Goal: Information Seeking & Learning: Find specific fact

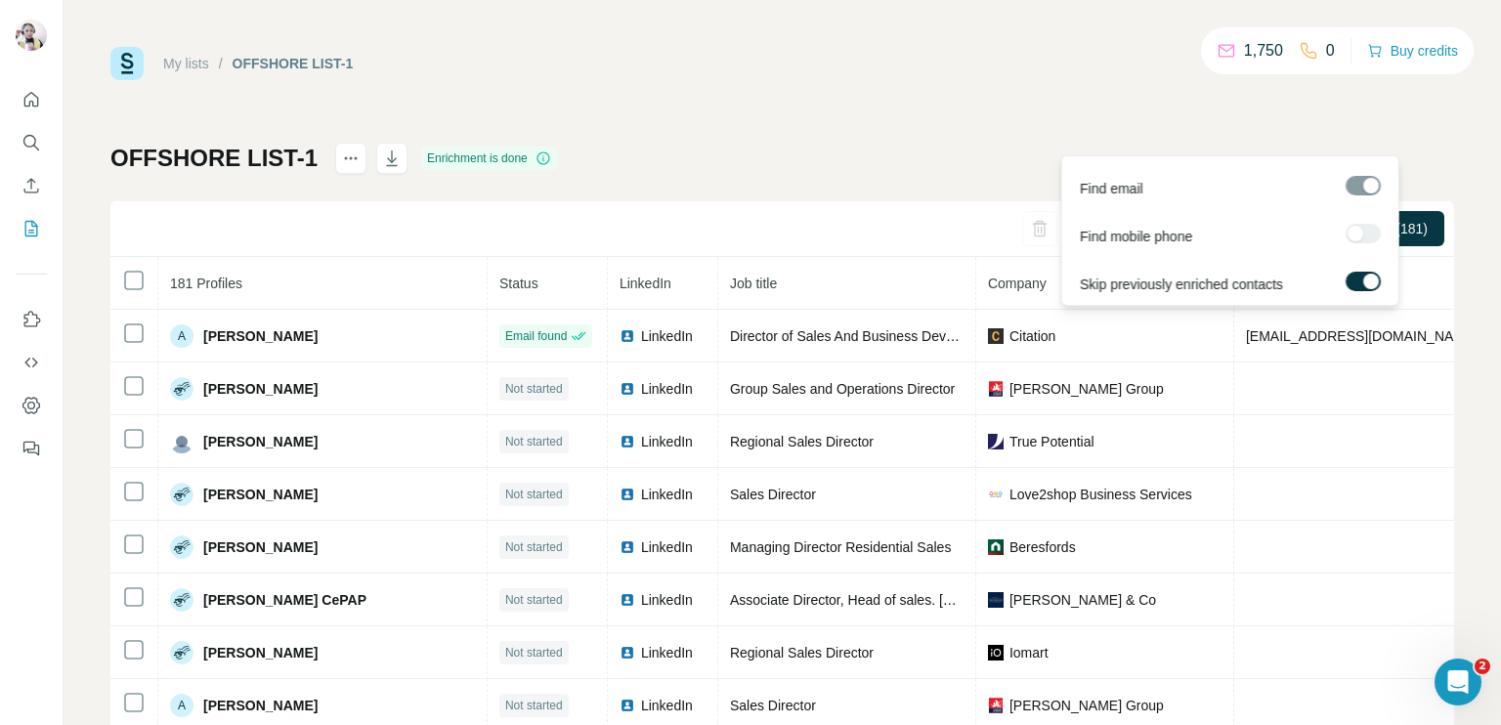
scroll to position [3080, 0]
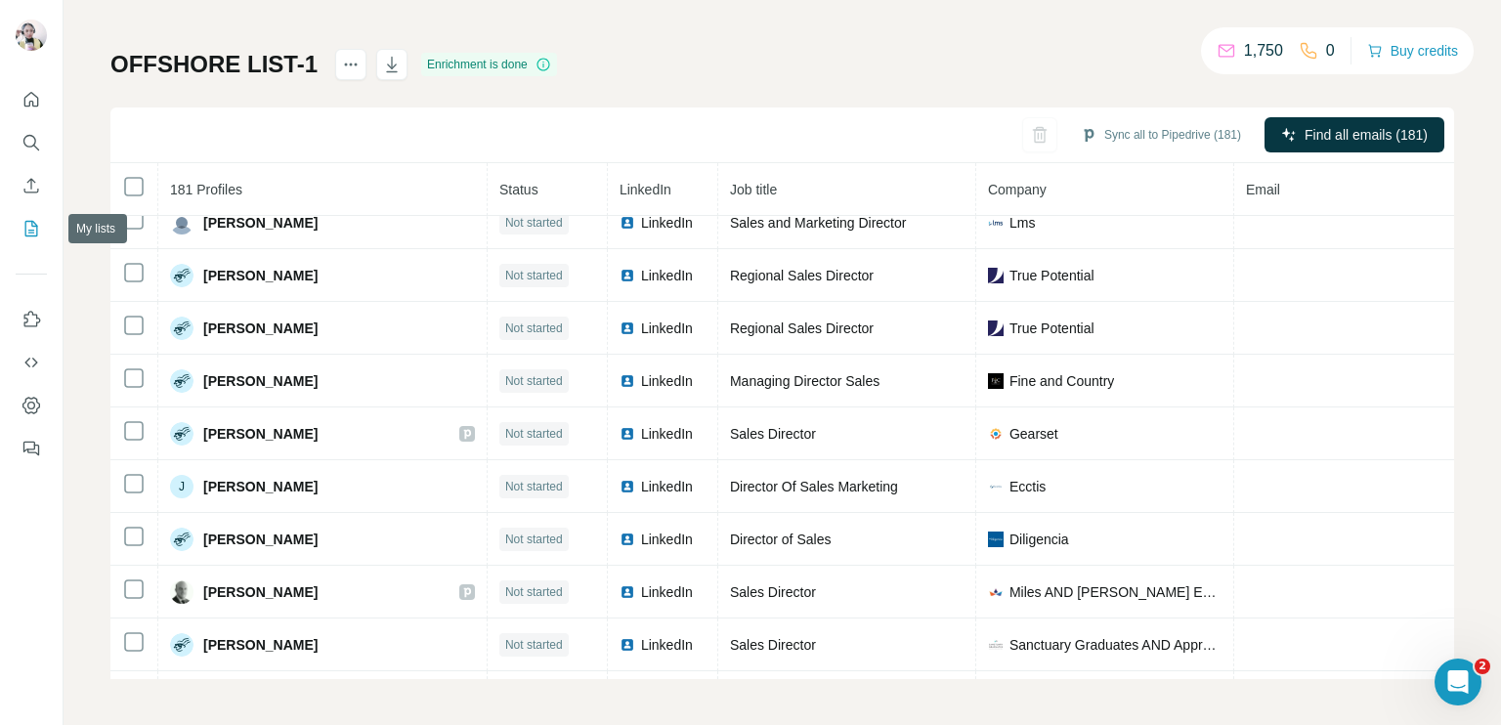
click at [38, 232] on icon "My lists" at bounding box center [31, 229] width 20 height 20
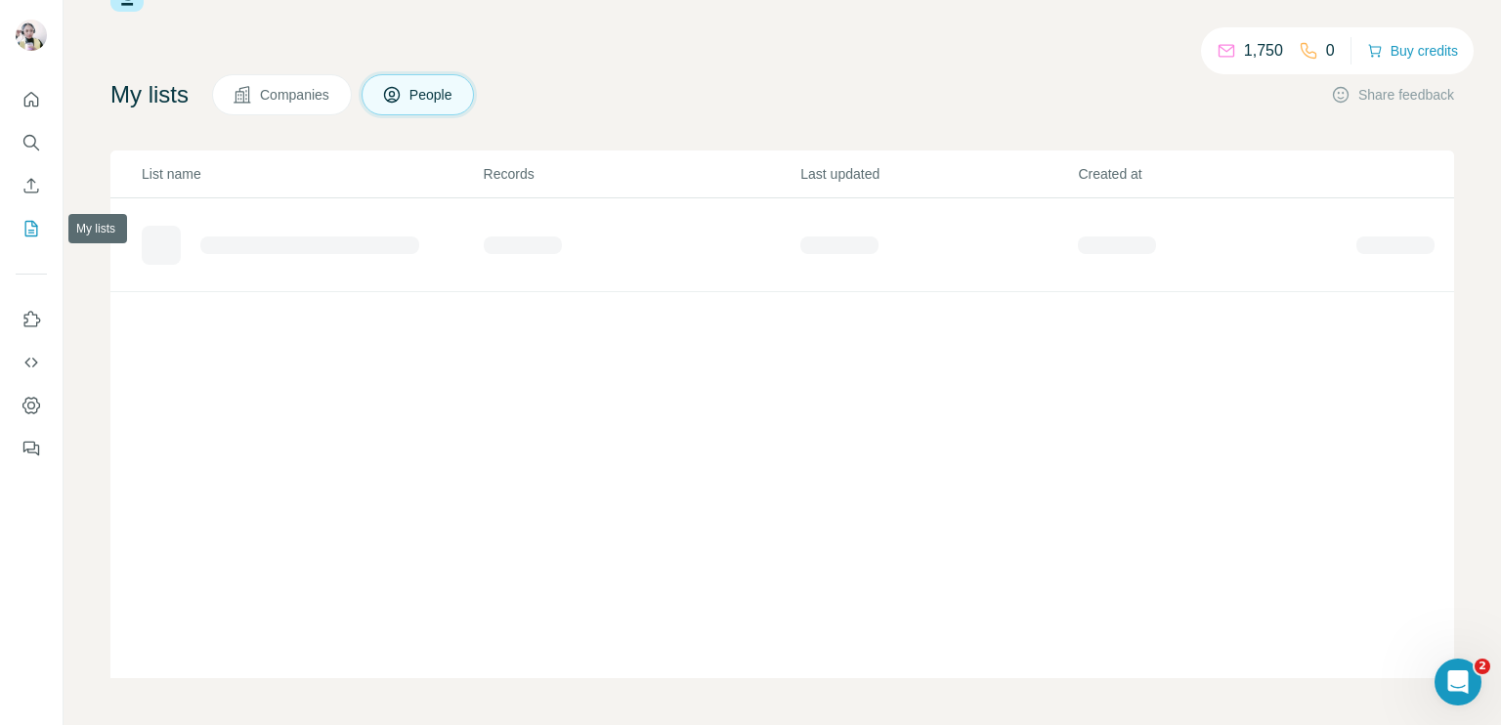
scroll to position [67, 0]
click at [40, 230] on icon "My lists" at bounding box center [31, 229] width 20 height 20
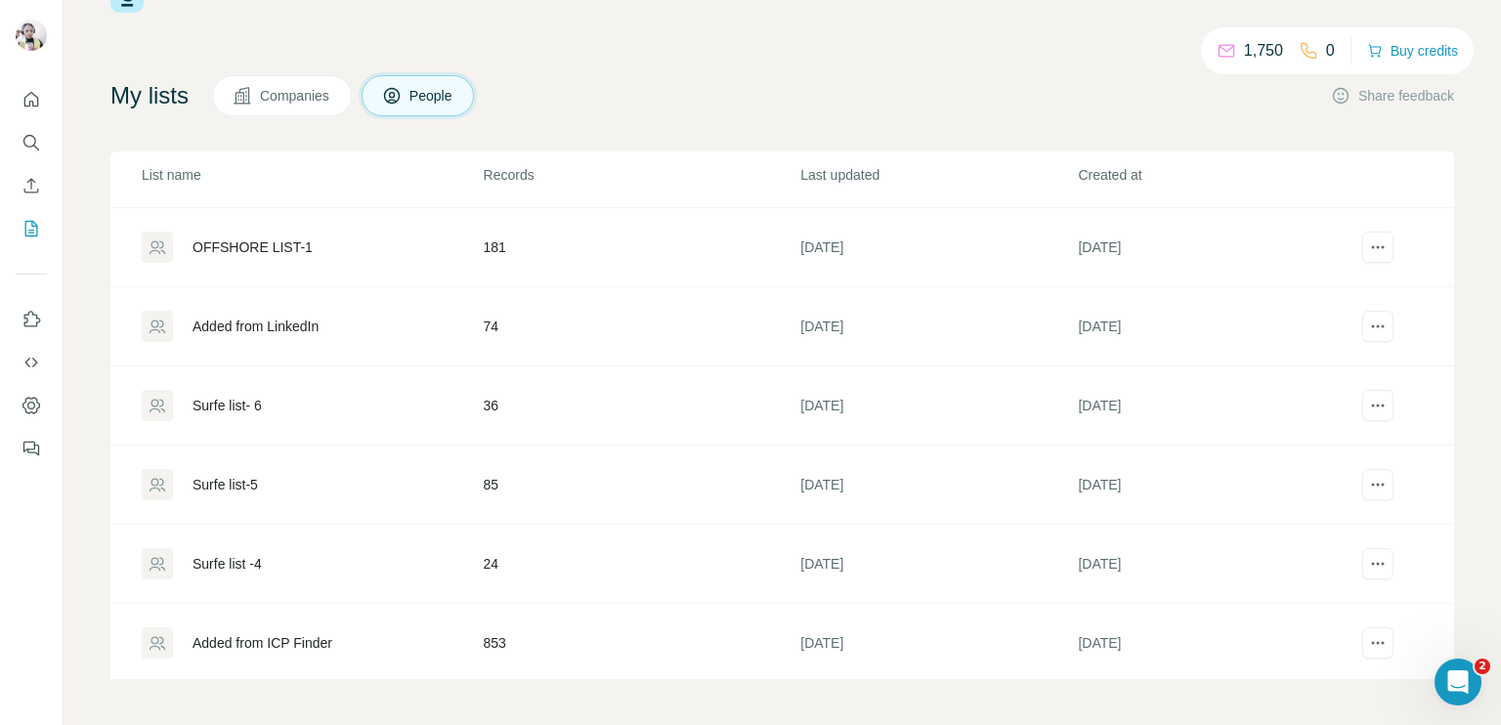
scroll to position [231, 0]
click at [371, 551] on div "Surfe list -4" at bounding box center [312, 561] width 340 height 31
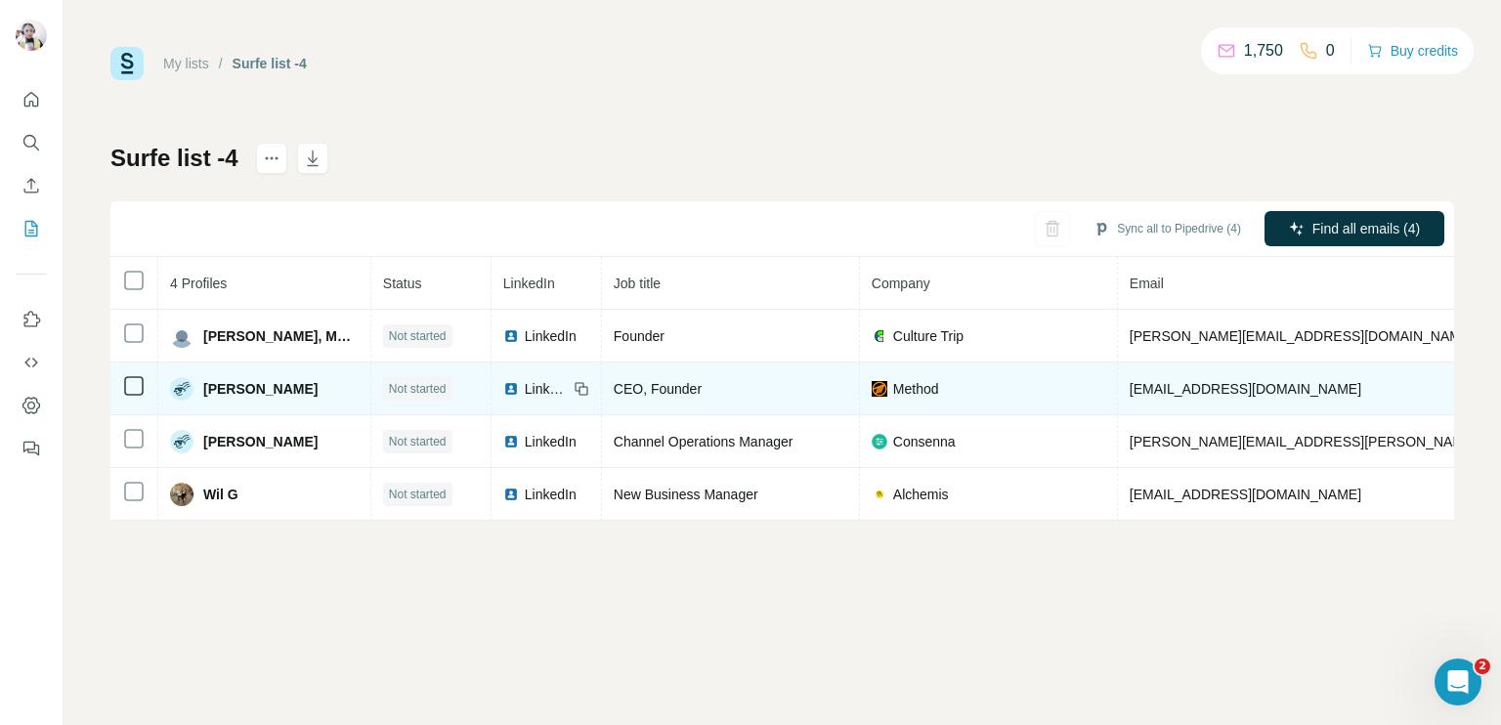
click at [526, 386] on span "LinkedIn" at bounding box center [546, 389] width 43 height 20
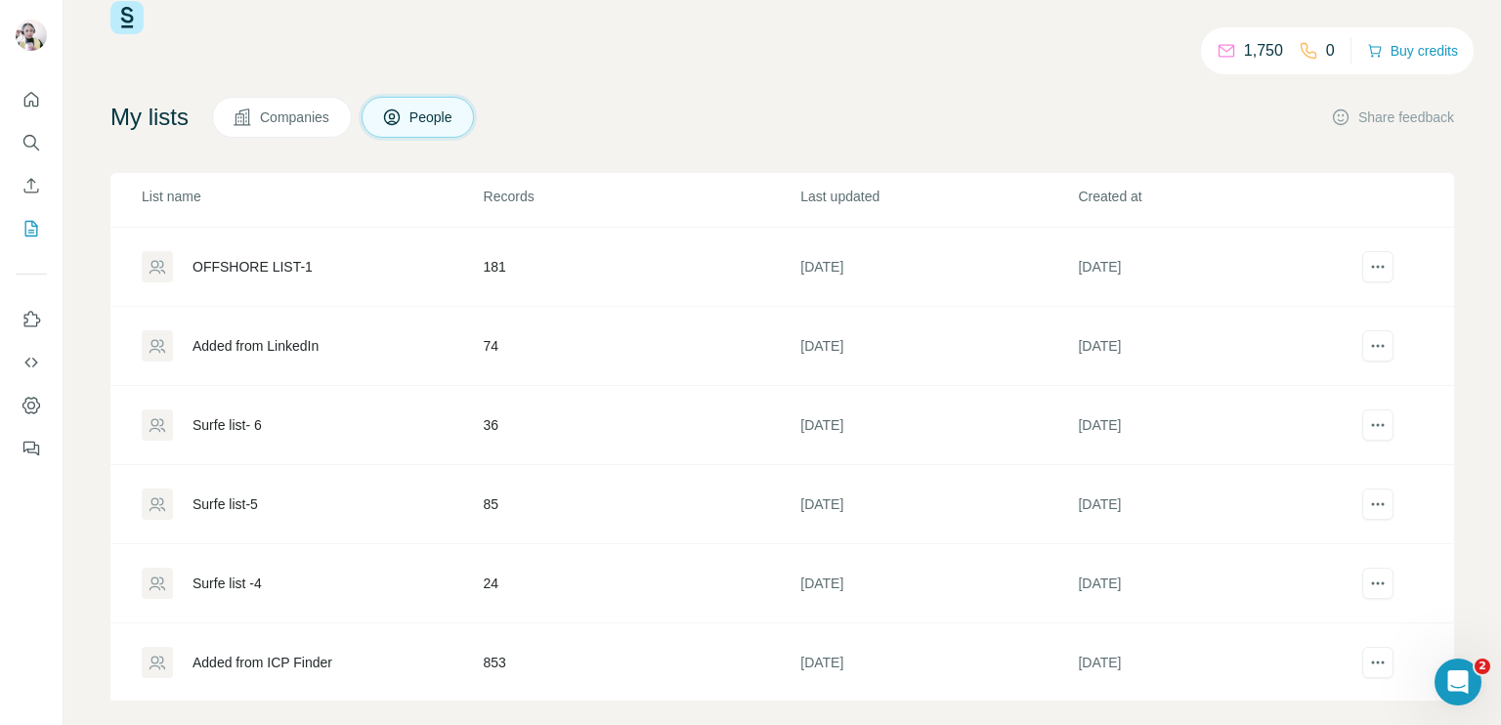
scroll to position [67, 0]
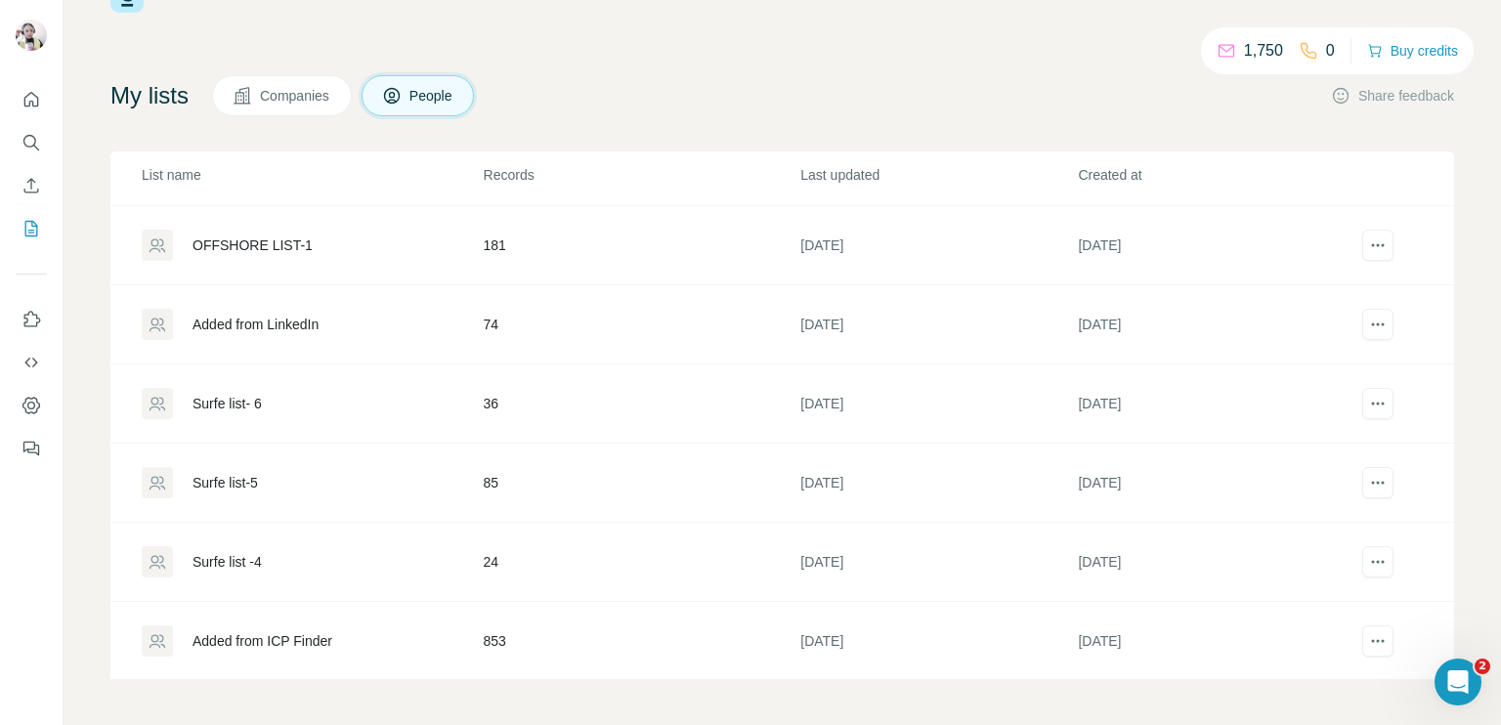
click at [422, 469] on div "Surfe list-5" at bounding box center [312, 482] width 340 height 31
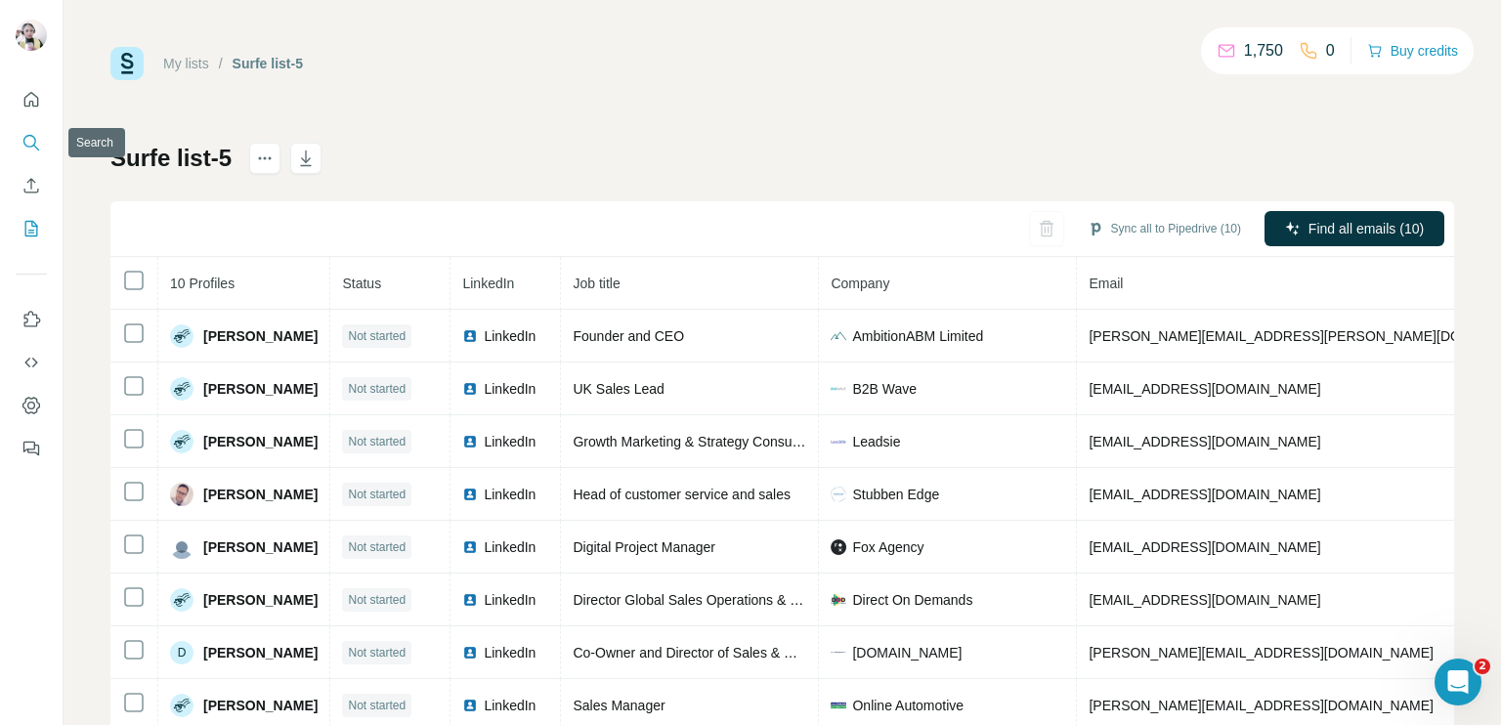
click at [31, 134] on icon "Search" at bounding box center [31, 143] width 20 height 20
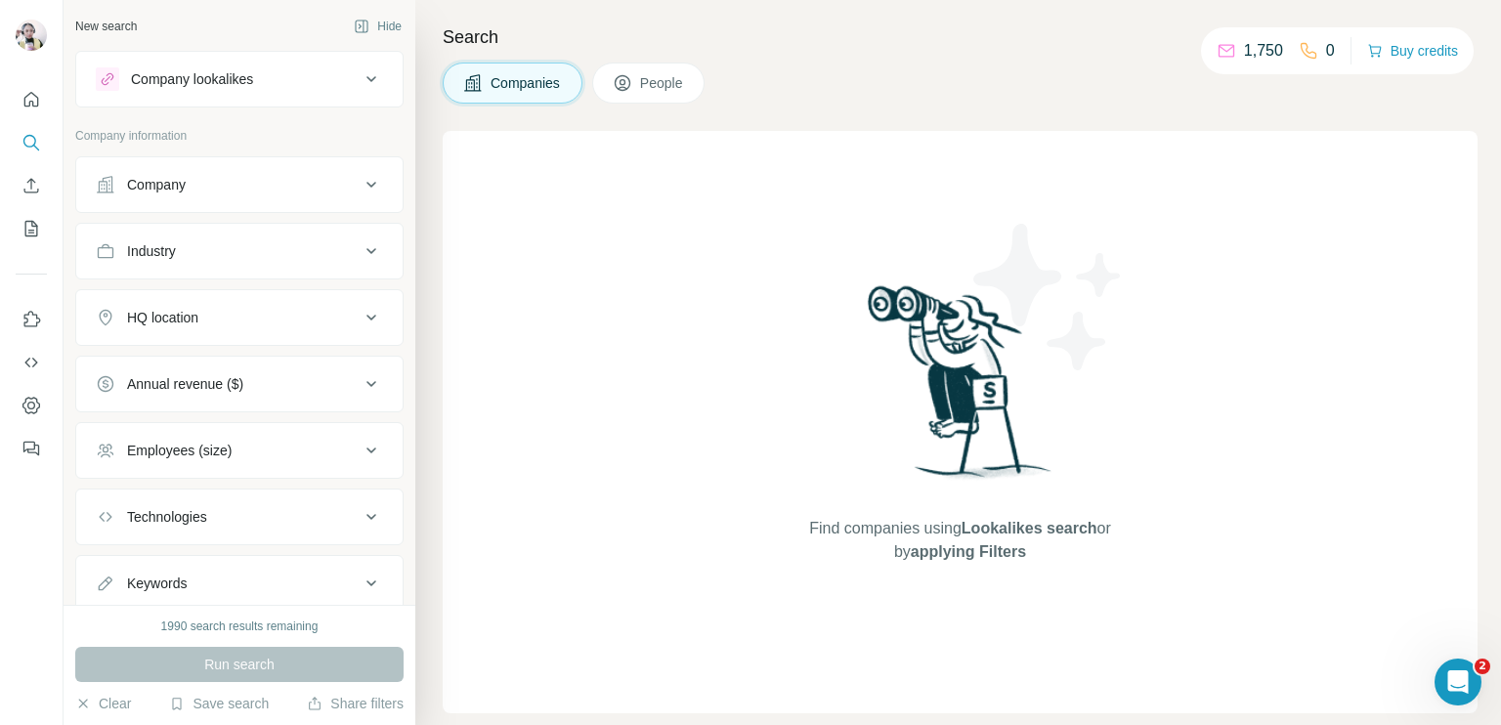
click at [258, 175] on div "Company" at bounding box center [228, 185] width 264 height 20
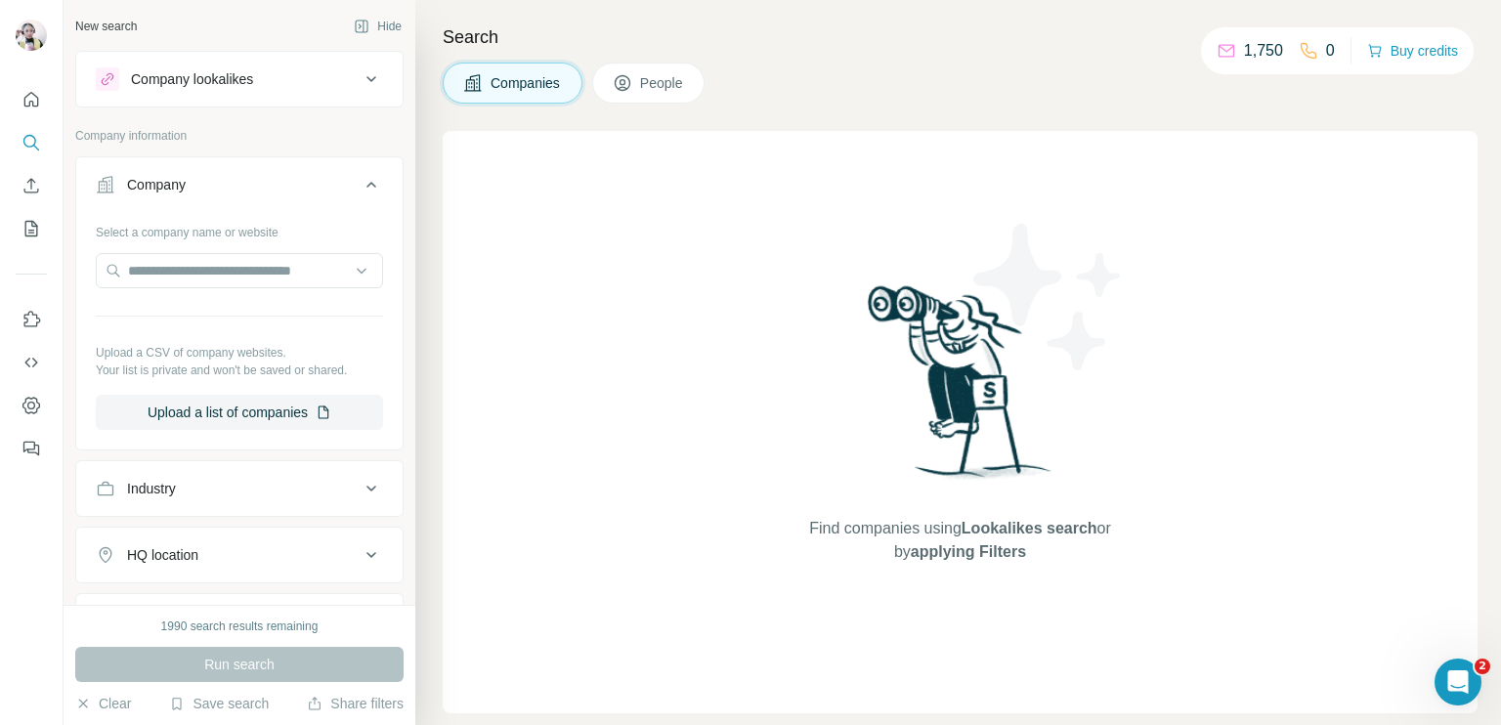
drag, startPoint x: 345, startPoint y: 177, endPoint x: 374, endPoint y: 162, distance: 32.8
click at [360, 175] on icon at bounding box center [371, 184] width 23 height 23
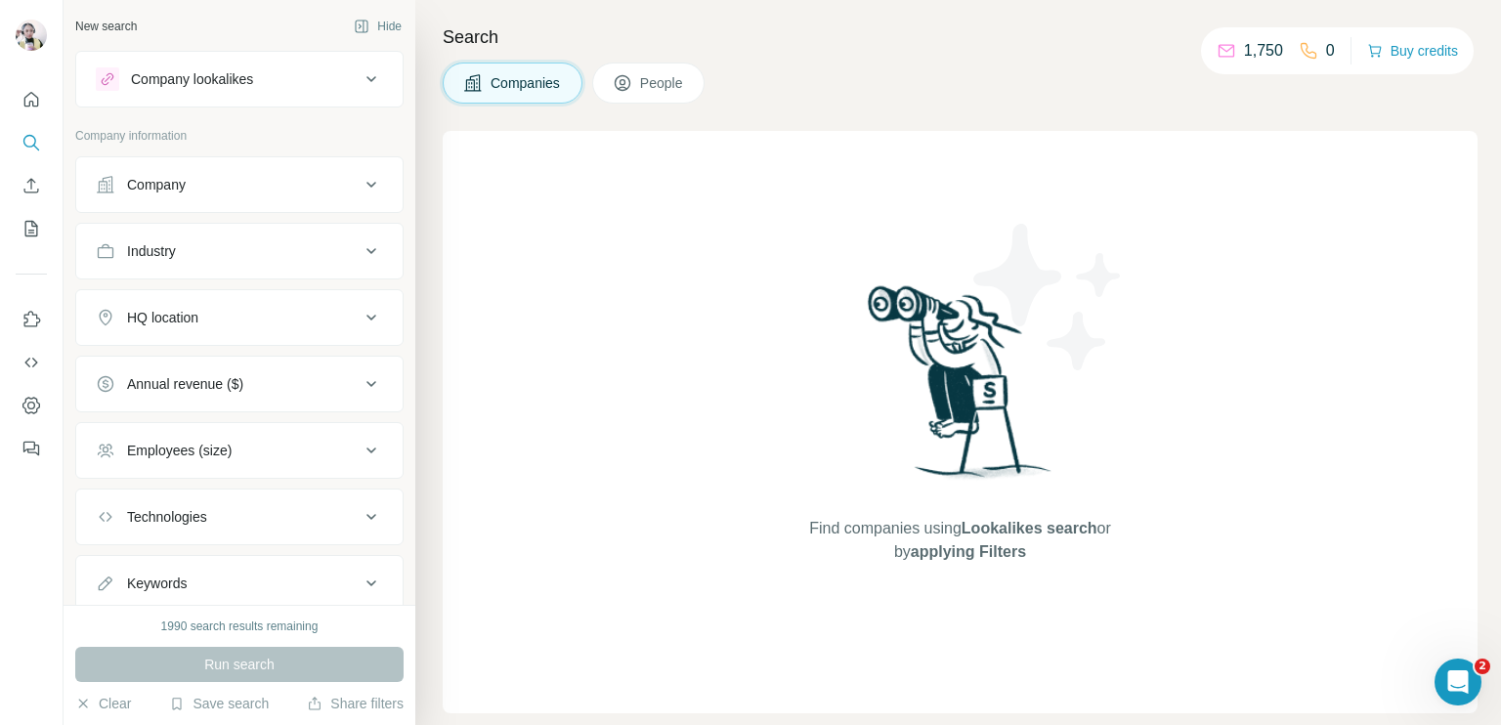
click at [625, 77] on icon at bounding box center [623, 83] width 20 height 20
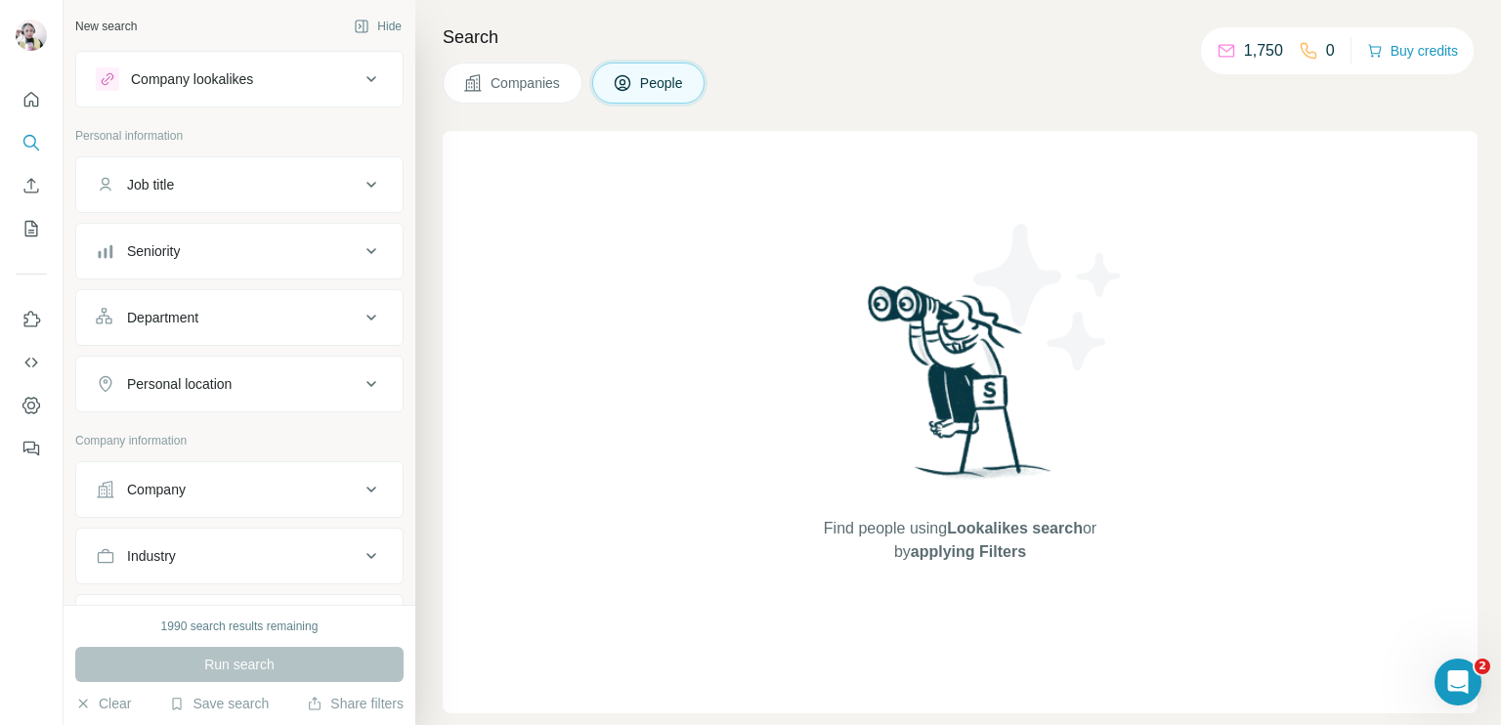
click at [656, 73] on span "People" at bounding box center [662, 83] width 45 height 20
click at [367, 255] on button "Seniority" at bounding box center [239, 251] width 326 height 47
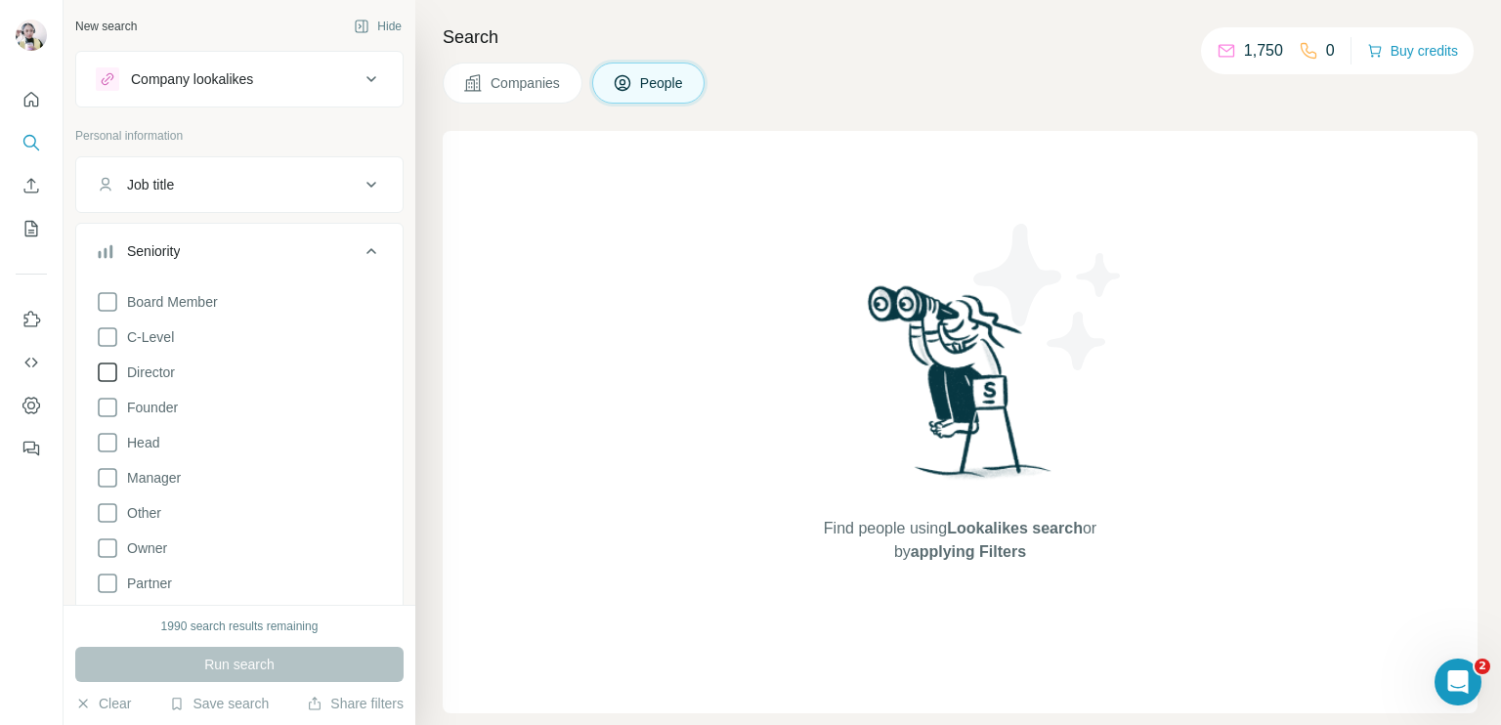
click at [100, 373] on icon at bounding box center [107, 372] width 23 height 23
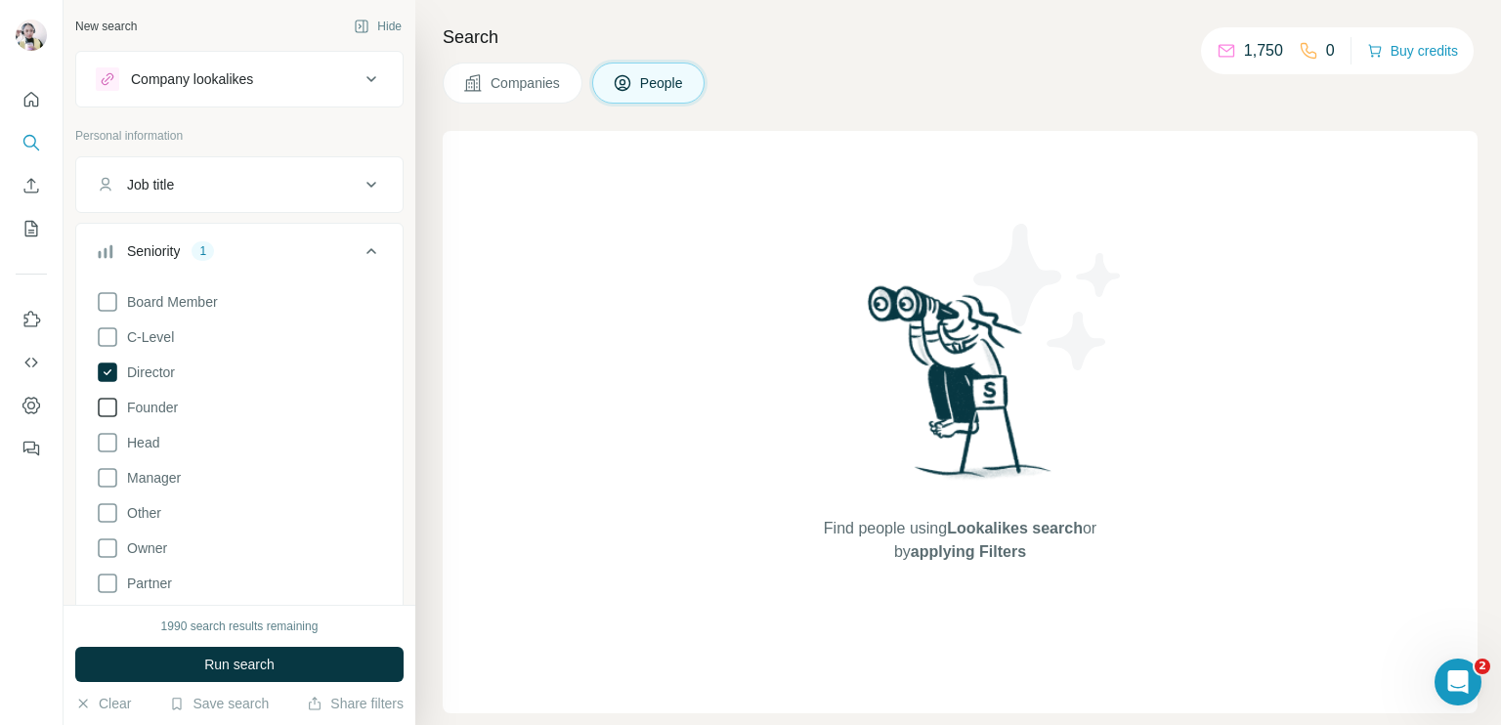
click at [105, 406] on icon at bounding box center [107, 407] width 23 height 23
click at [107, 550] on icon at bounding box center [107, 547] width 23 height 23
click at [362, 248] on icon at bounding box center [371, 250] width 23 height 23
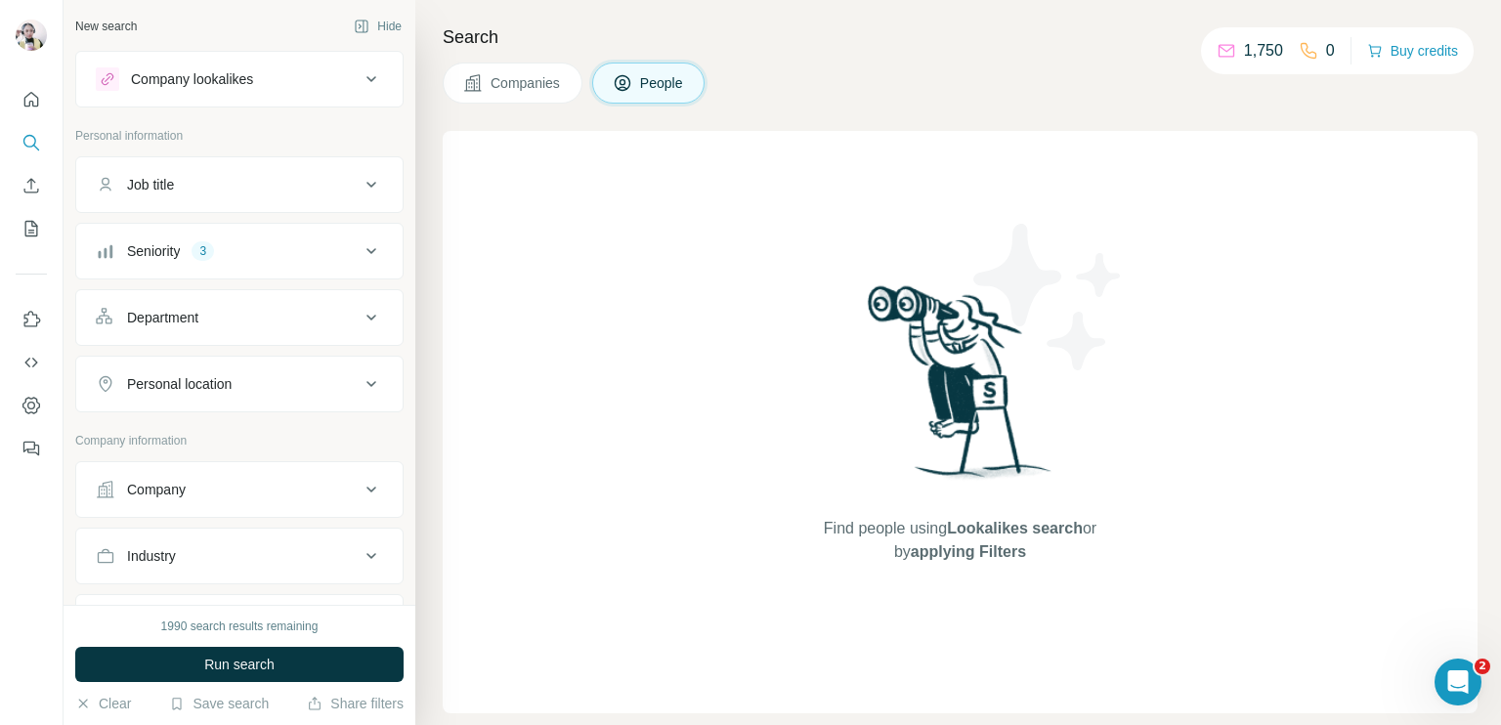
click at [290, 316] on div "Department" at bounding box center [228, 318] width 264 height 20
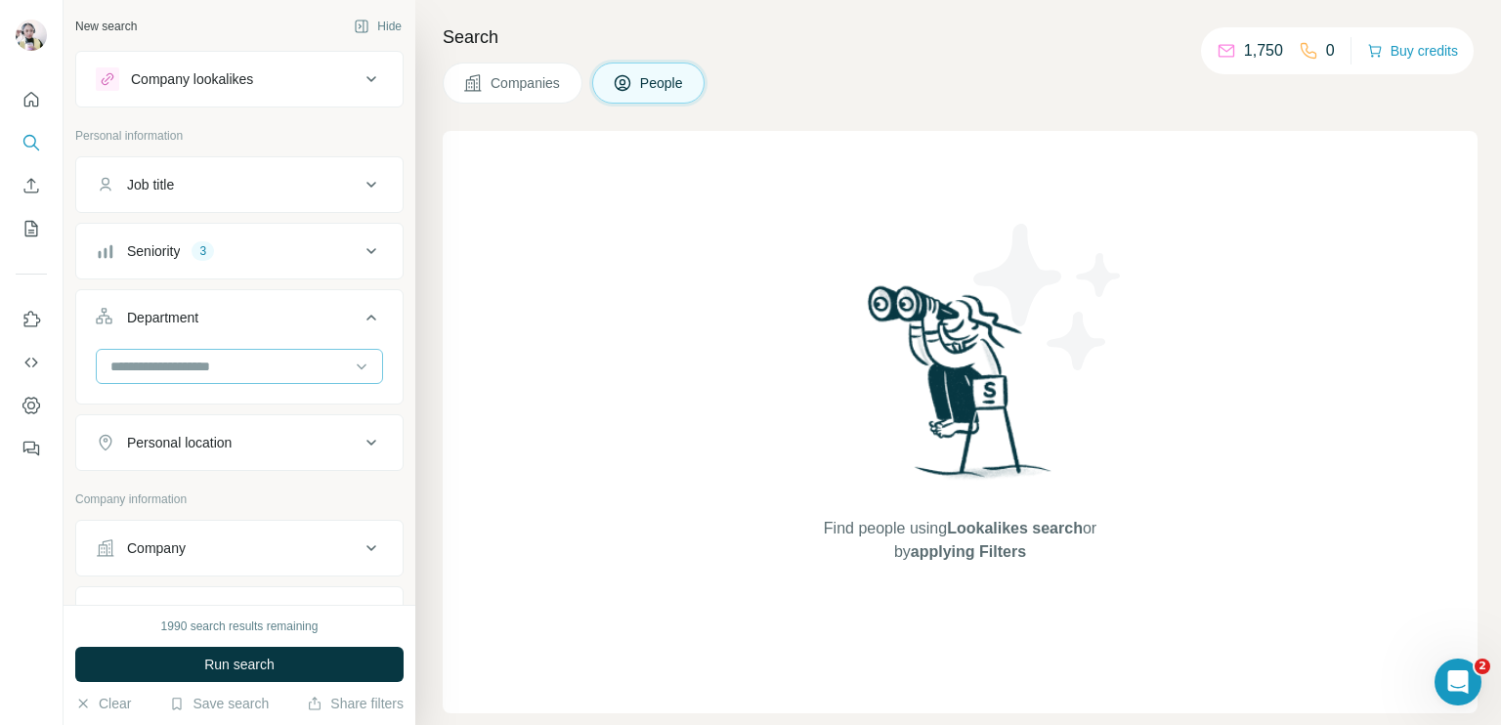
click at [254, 367] on input at bounding box center [228, 366] width 241 height 21
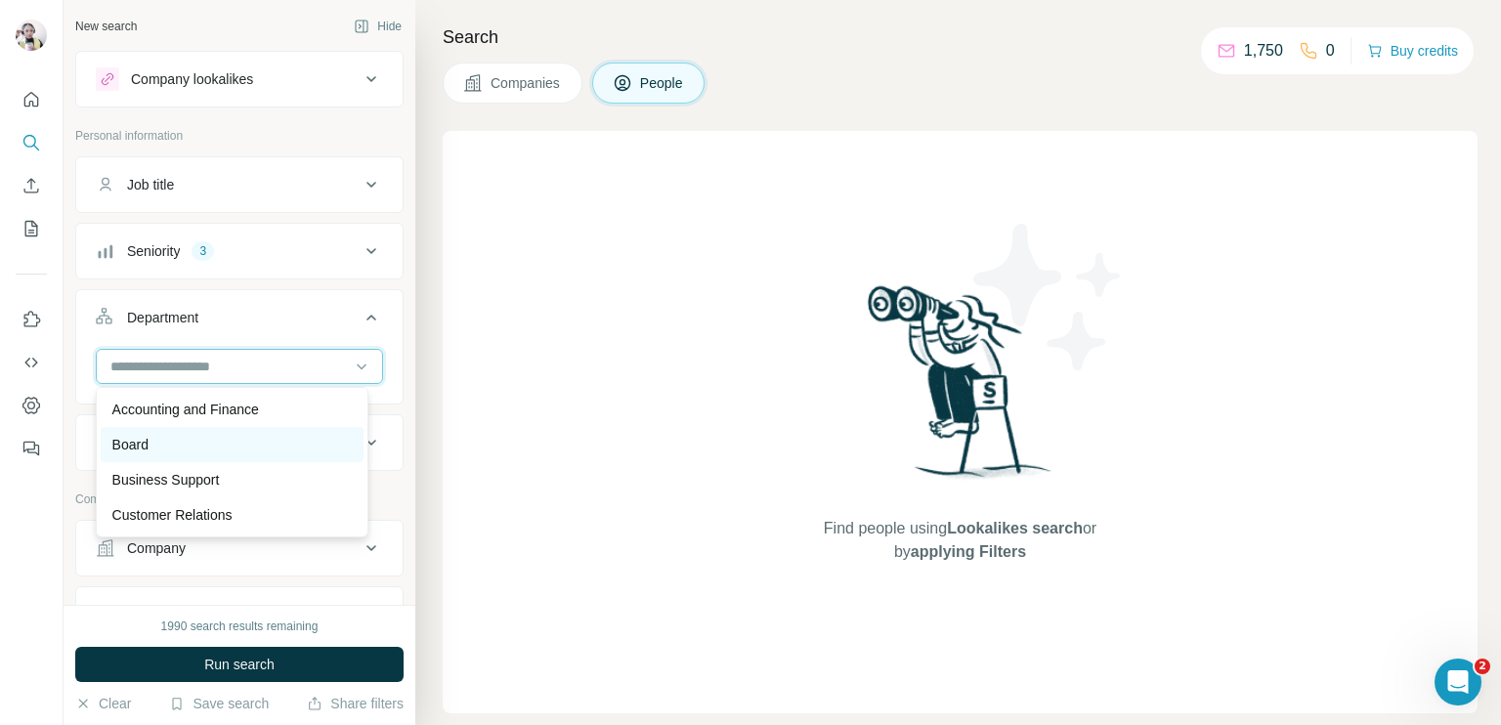
scroll to position [98, 0]
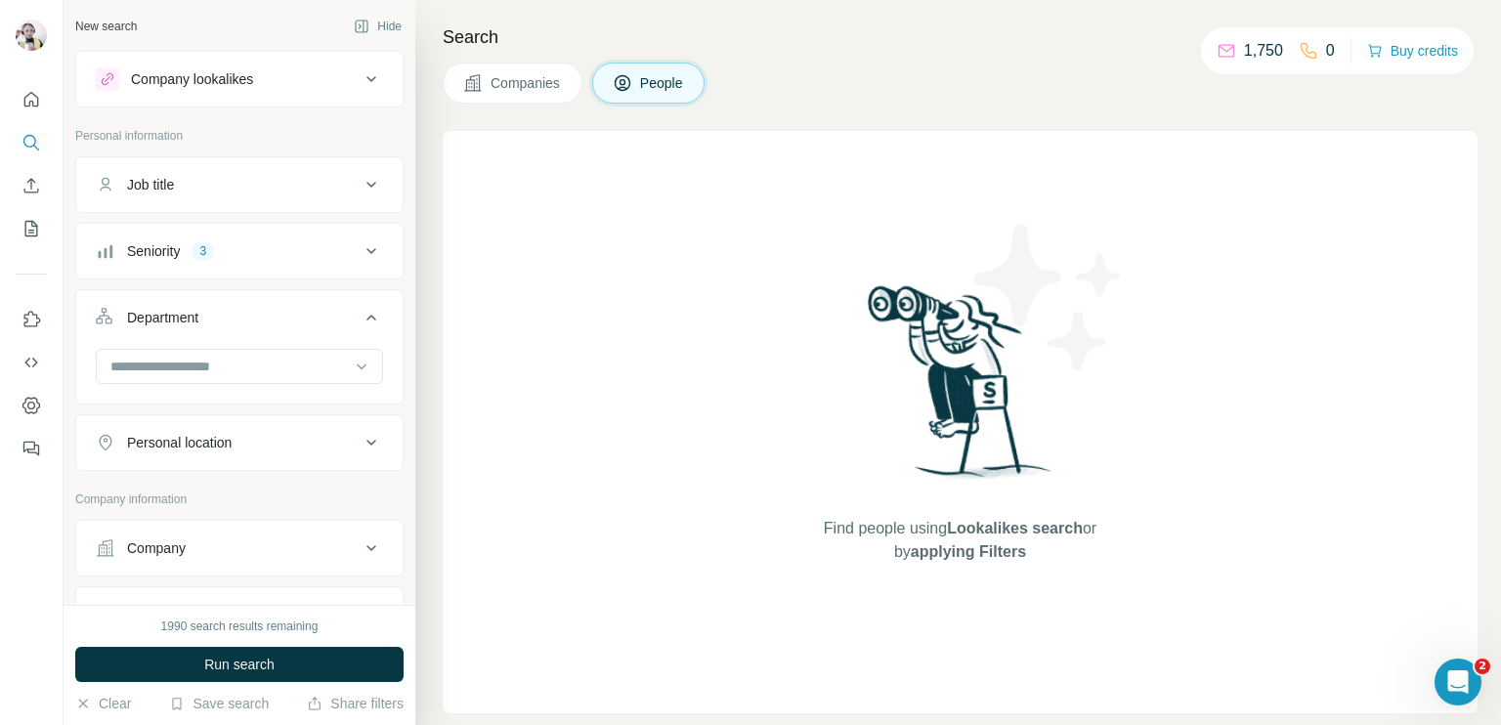
click at [360, 319] on icon at bounding box center [371, 317] width 23 height 23
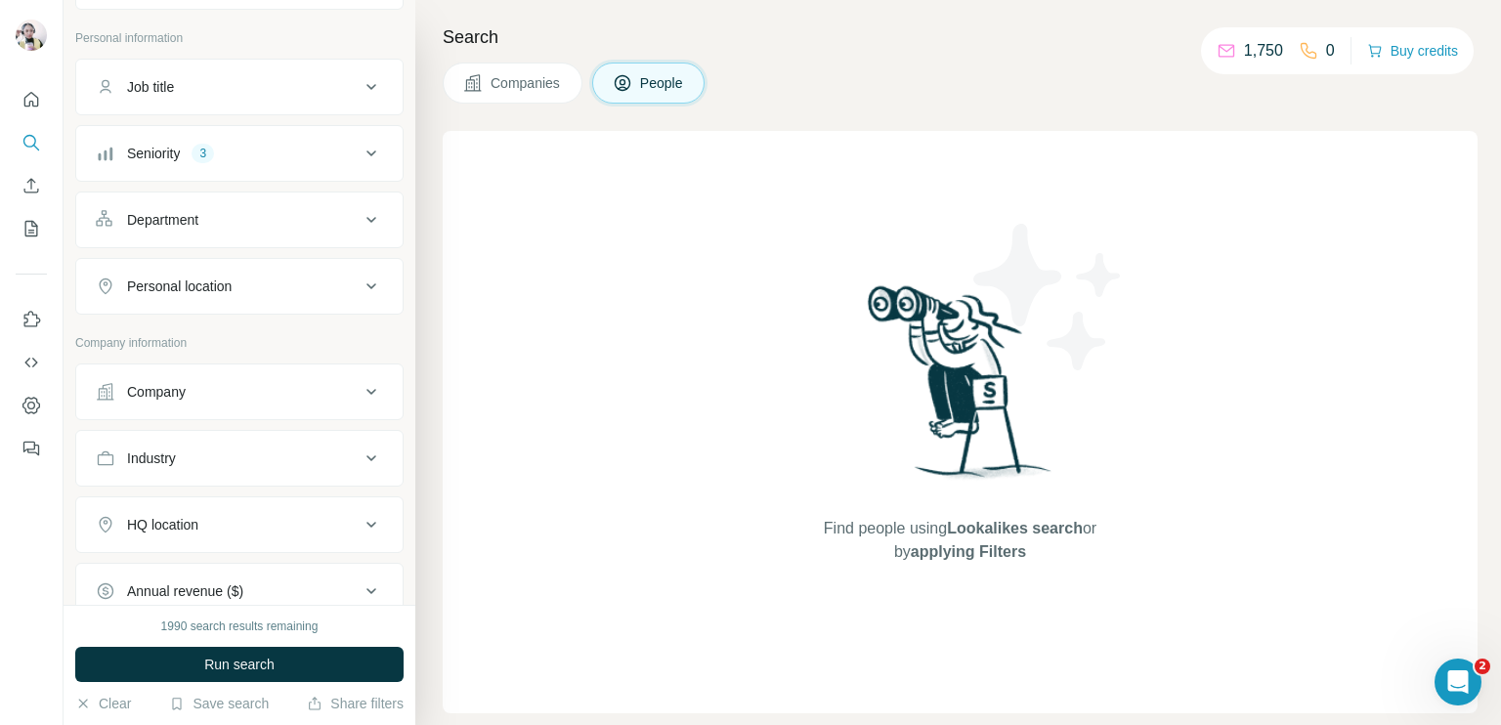
click at [278, 304] on button "Personal location" at bounding box center [239, 286] width 326 height 47
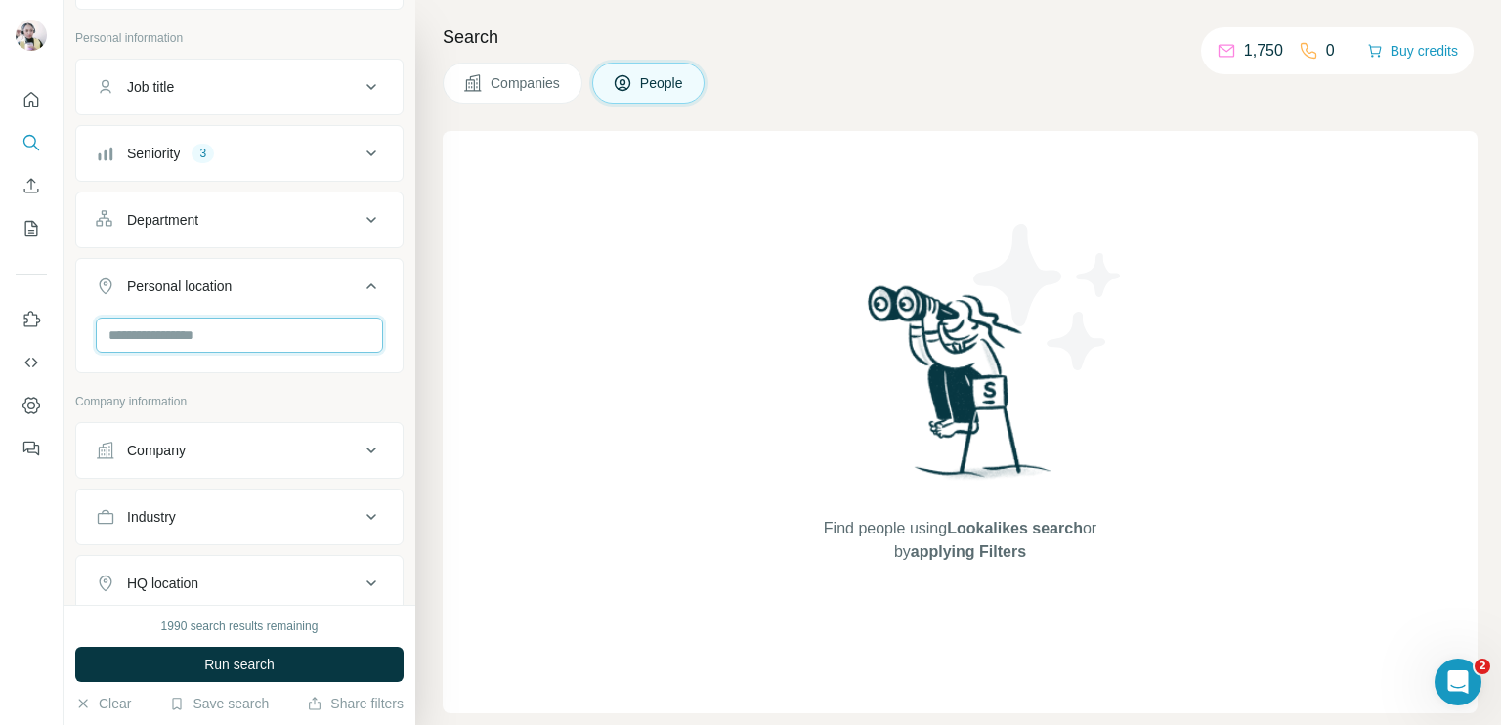
click at [249, 339] on input "text" at bounding box center [239, 335] width 287 height 35
type input "**********"
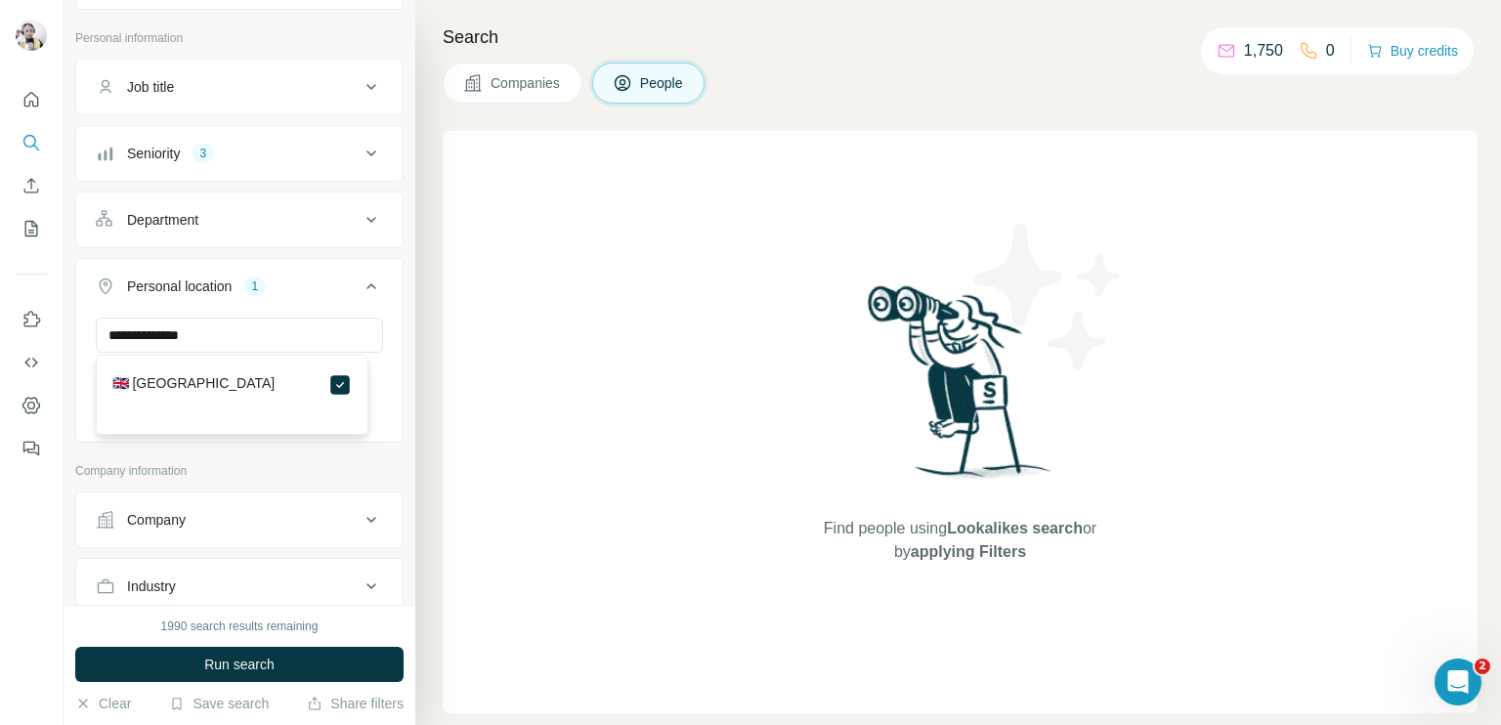
click at [360, 278] on icon at bounding box center [371, 286] width 23 height 23
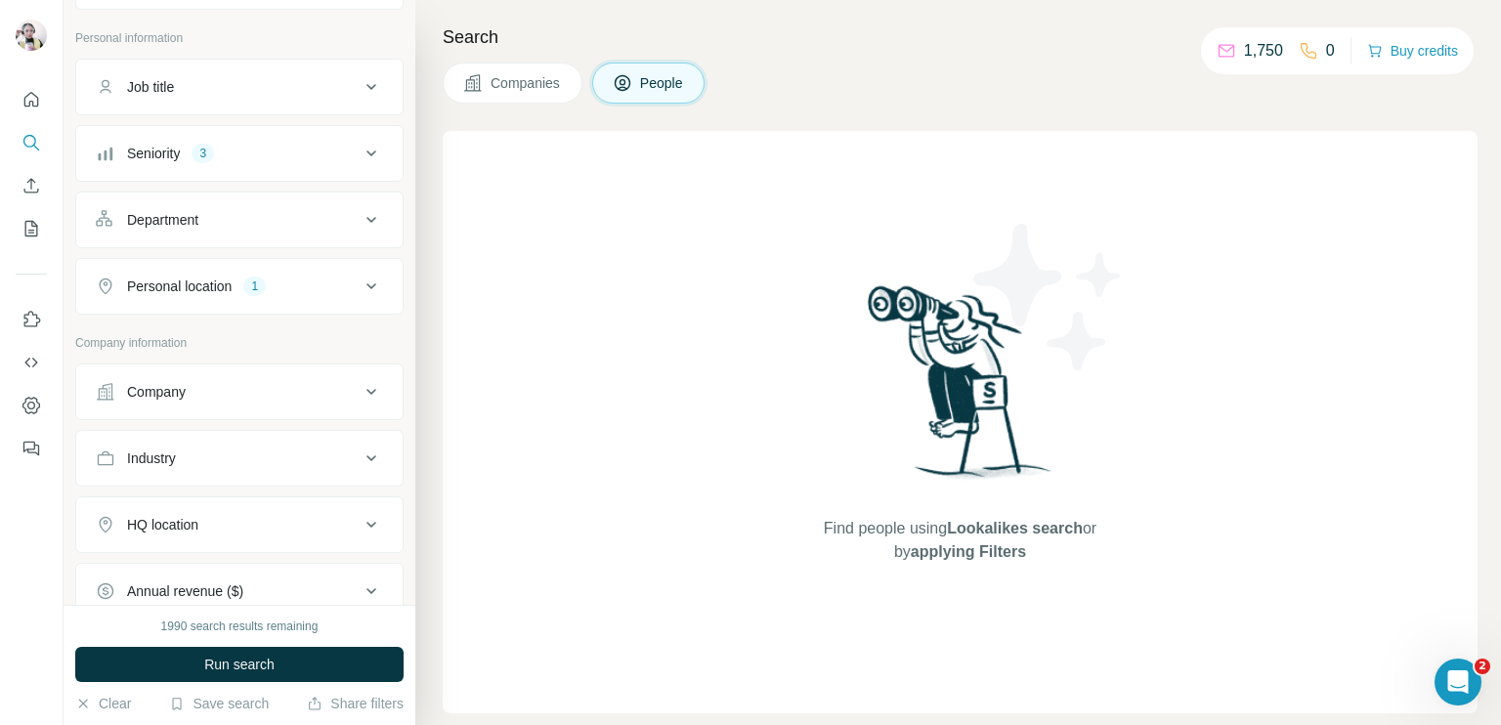
click at [287, 398] on div "Company" at bounding box center [228, 392] width 264 height 20
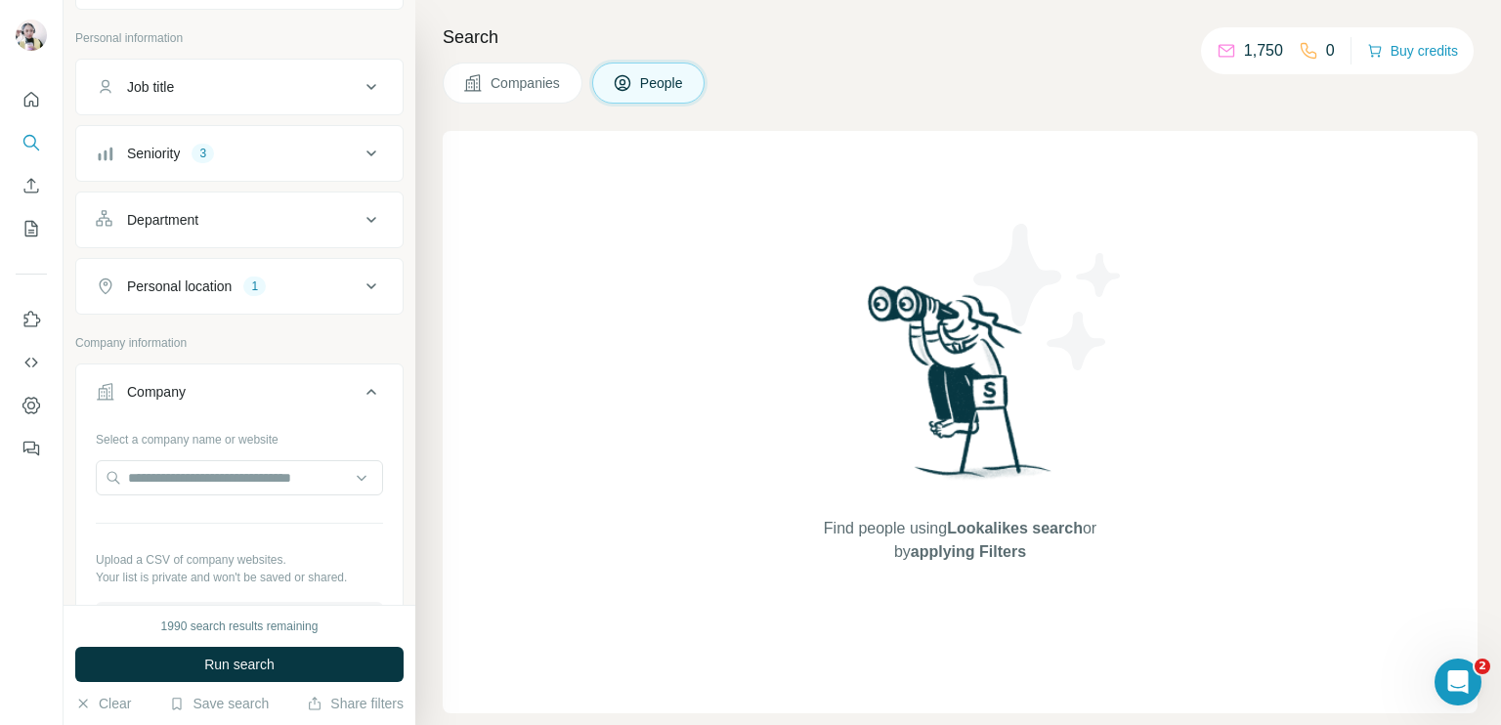
click at [360, 384] on icon at bounding box center [371, 391] width 23 height 23
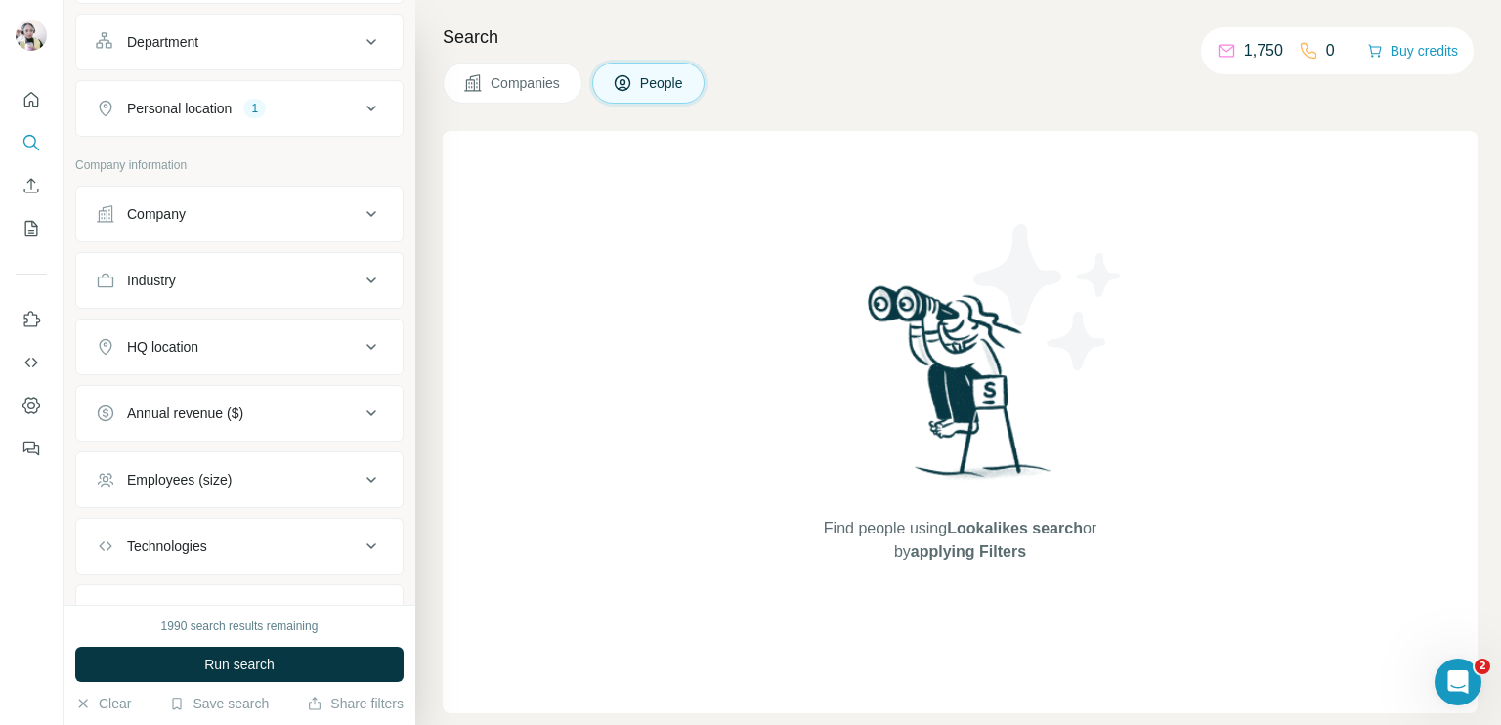
scroll to position [293, 0]
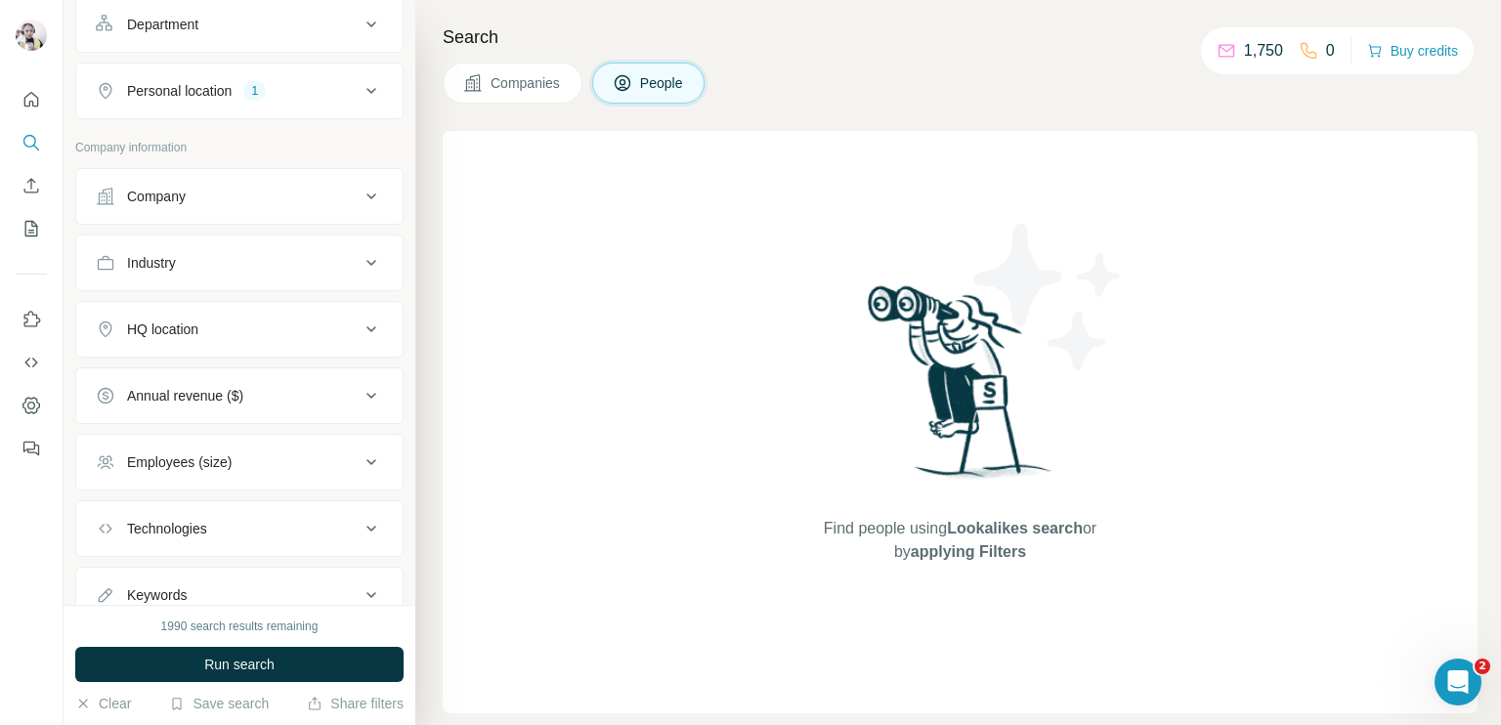
click at [263, 267] on div "Industry" at bounding box center [228, 263] width 264 height 20
click at [253, 325] on div at bounding box center [239, 311] width 287 height 35
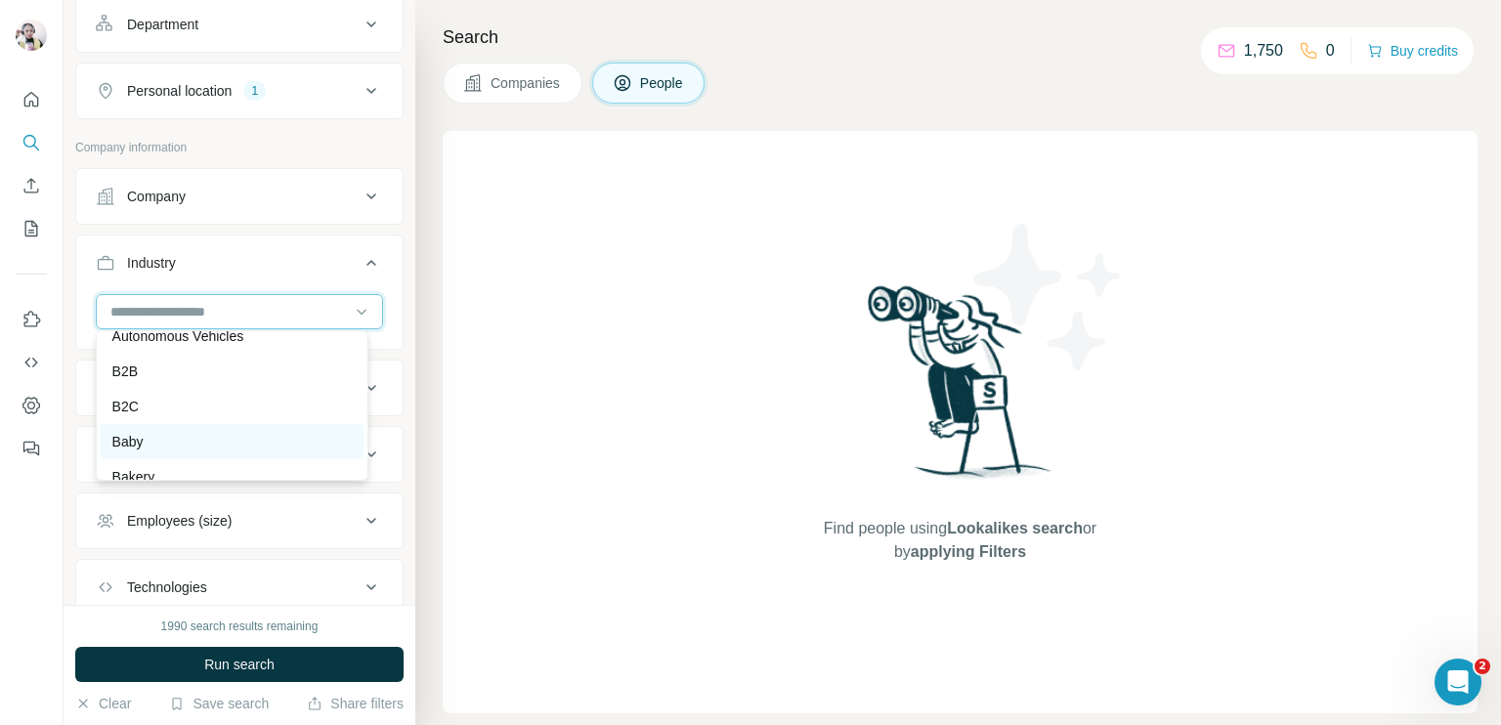
scroll to position [1368, 0]
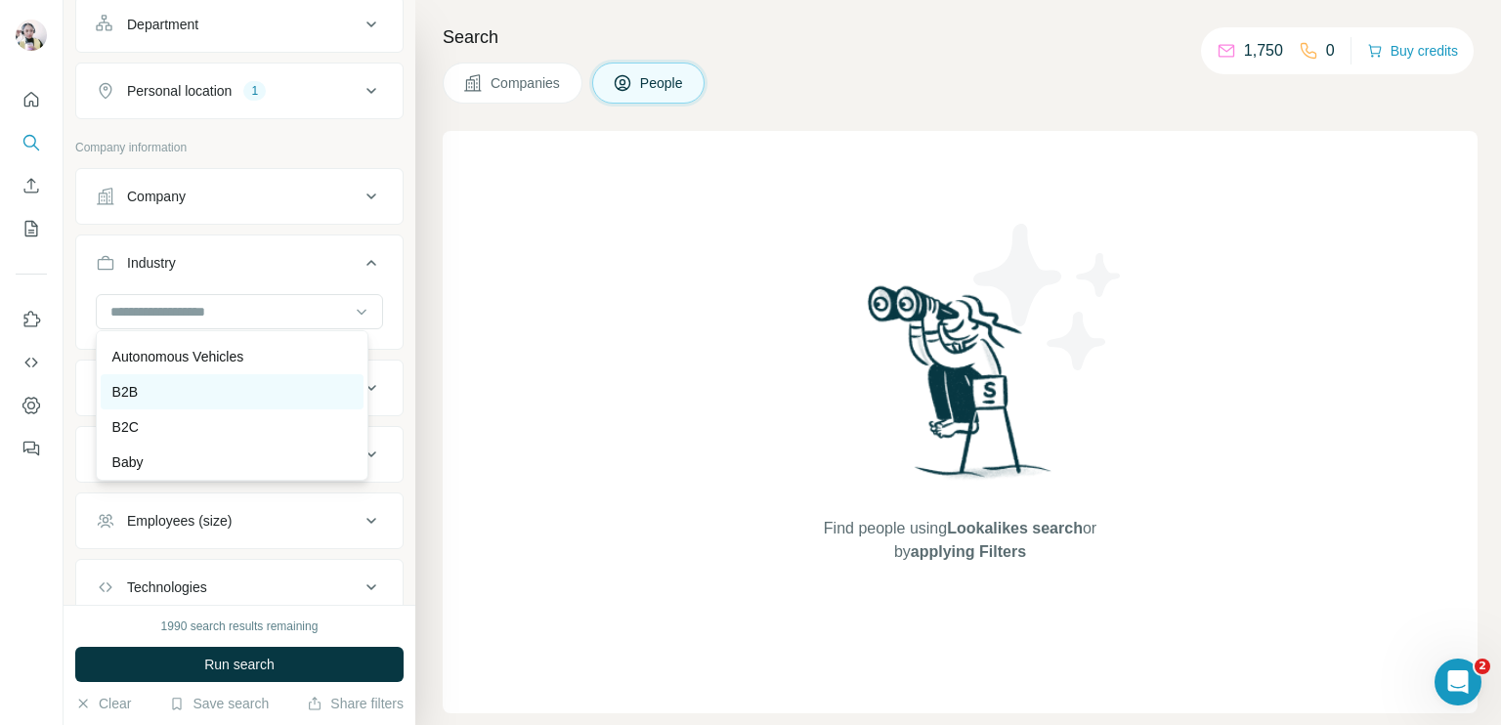
click at [126, 402] on p "B2B" at bounding box center [124, 392] width 25 height 20
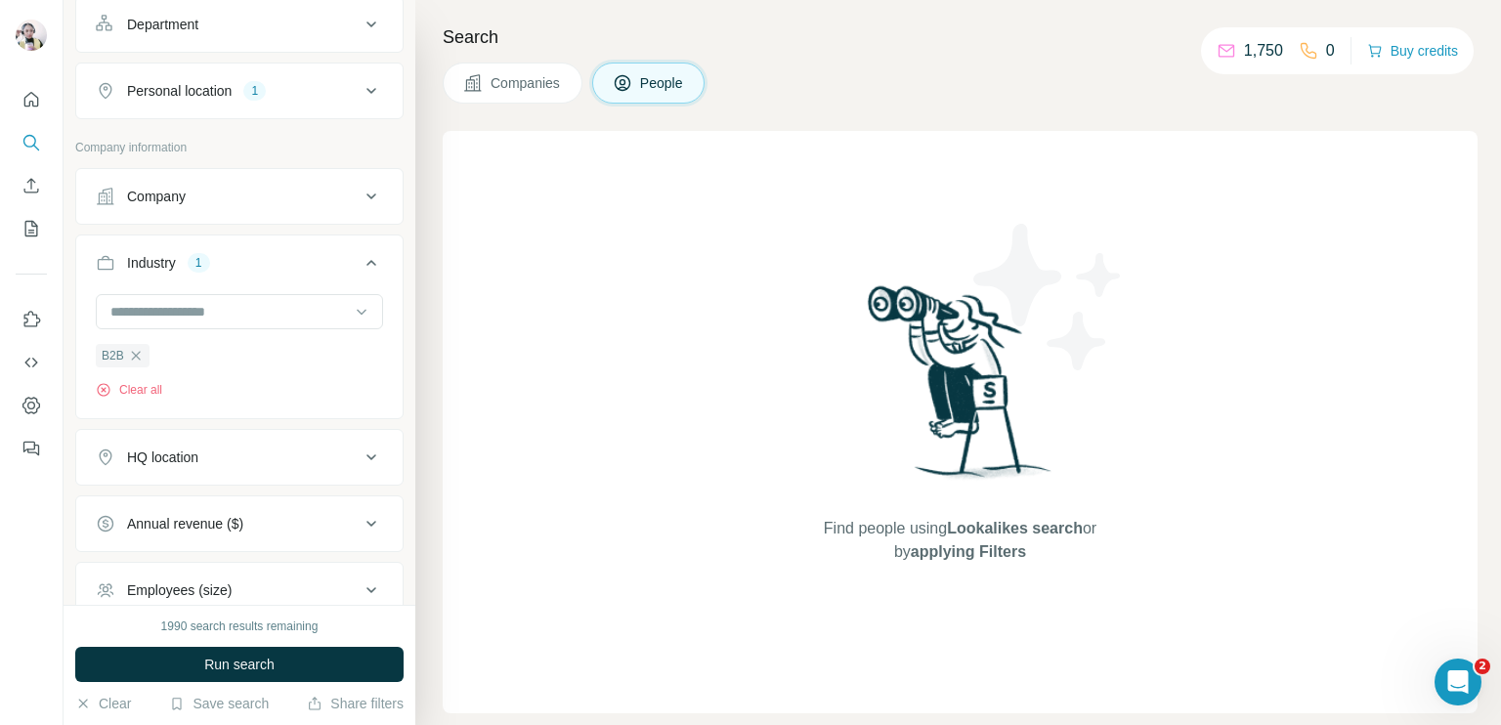
click at [360, 259] on icon at bounding box center [371, 262] width 23 height 23
click at [304, 323] on div "HQ location" at bounding box center [228, 330] width 264 height 20
click at [242, 374] on input "text" at bounding box center [239, 378] width 287 height 35
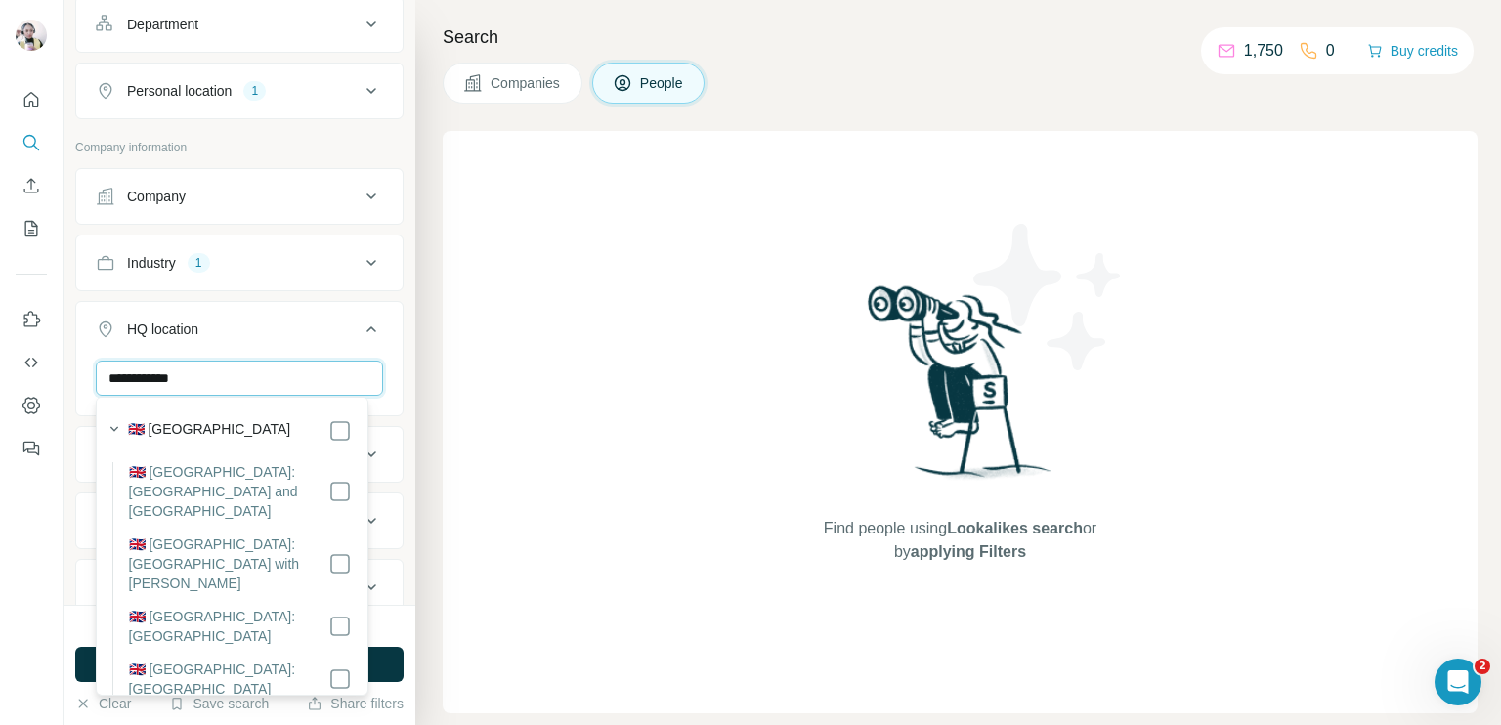
type input "**********"
click at [366, 326] on icon at bounding box center [371, 329] width 10 height 6
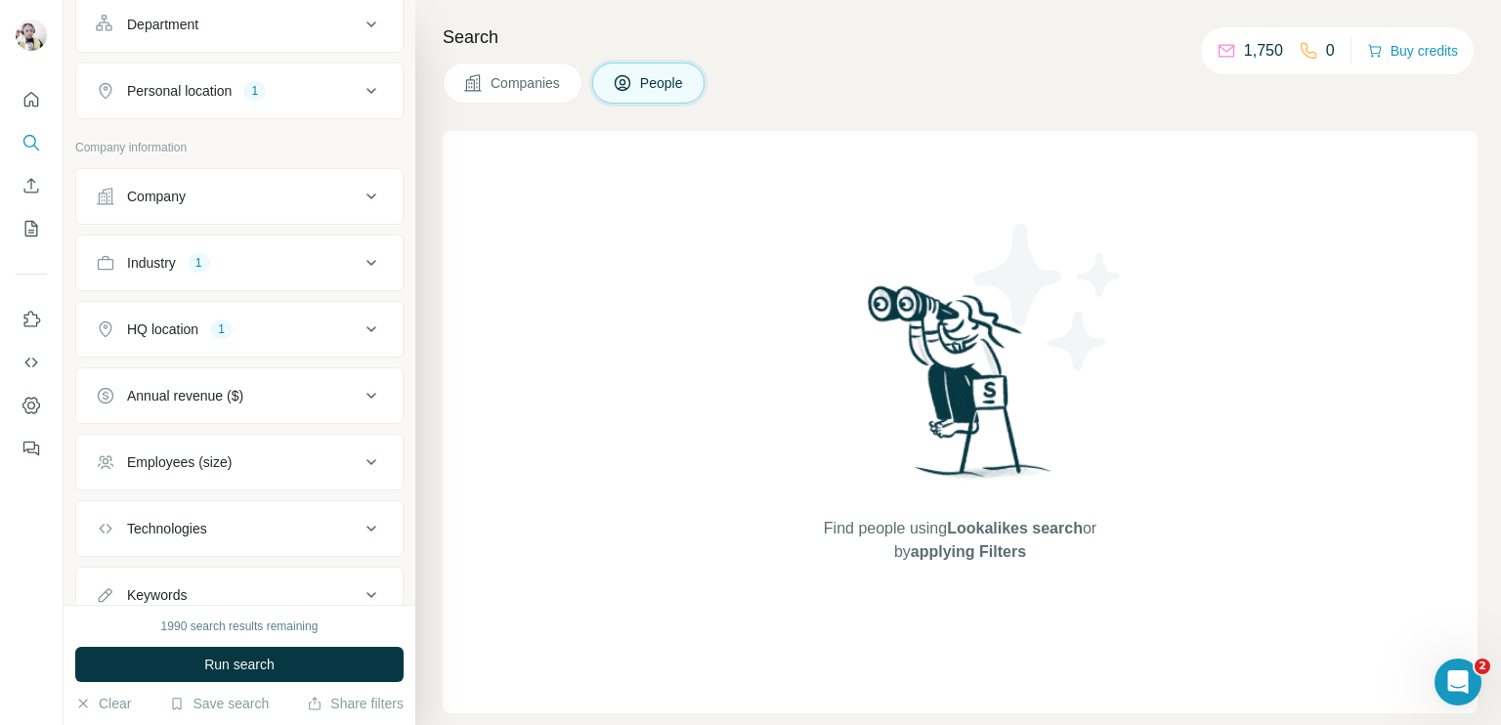
click at [243, 399] on div "Annual revenue ($)" at bounding box center [185, 396] width 116 height 20
click at [108, 439] on icon at bounding box center [107, 438] width 23 height 23
click at [102, 472] on icon at bounding box center [107, 474] width 23 height 23
click at [360, 397] on icon at bounding box center [371, 395] width 23 height 23
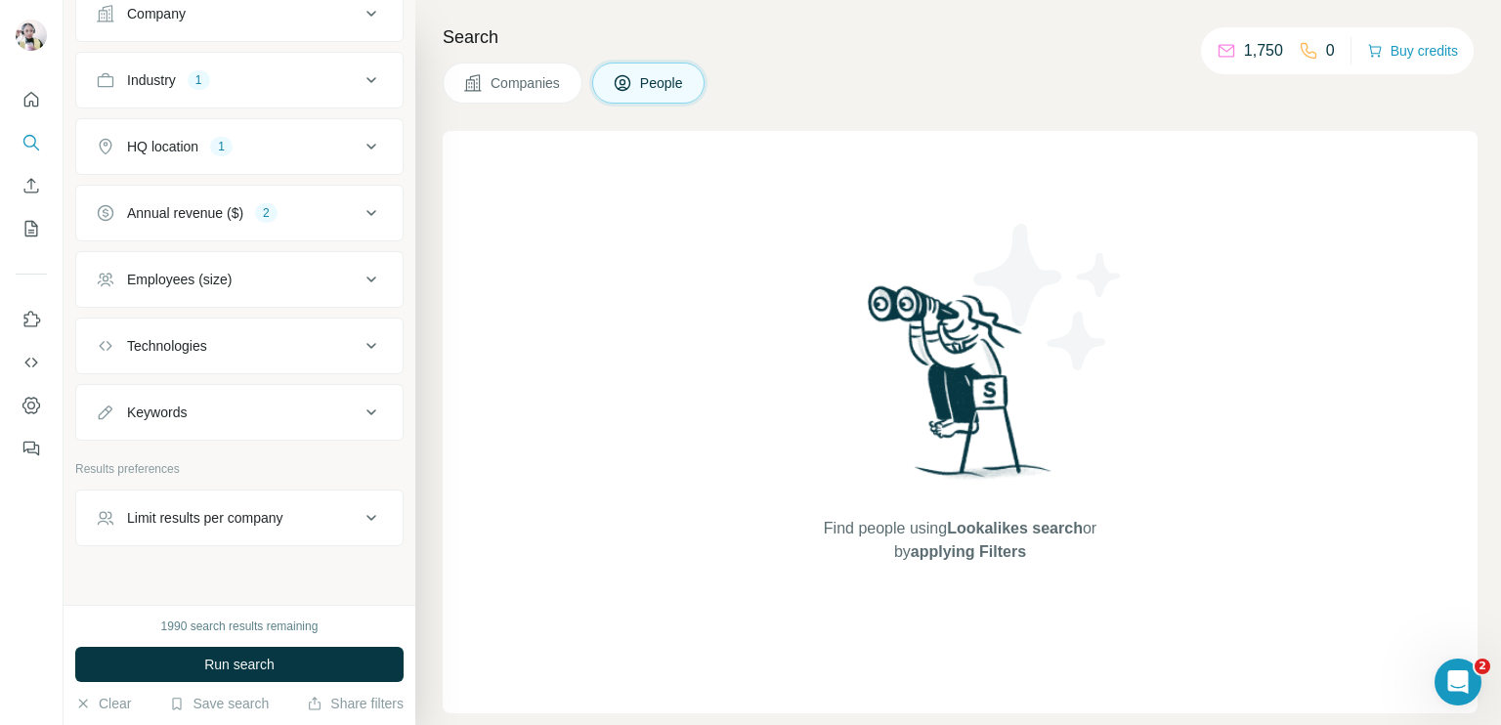
scroll to position [489, 0]
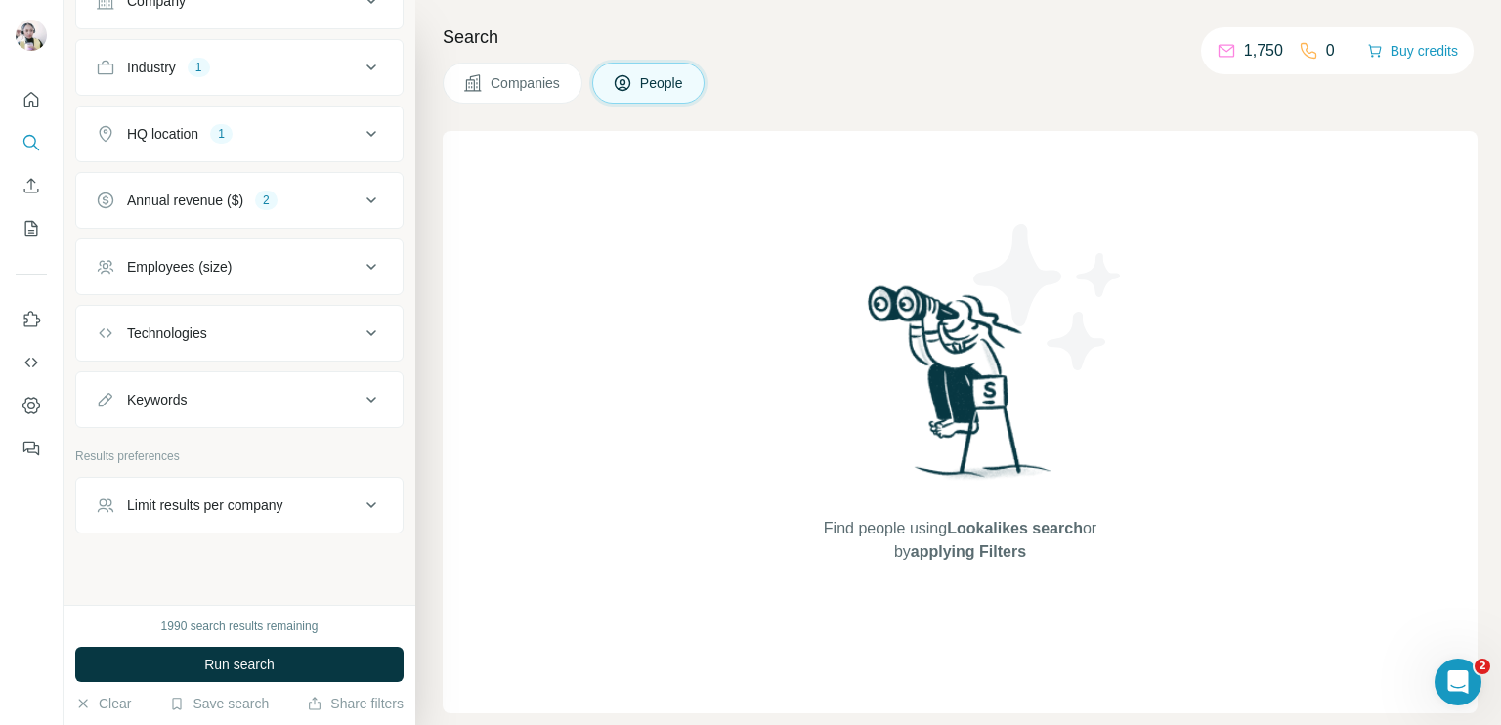
click at [212, 250] on button "Employees (size)" at bounding box center [239, 266] width 326 height 47
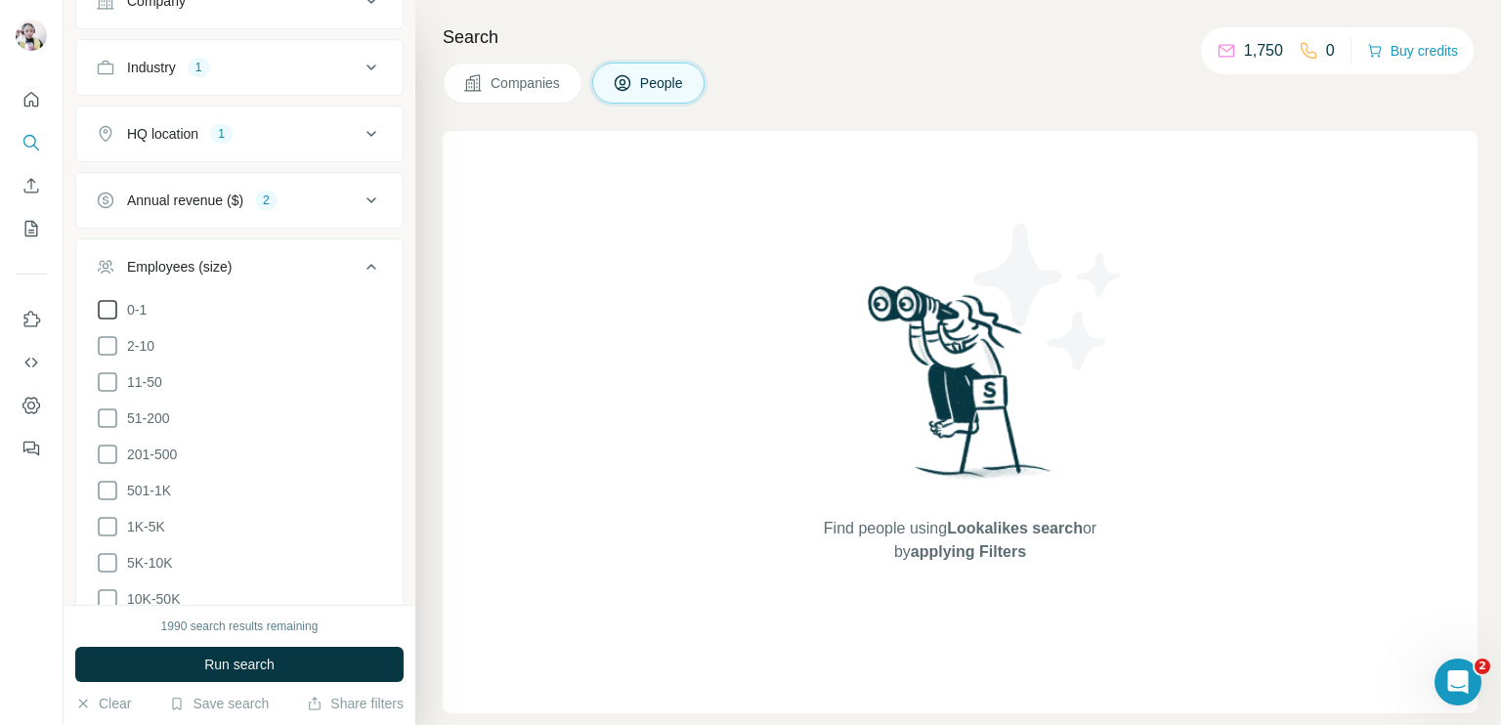
click at [107, 309] on icon at bounding box center [107, 309] width 23 height 23
click at [102, 347] on icon at bounding box center [107, 345] width 23 height 23
click at [102, 374] on icon at bounding box center [107, 381] width 23 height 23
click at [360, 266] on icon at bounding box center [371, 266] width 23 height 23
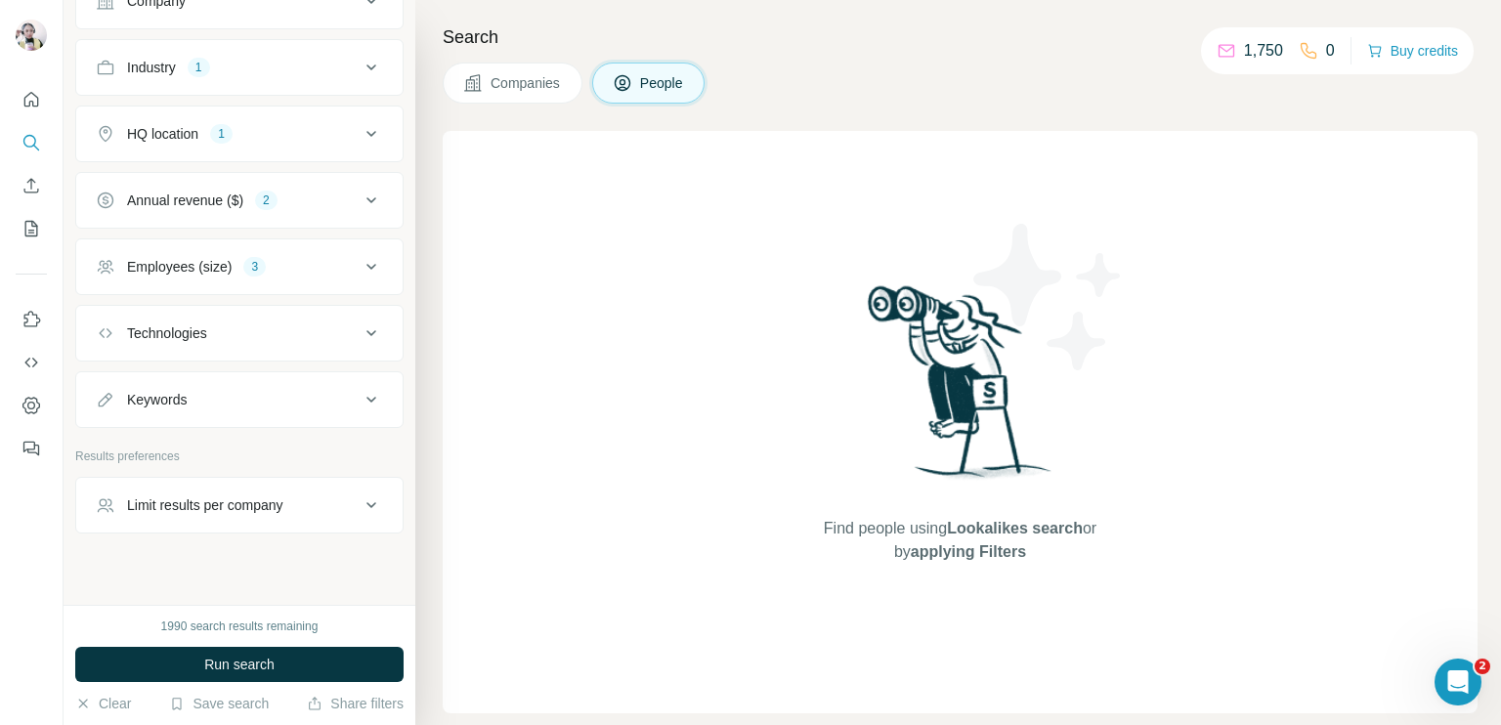
click at [244, 495] on div "Limit results per company" at bounding box center [205, 505] width 156 height 20
drag, startPoint x: 179, startPoint y: 550, endPoint x: 160, endPoint y: 544, distance: 19.5
click at [176, 550] on input "number" at bounding box center [239, 553] width 287 height 35
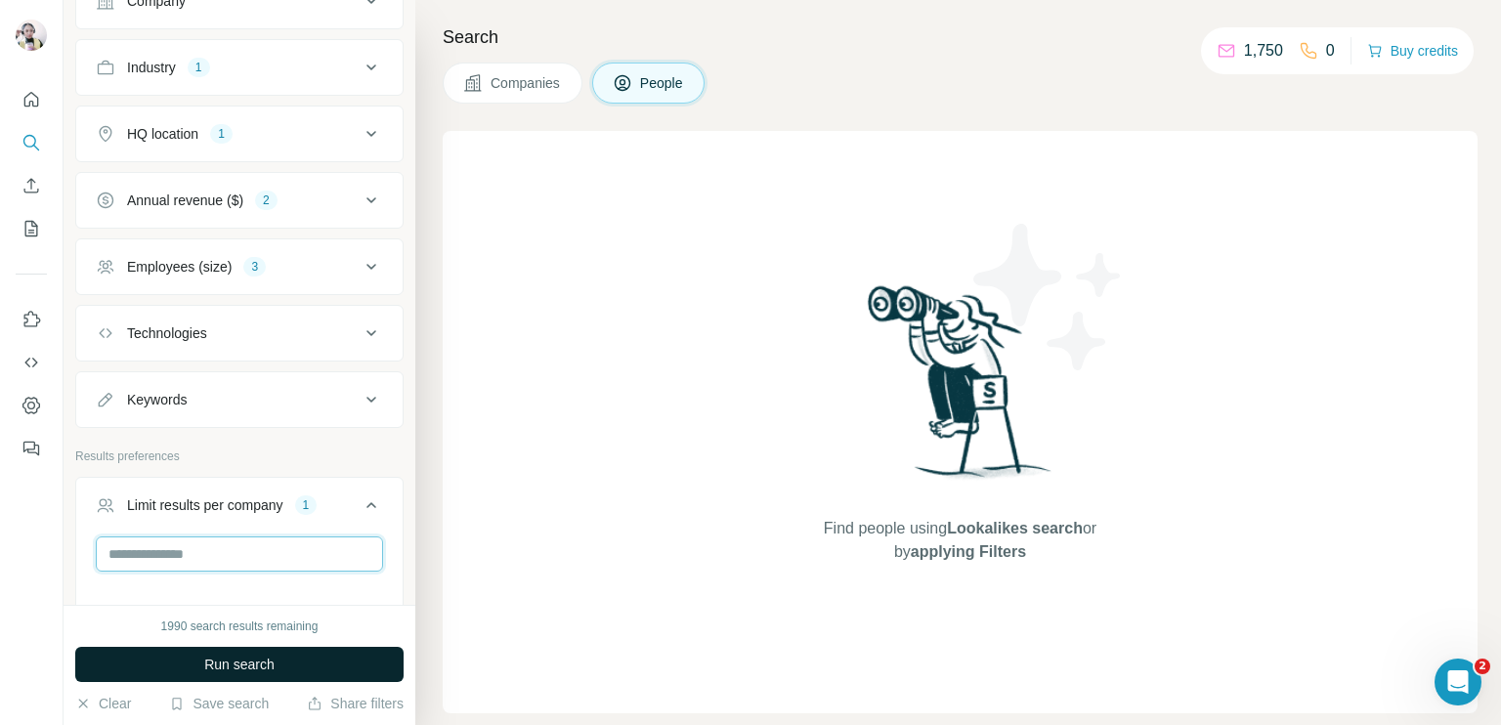
type input "*"
click at [275, 653] on button "Run search" at bounding box center [239, 664] width 328 height 35
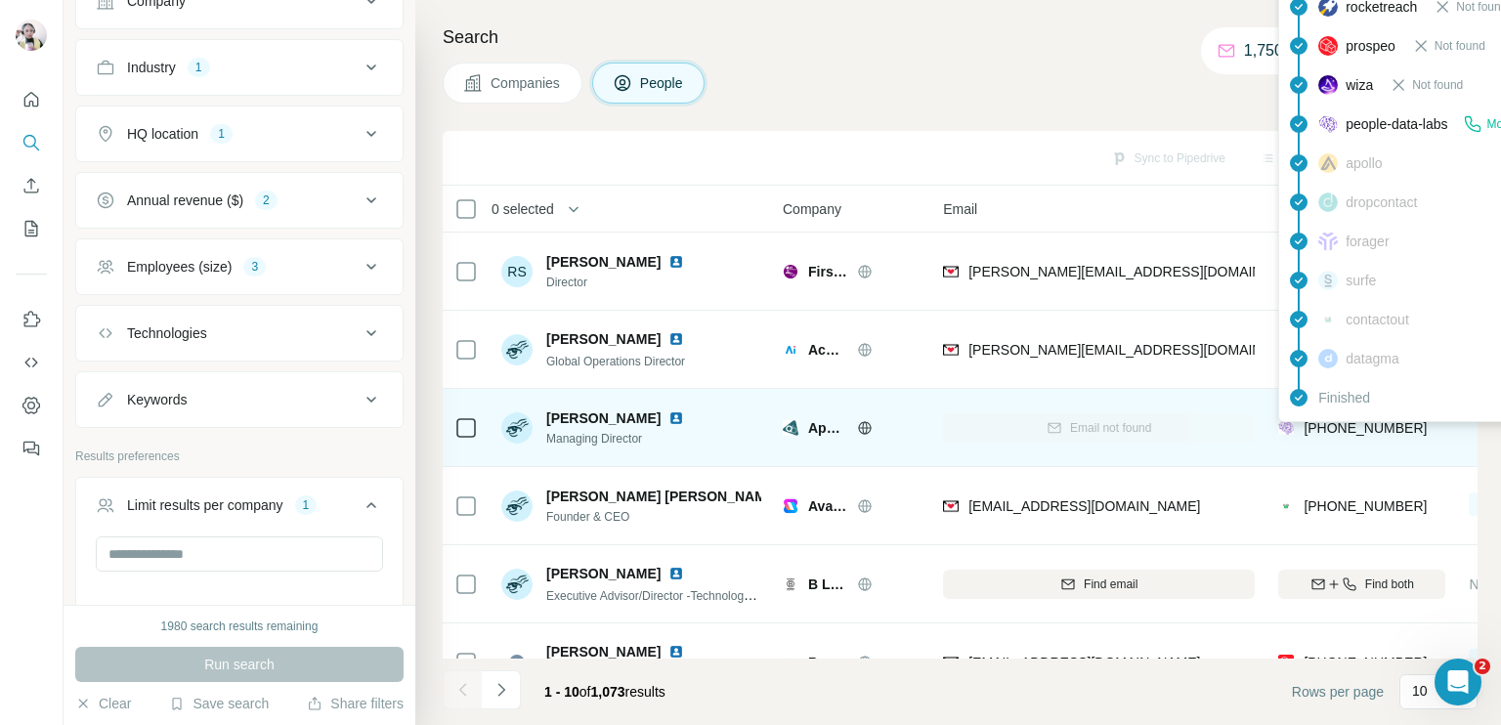
click at [1364, 424] on span "[PHONE_NUMBER]" at bounding box center [1365, 428] width 123 height 16
copy tr "[PHONE_NUMBER]"
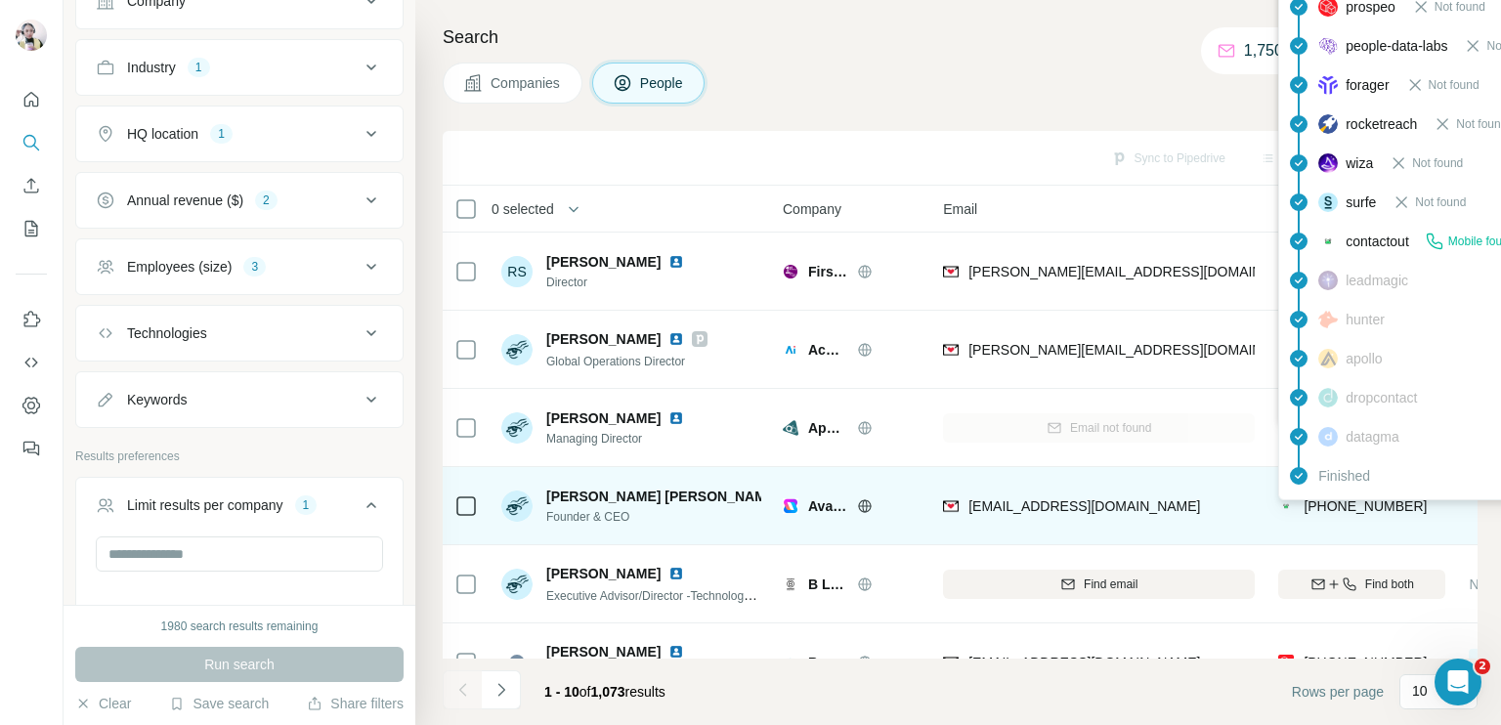
click at [1345, 499] on span "[PHONE_NUMBER]" at bounding box center [1365, 506] width 123 height 16
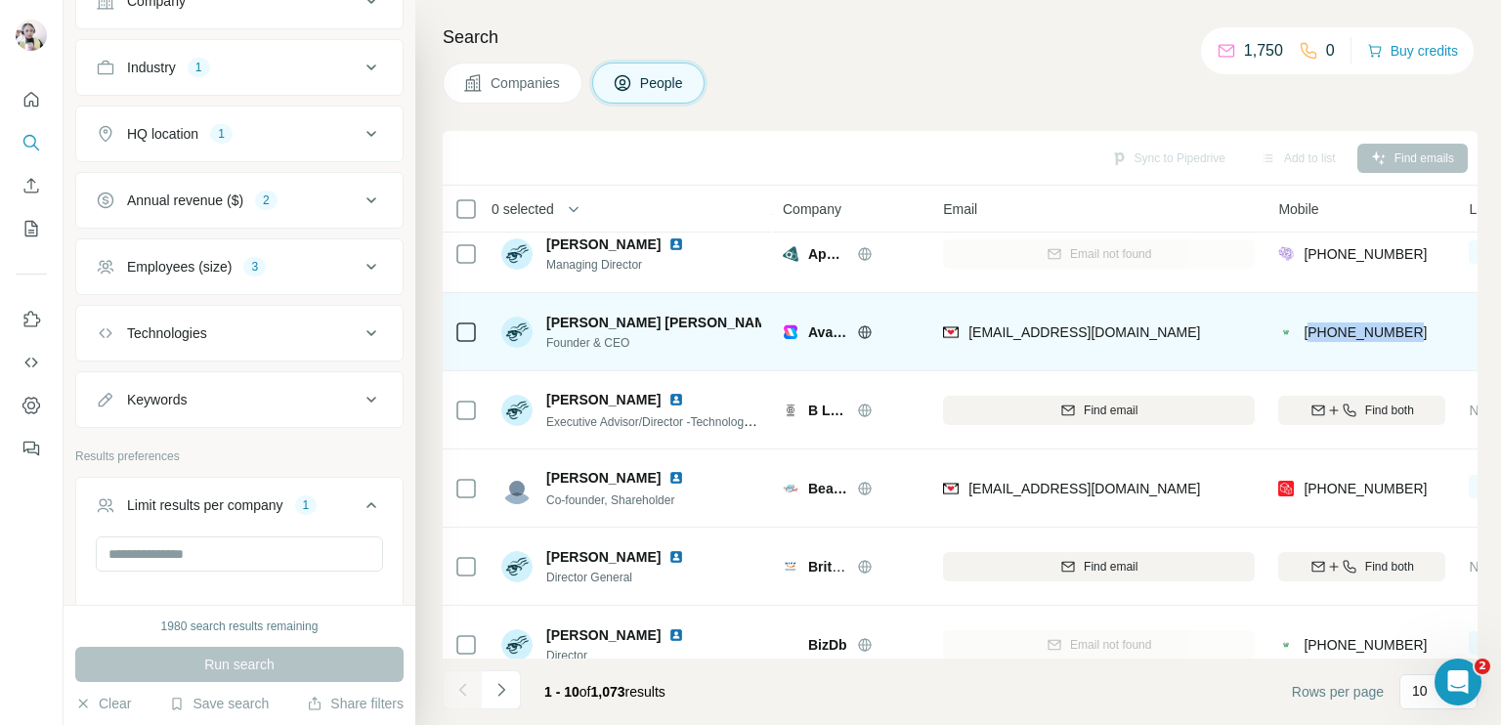
scroll to position [195, 0]
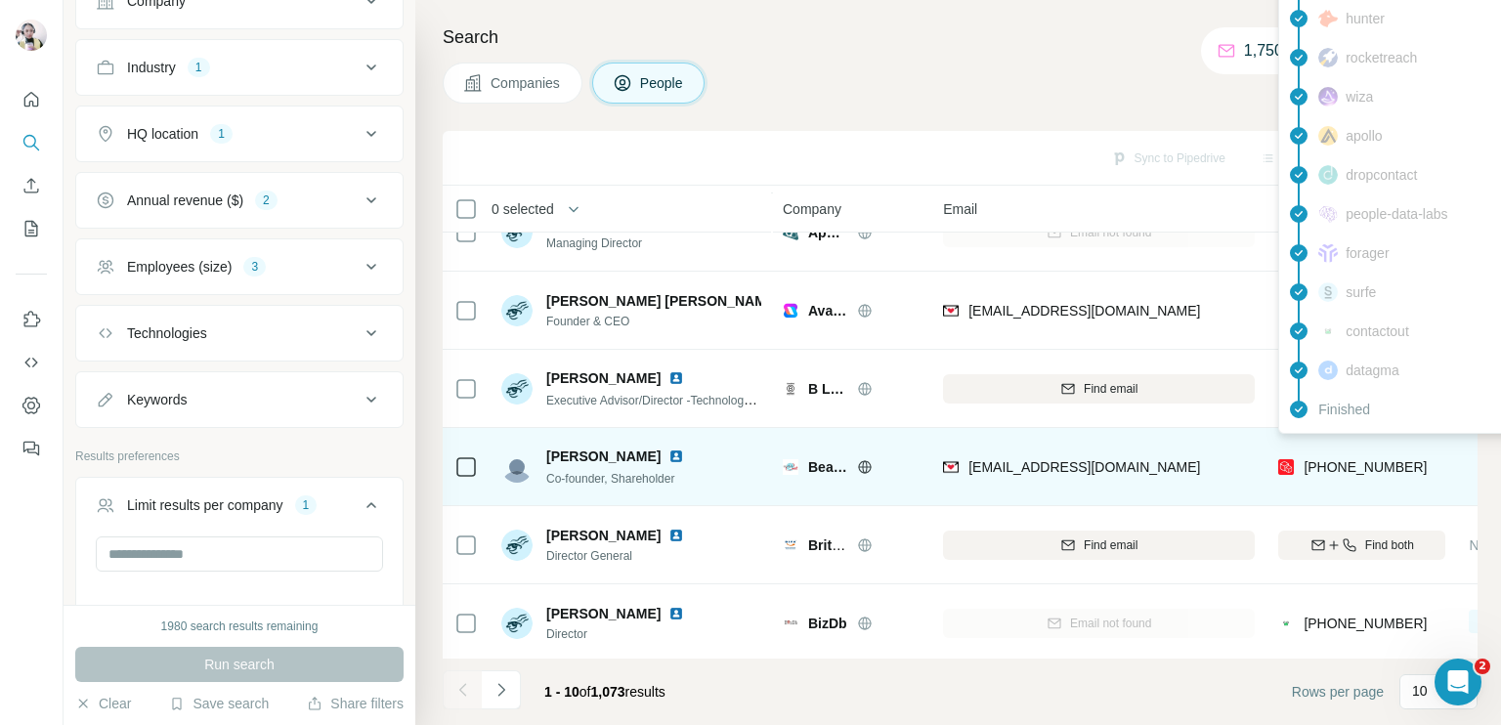
click at [1357, 465] on span "[PHONE_NUMBER]" at bounding box center [1365, 467] width 123 height 16
click at [1355, 460] on span "[PHONE_NUMBER]" at bounding box center [1365, 467] width 123 height 16
copy tr "[PHONE_NUMBER]"
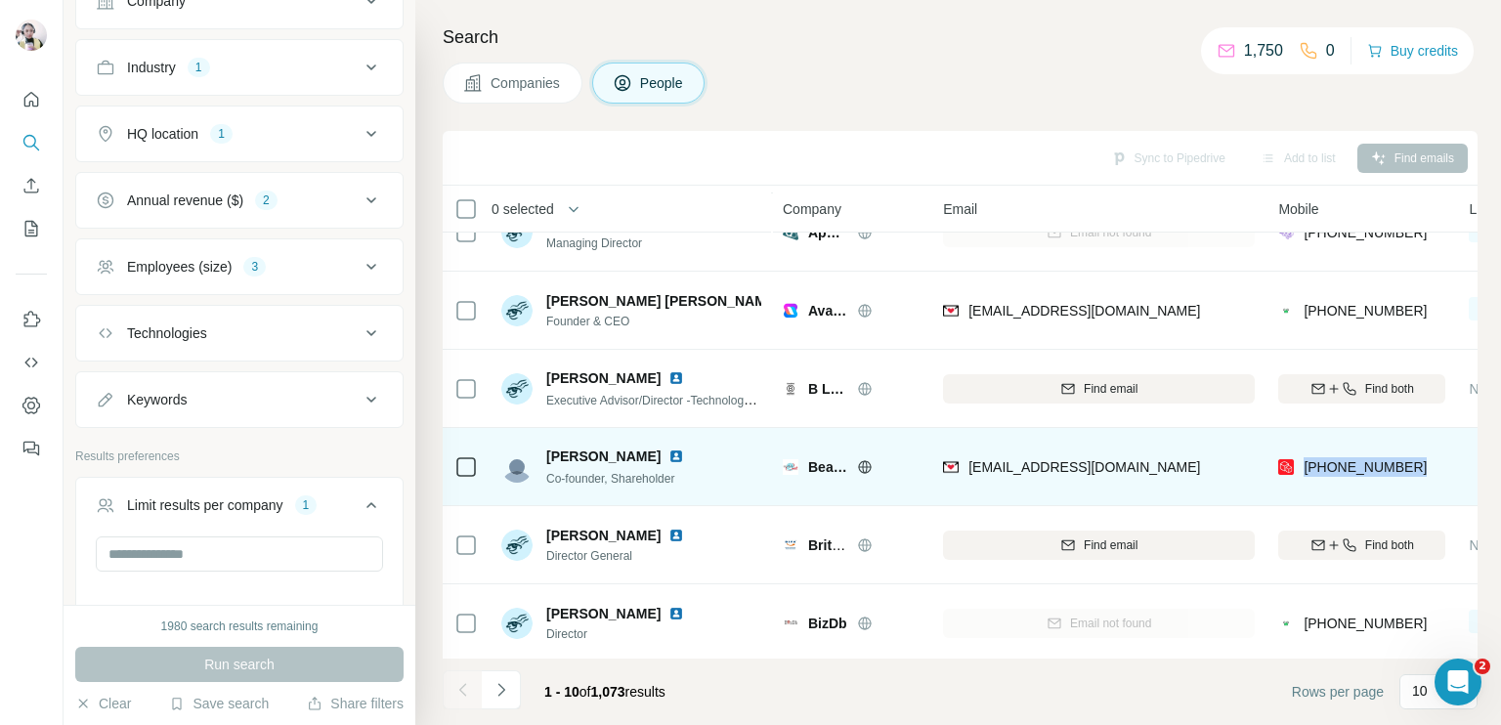
scroll to position [293, 0]
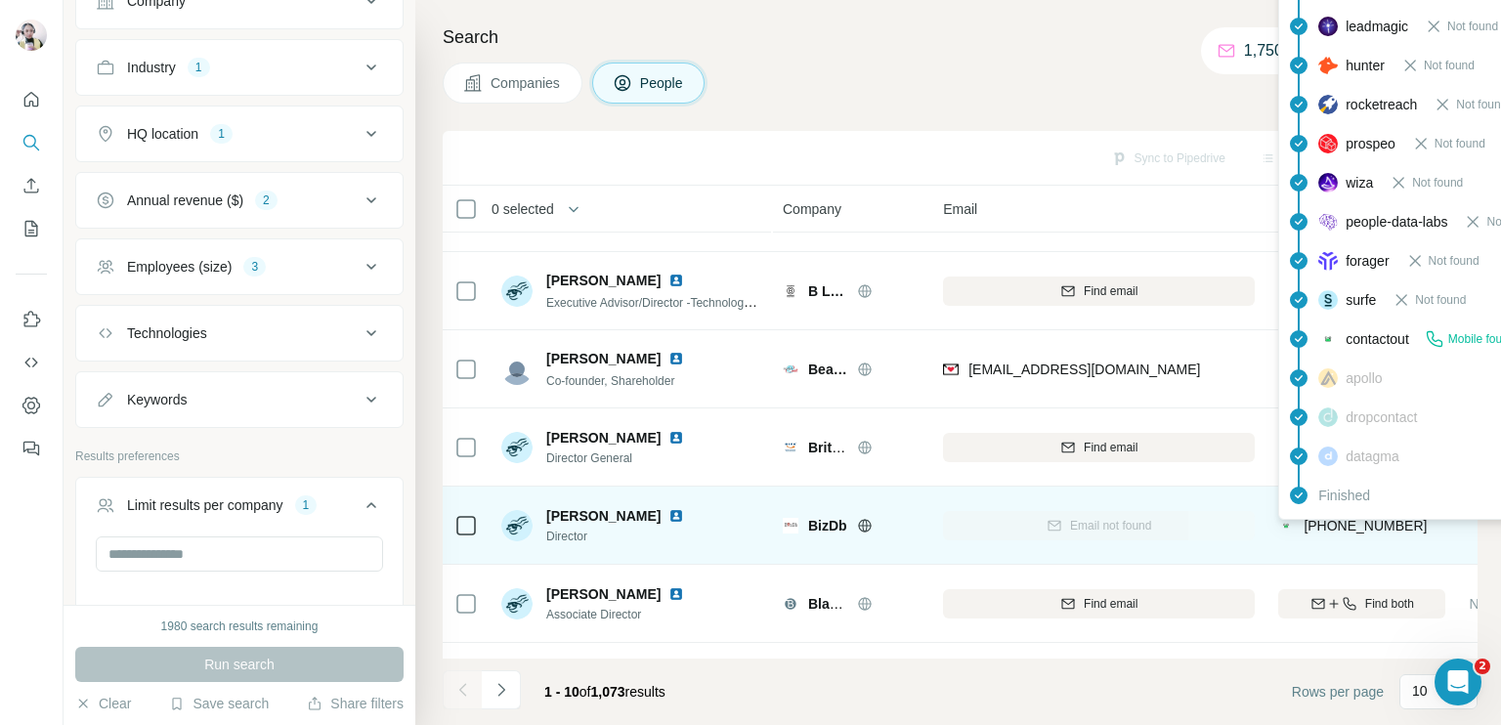
click at [1373, 526] on span "[PHONE_NUMBER]" at bounding box center [1365, 526] width 123 height 16
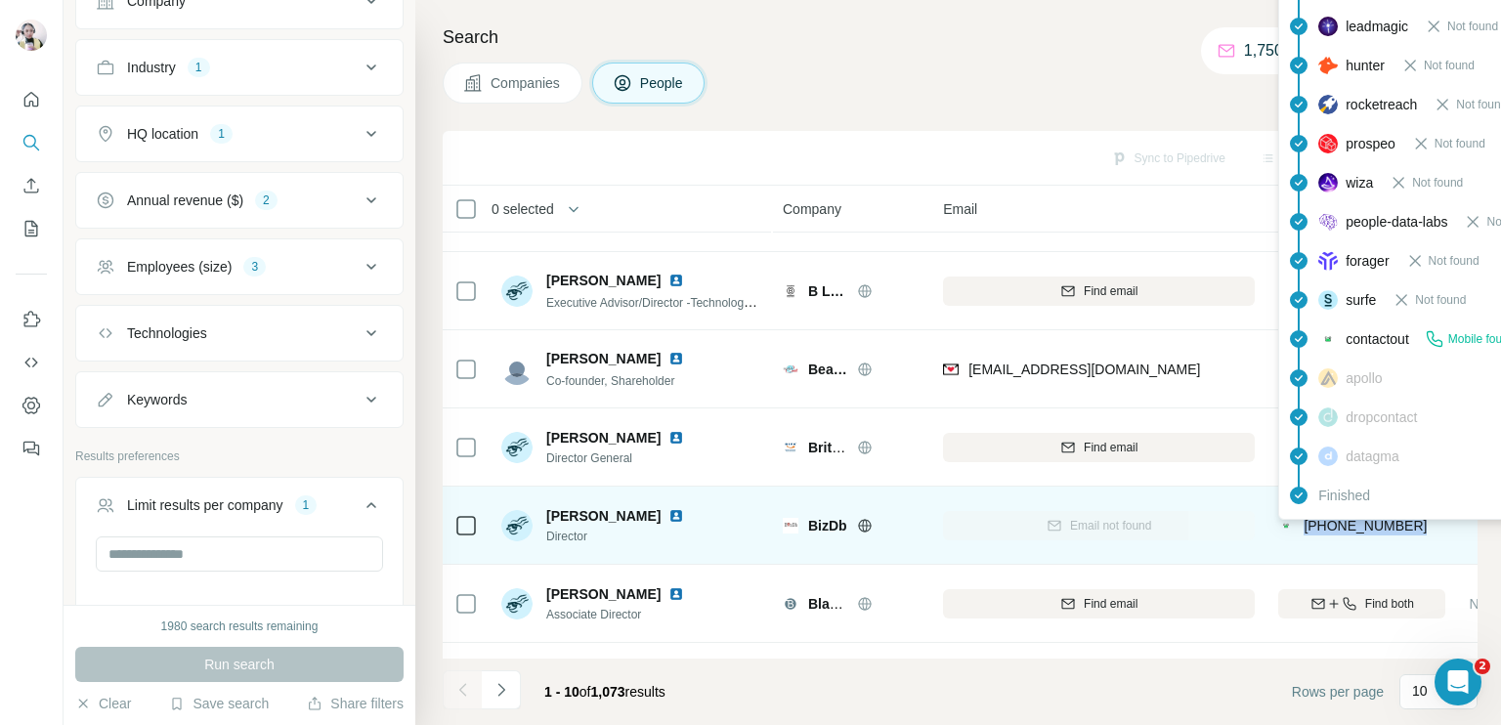
click at [1359, 523] on span "[PHONE_NUMBER]" at bounding box center [1365, 526] width 123 height 16
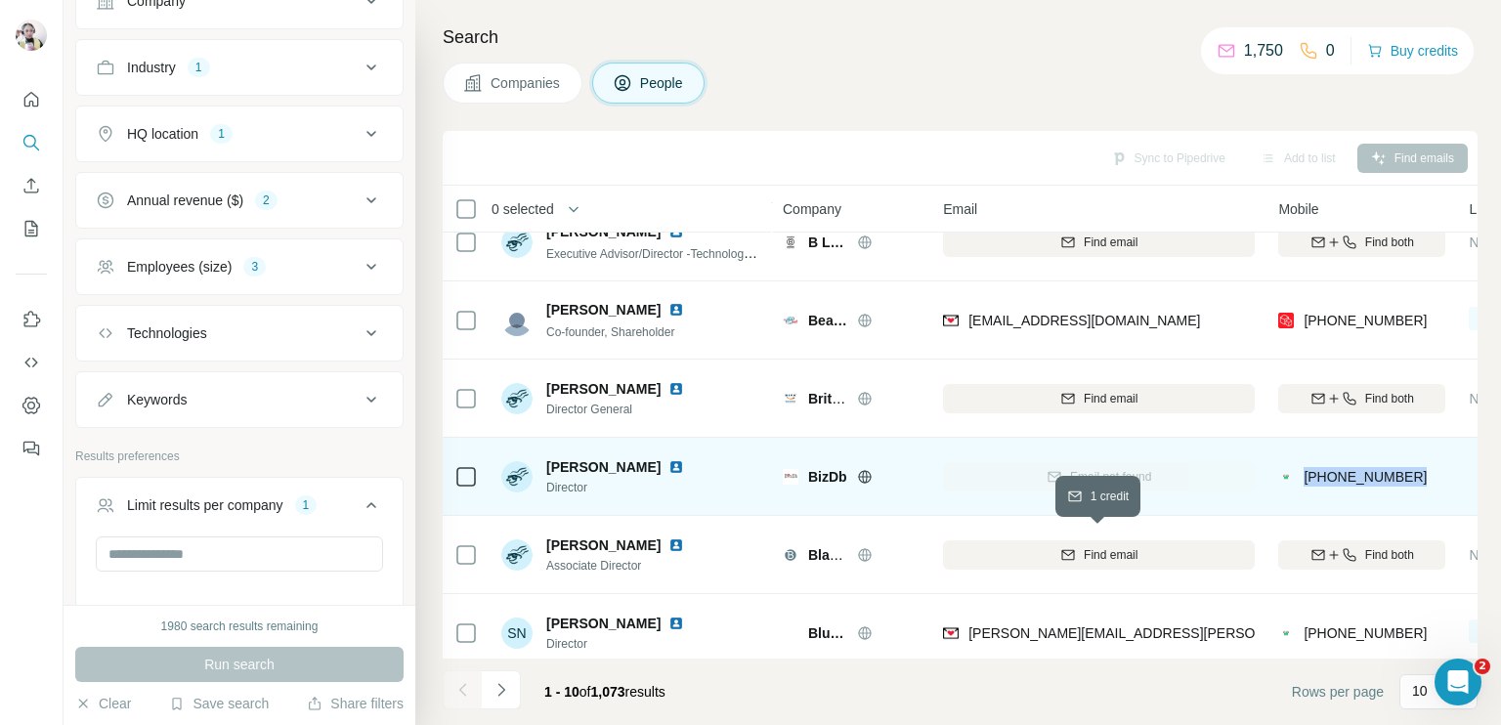
scroll to position [364, 0]
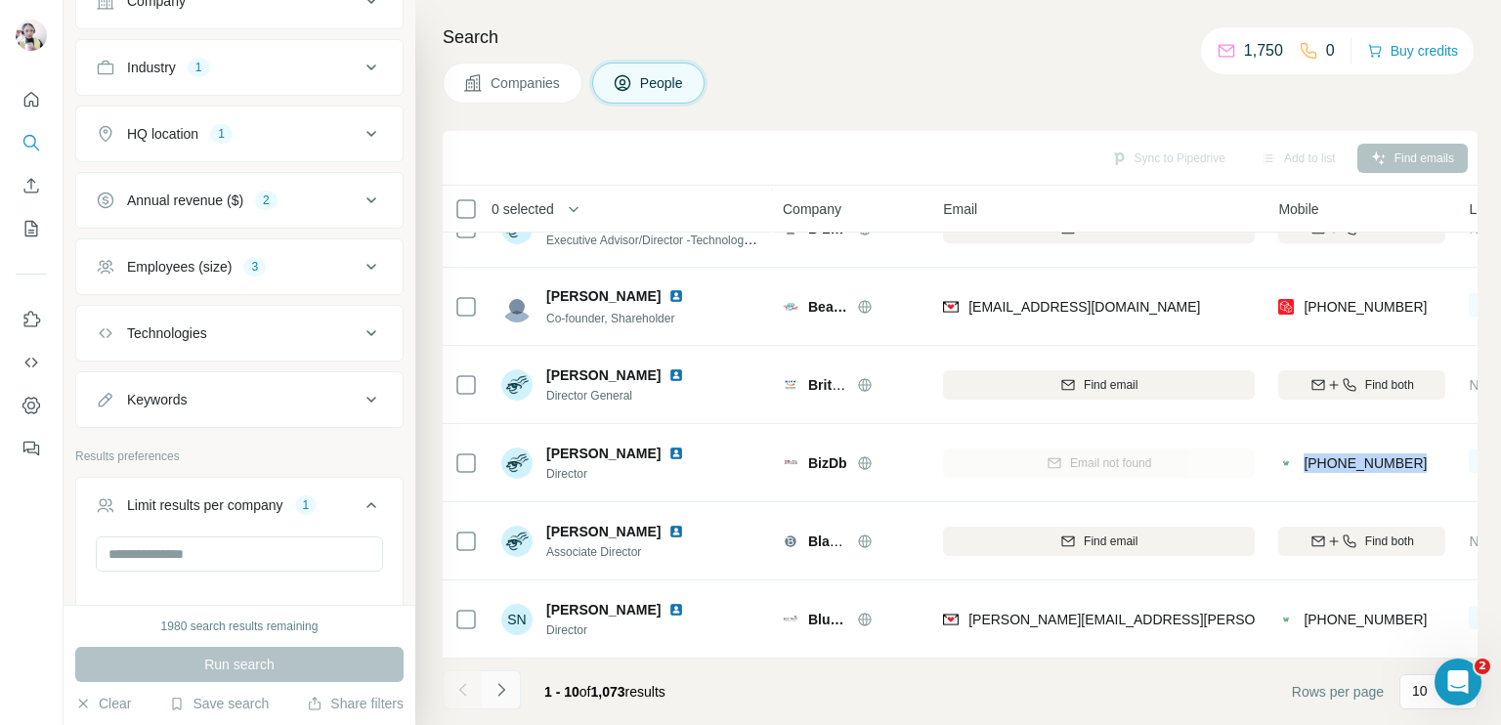
click at [505, 695] on icon "Navigate to next page" at bounding box center [502, 690] width 20 height 20
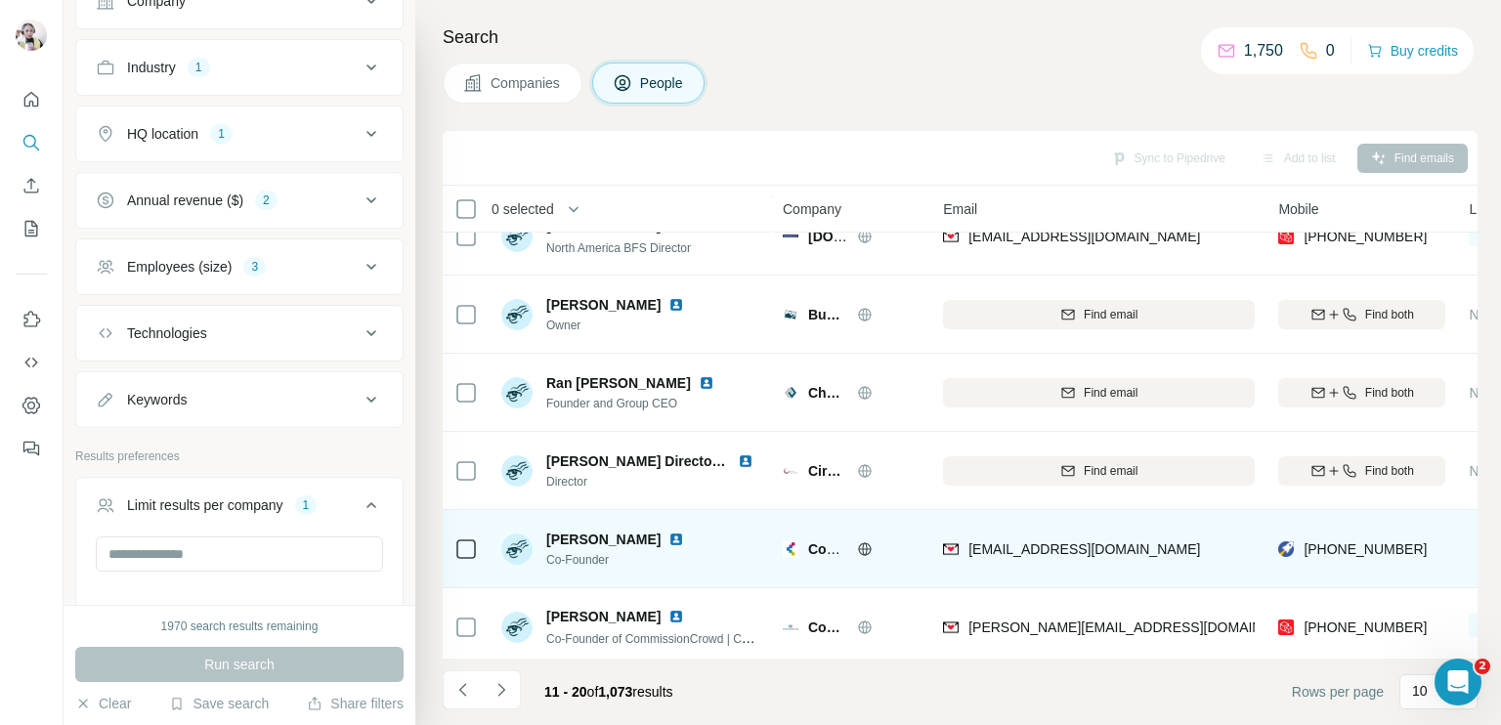
scroll to position [0, 0]
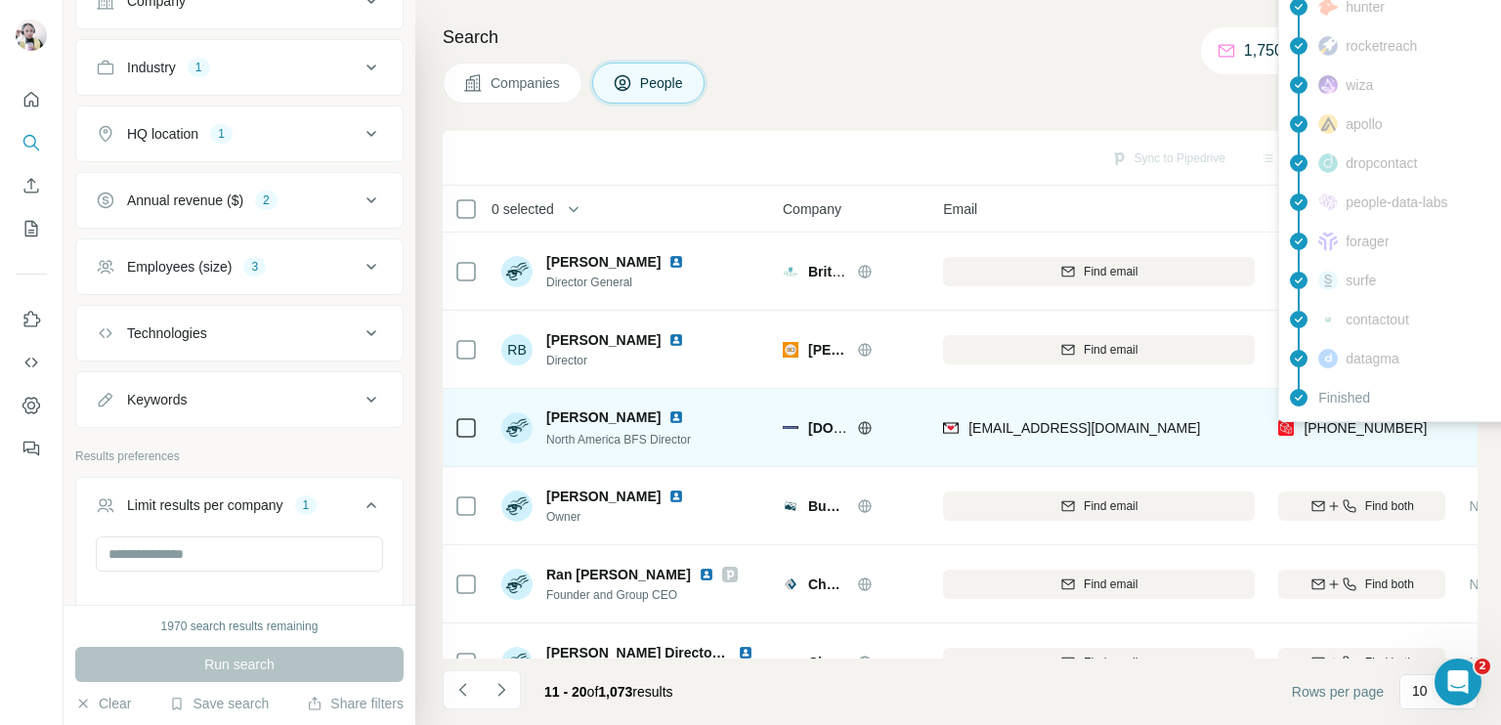
click at [1334, 421] on span "[PHONE_NUMBER]" at bounding box center [1365, 428] width 123 height 16
click at [1340, 425] on span "[PHONE_NUMBER]" at bounding box center [1365, 428] width 123 height 16
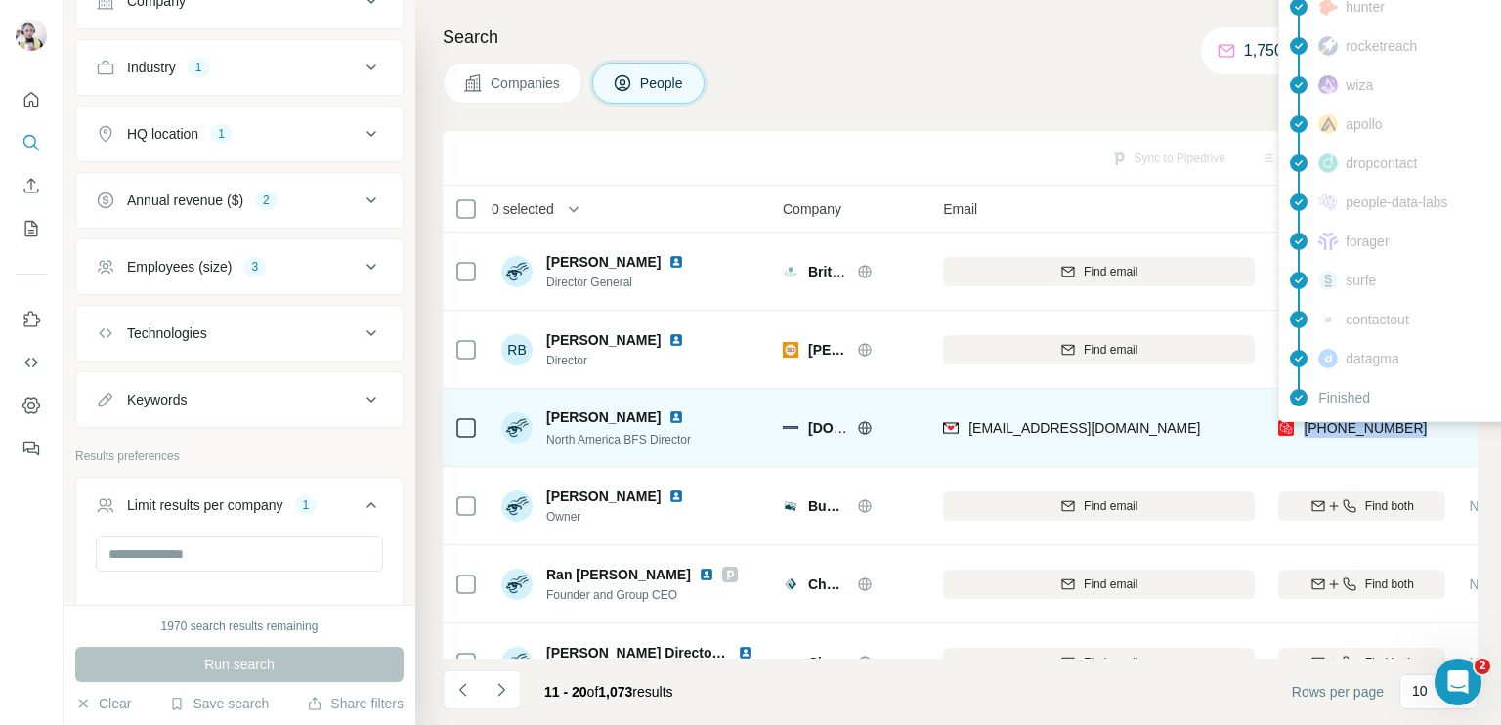
click at [1340, 425] on span "[PHONE_NUMBER]" at bounding box center [1365, 428] width 123 height 16
copy tr "[PHONE_NUMBER]"
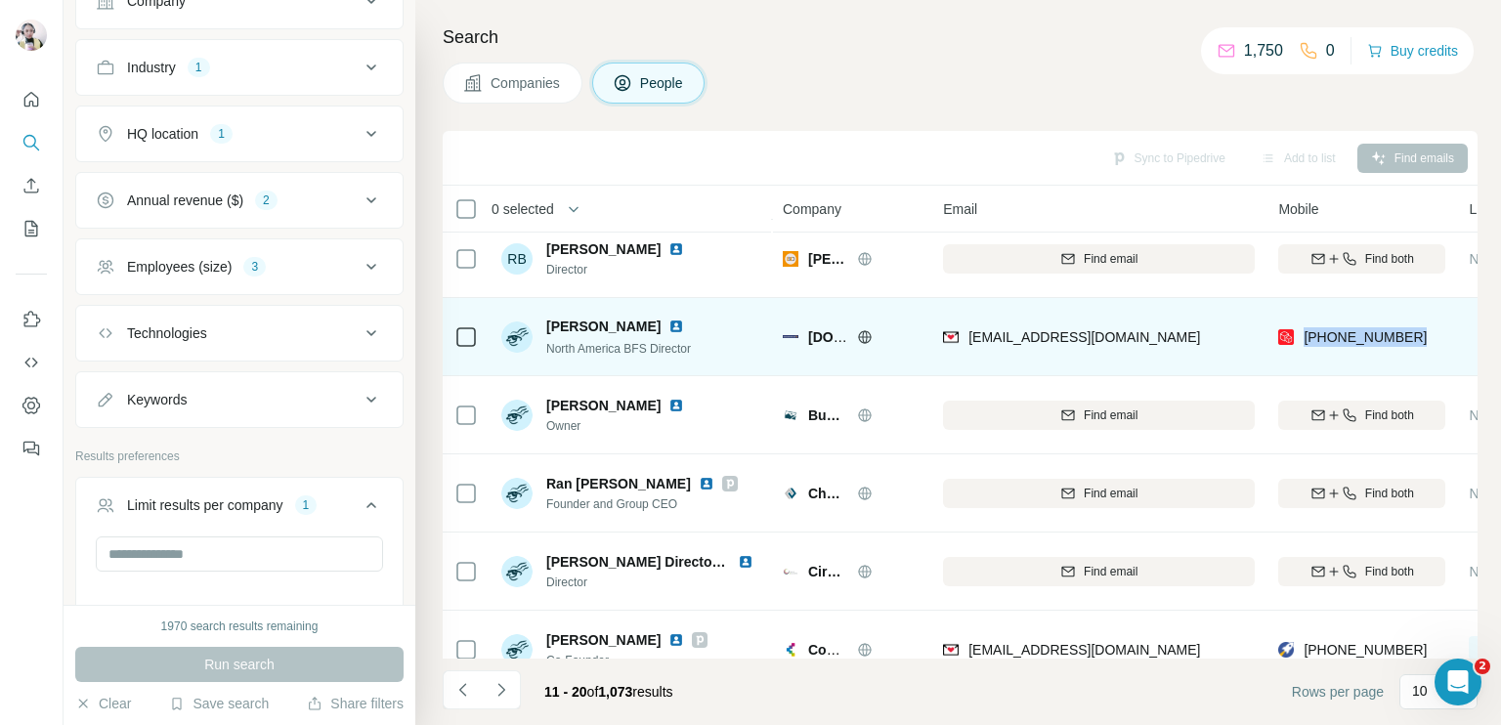
scroll to position [293, 0]
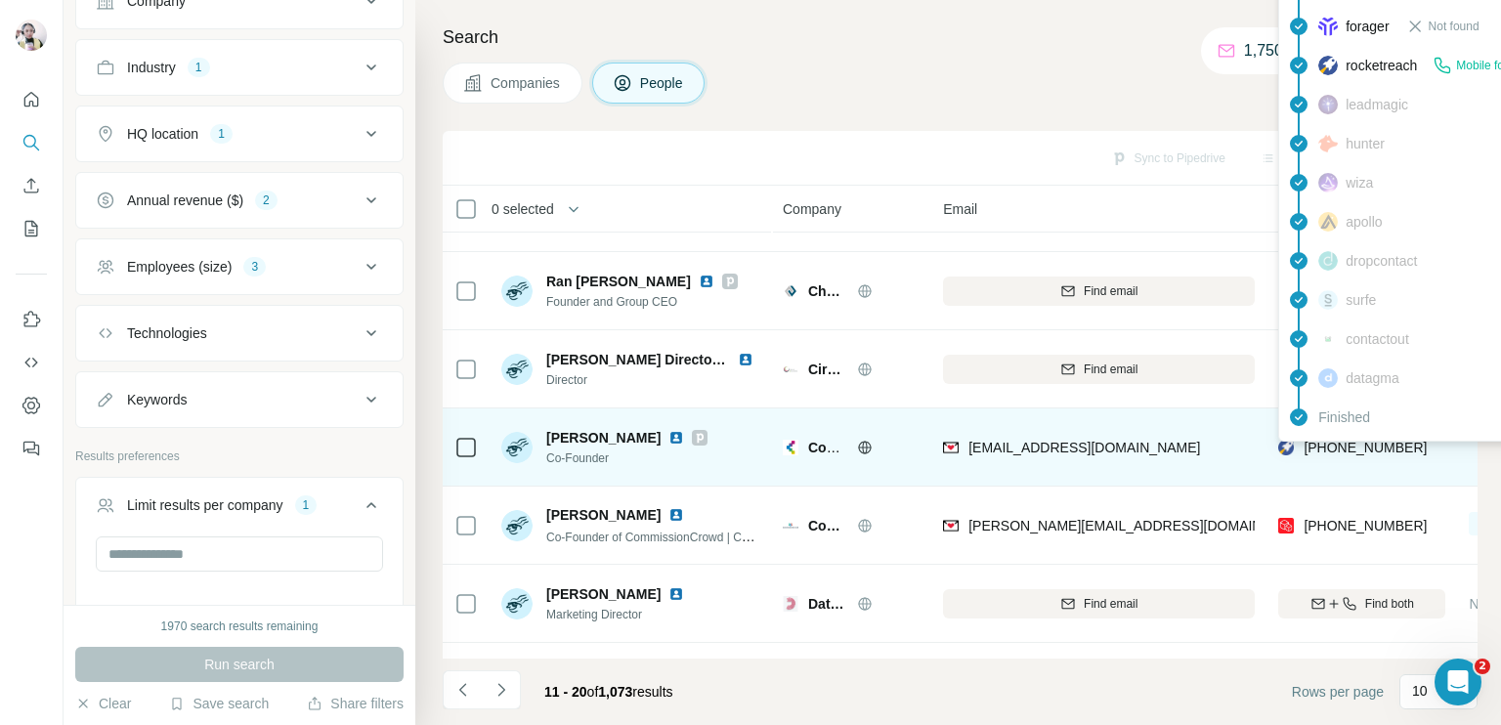
click at [1363, 443] on span "[PHONE_NUMBER]" at bounding box center [1365, 448] width 123 height 16
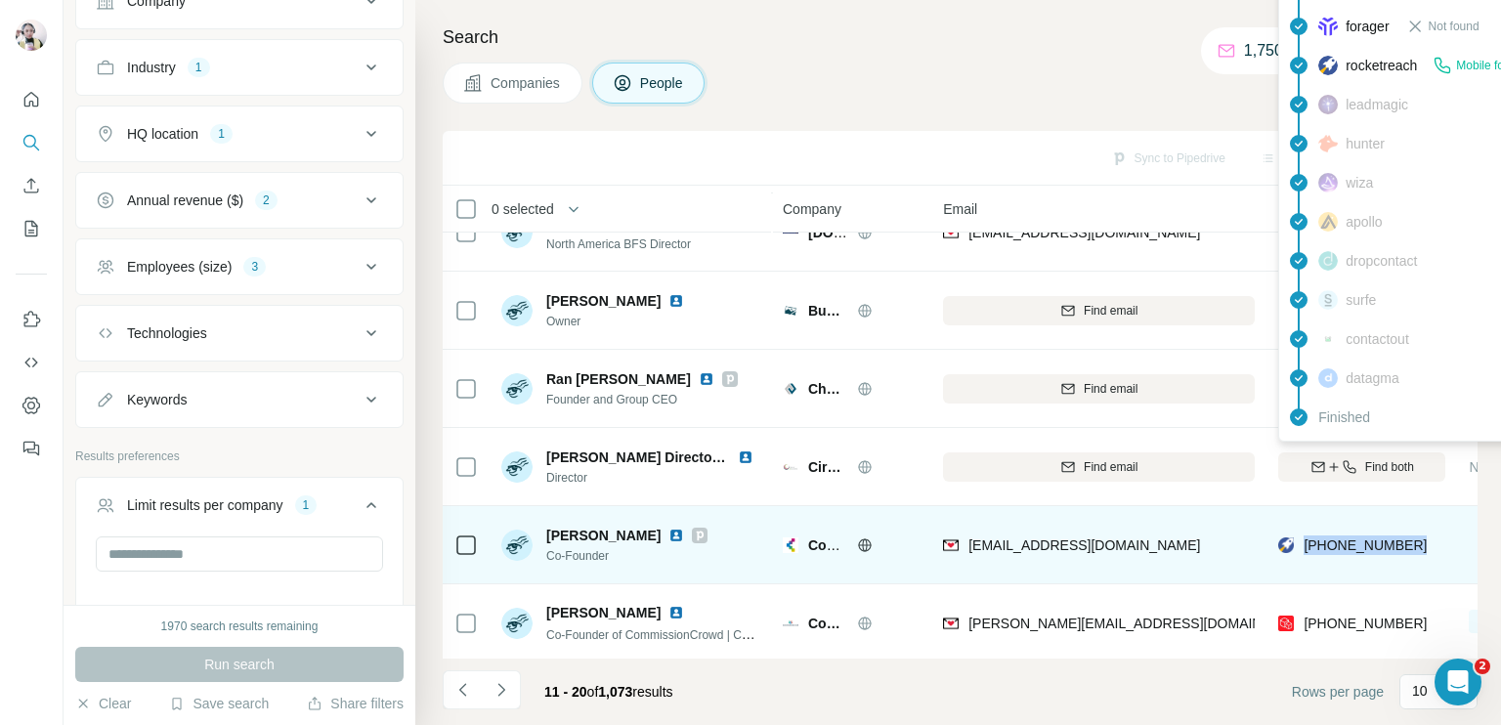
copy tr "[PHONE_NUMBER]"
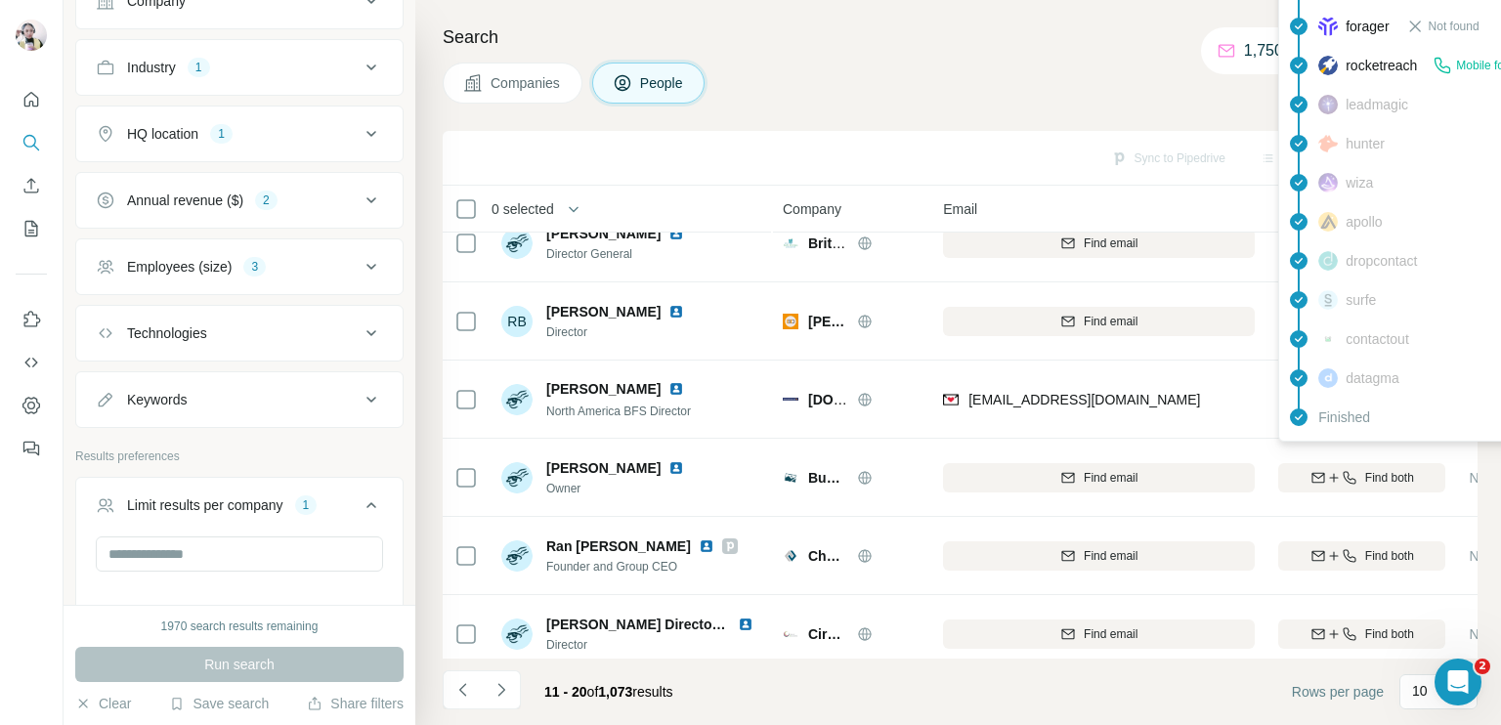
scroll to position [0, 0]
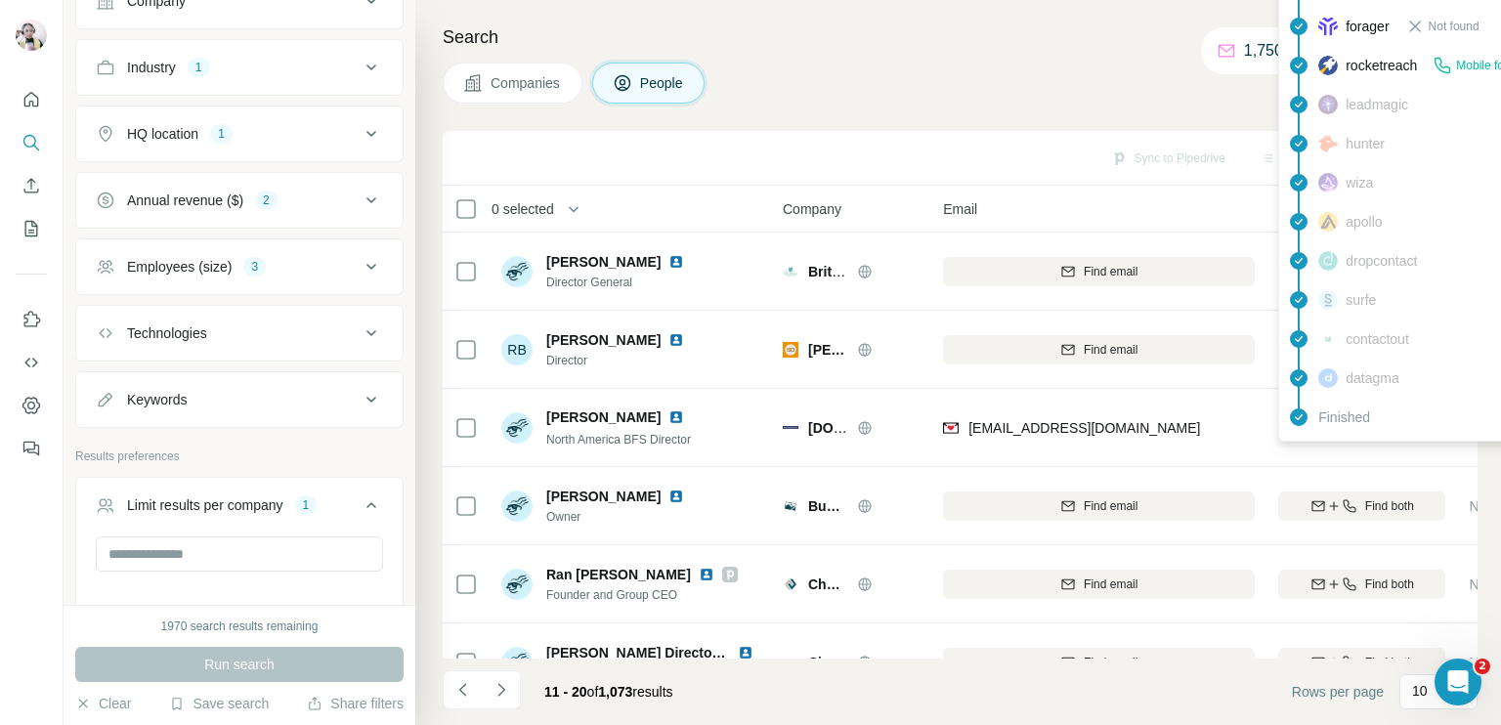
click at [962, 65] on div "Companies People" at bounding box center [960, 83] width 1035 height 41
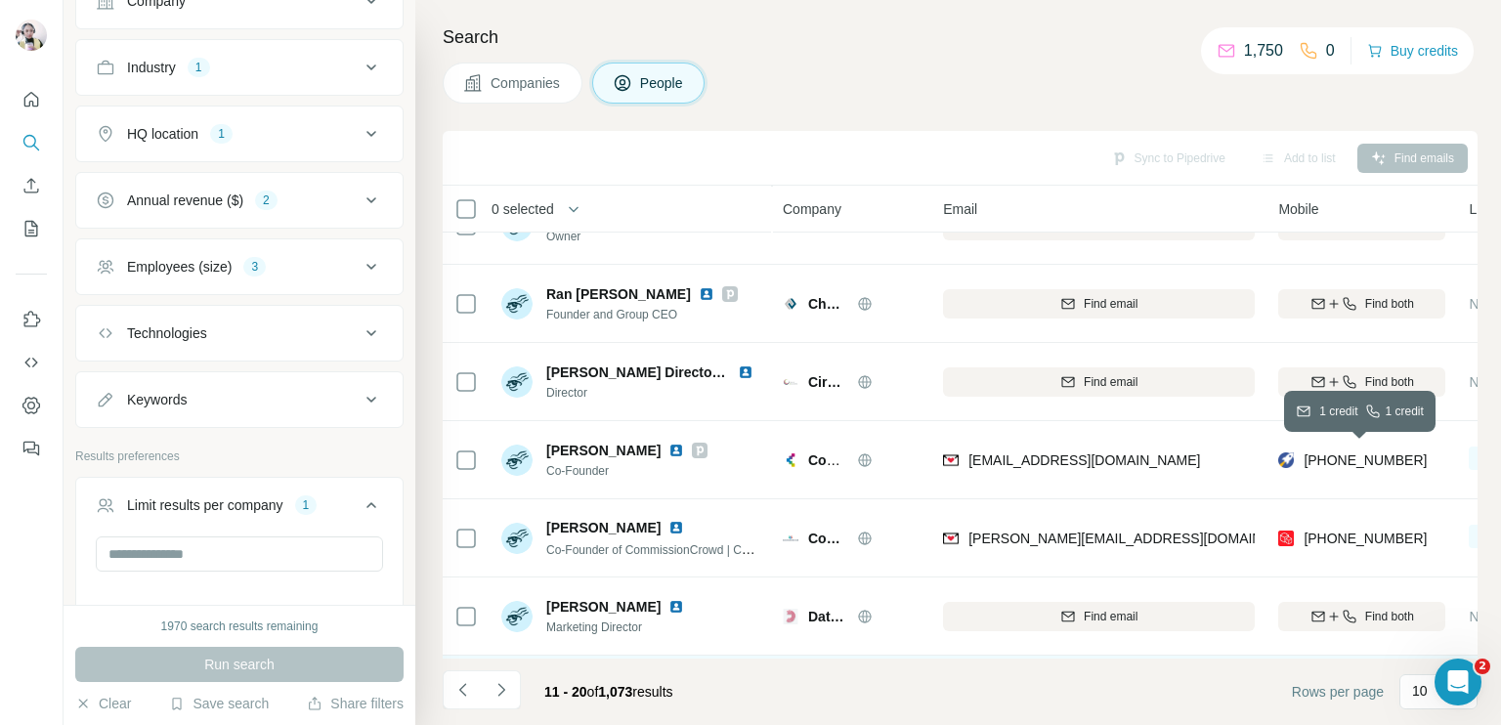
scroll to position [364, 0]
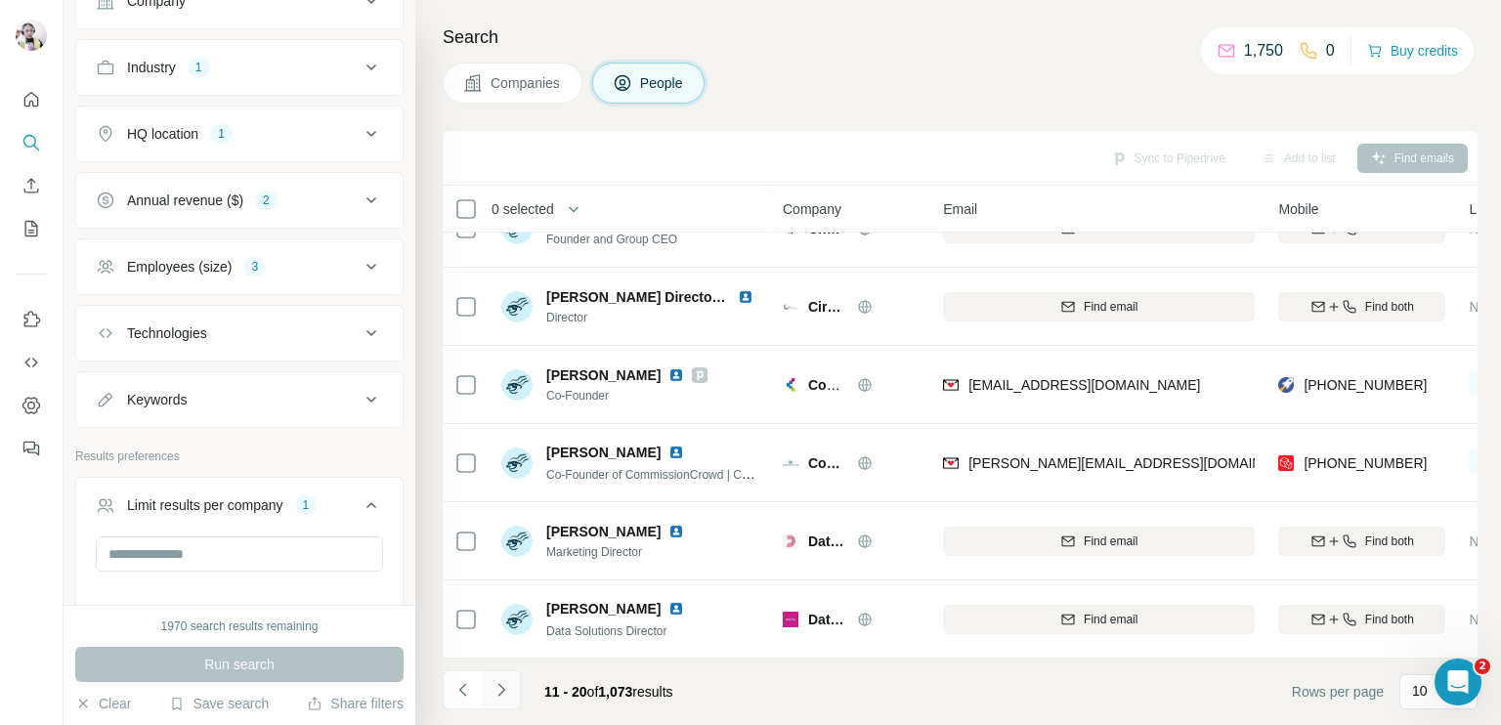
click at [492, 688] on icon "Navigate to next page" at bounding box center [502, 690] width 20 height 20
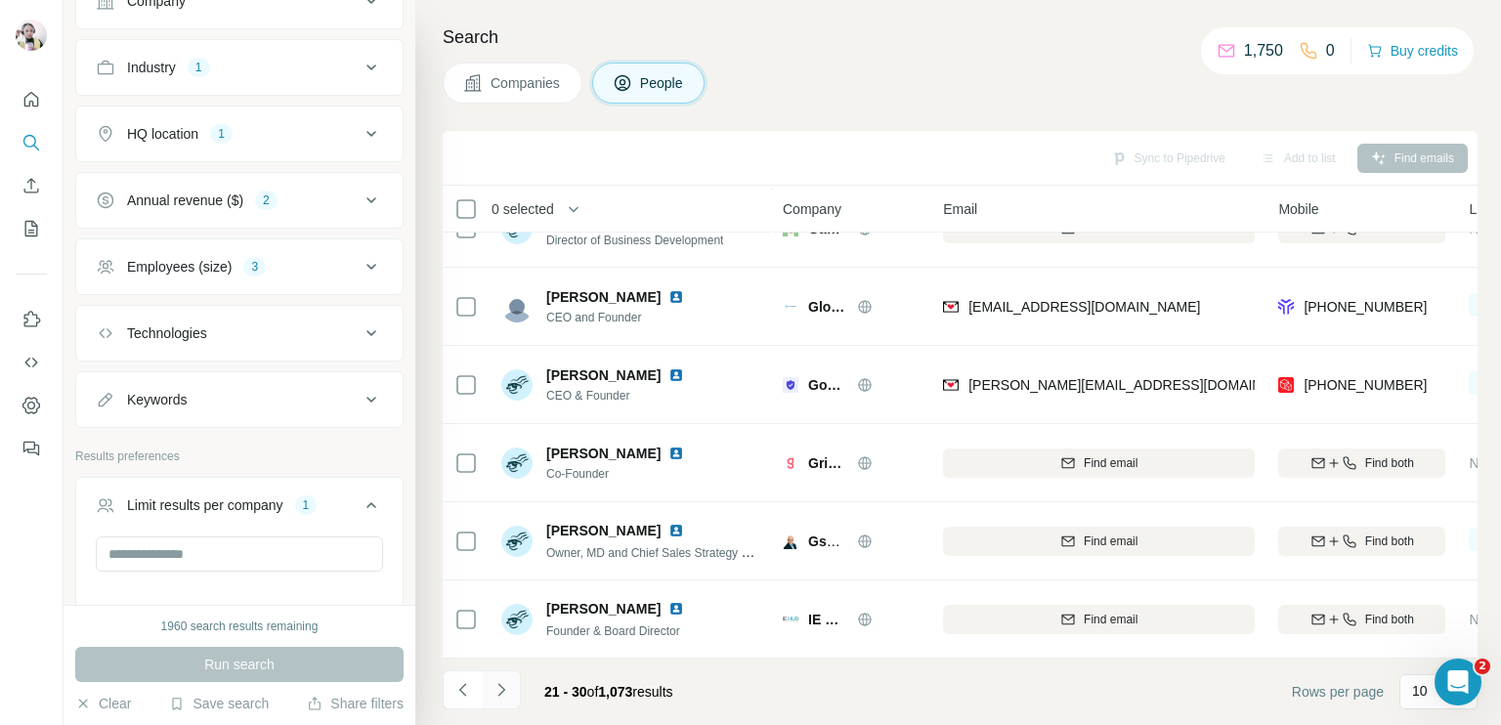
click at [502, 688] on icon "Navigate to next page" at bounding box center [500, 689] width 7 height 13
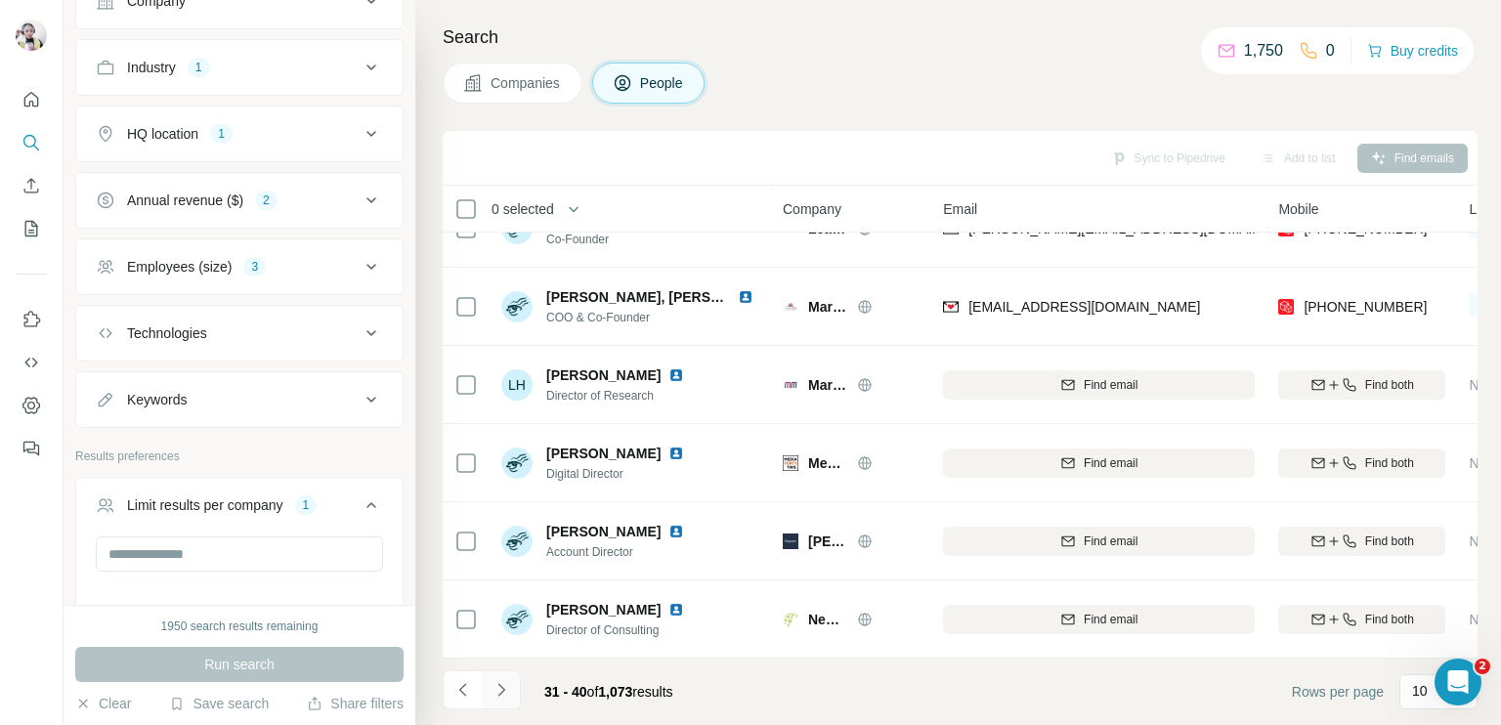
click at [503, 685] on icon "Navigate to next page" at bounding box center [502, 690] width 20 height 20
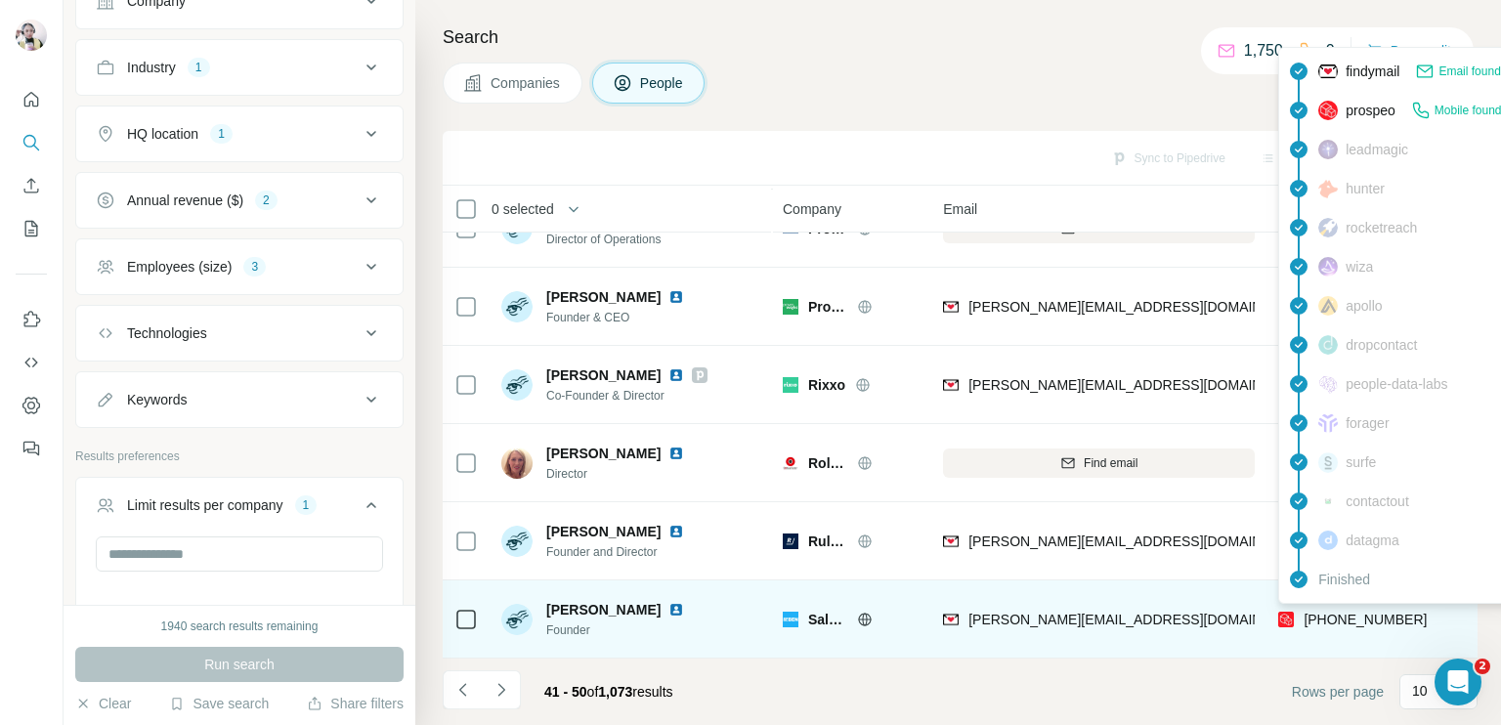
click at [1349, 612] on span "[PHONE_NUMBER]" at bounding box center [1365, 620] width 123 height 16
copy tr "[PHONE_NUMBER]"
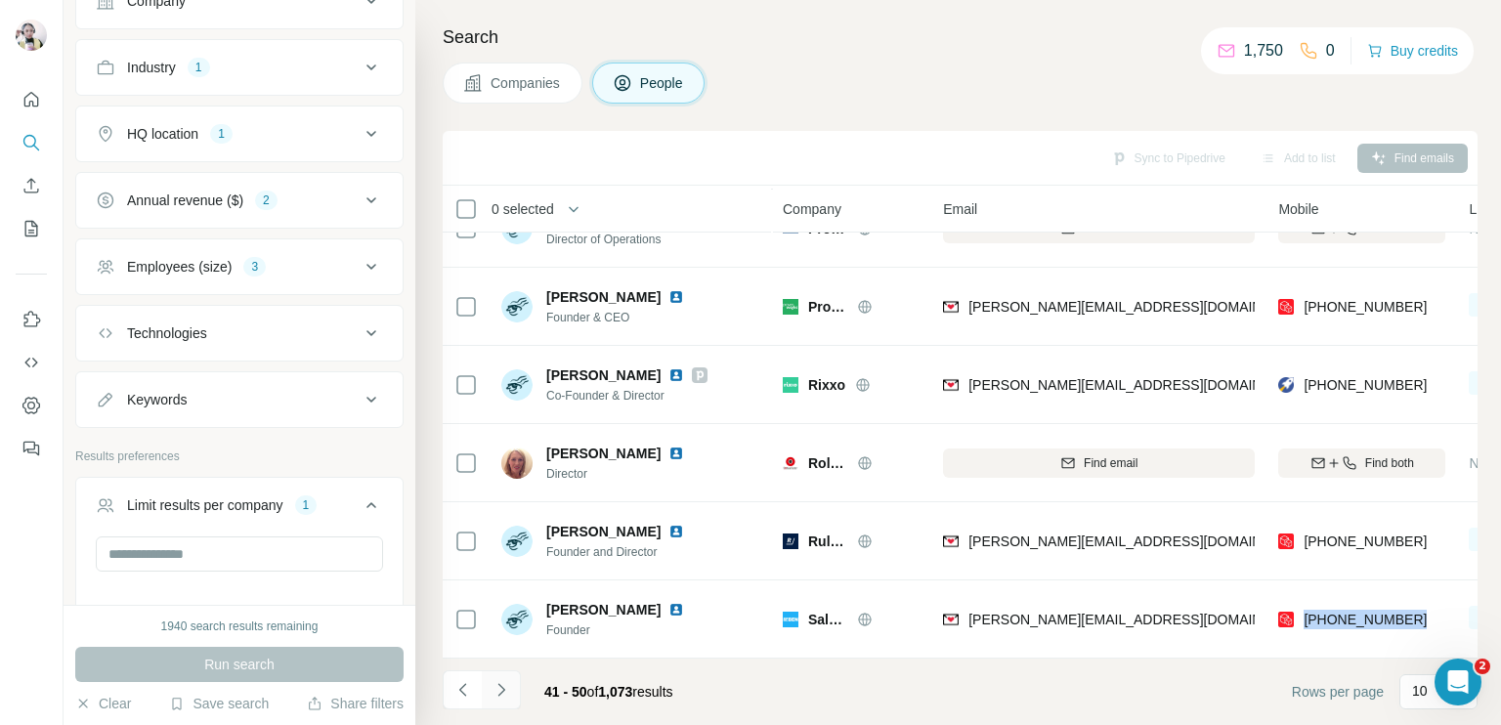
click at [501, 688] on icon "Navigate to next page" at bounding box center [500, 689] width 7 height 13
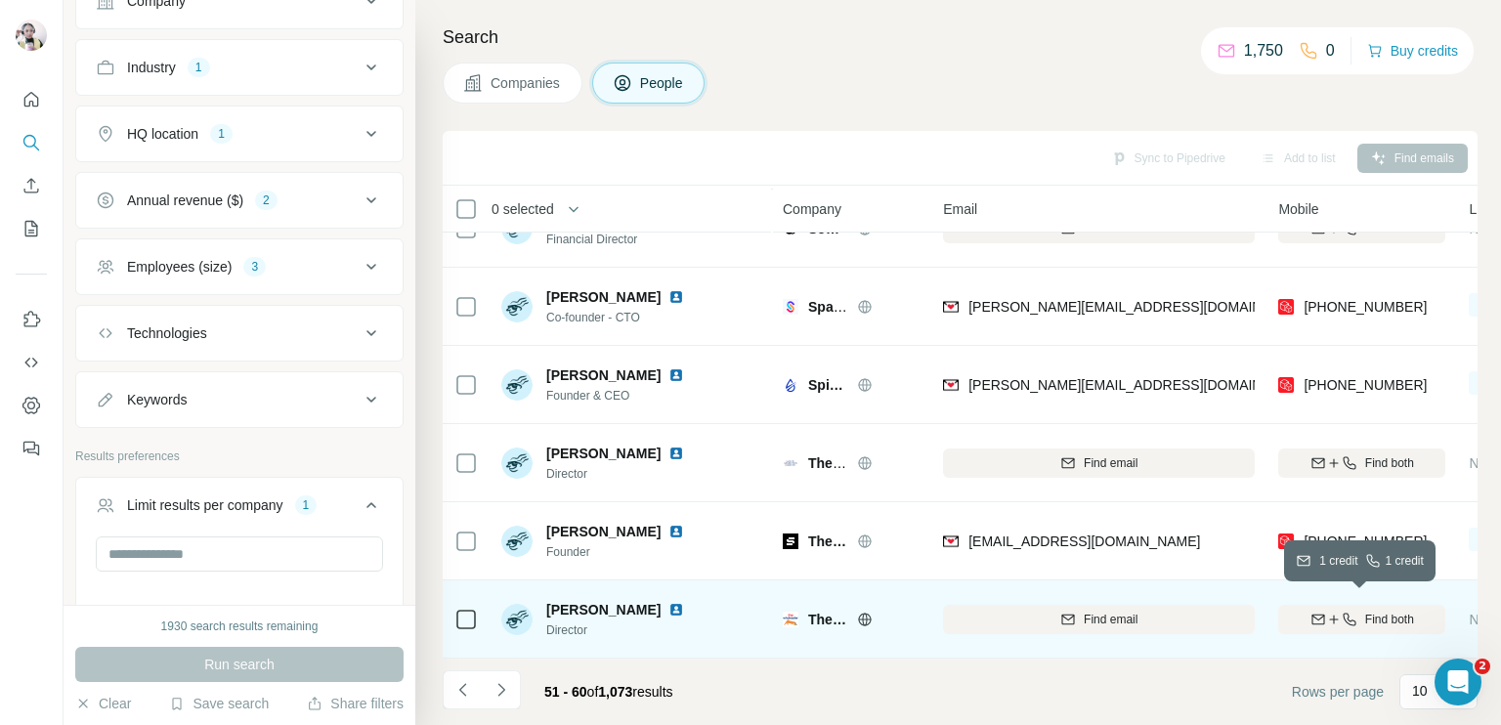
click at [1382, 612] on span "Find both" at bounding box center [1389, 620] width 49 height 18
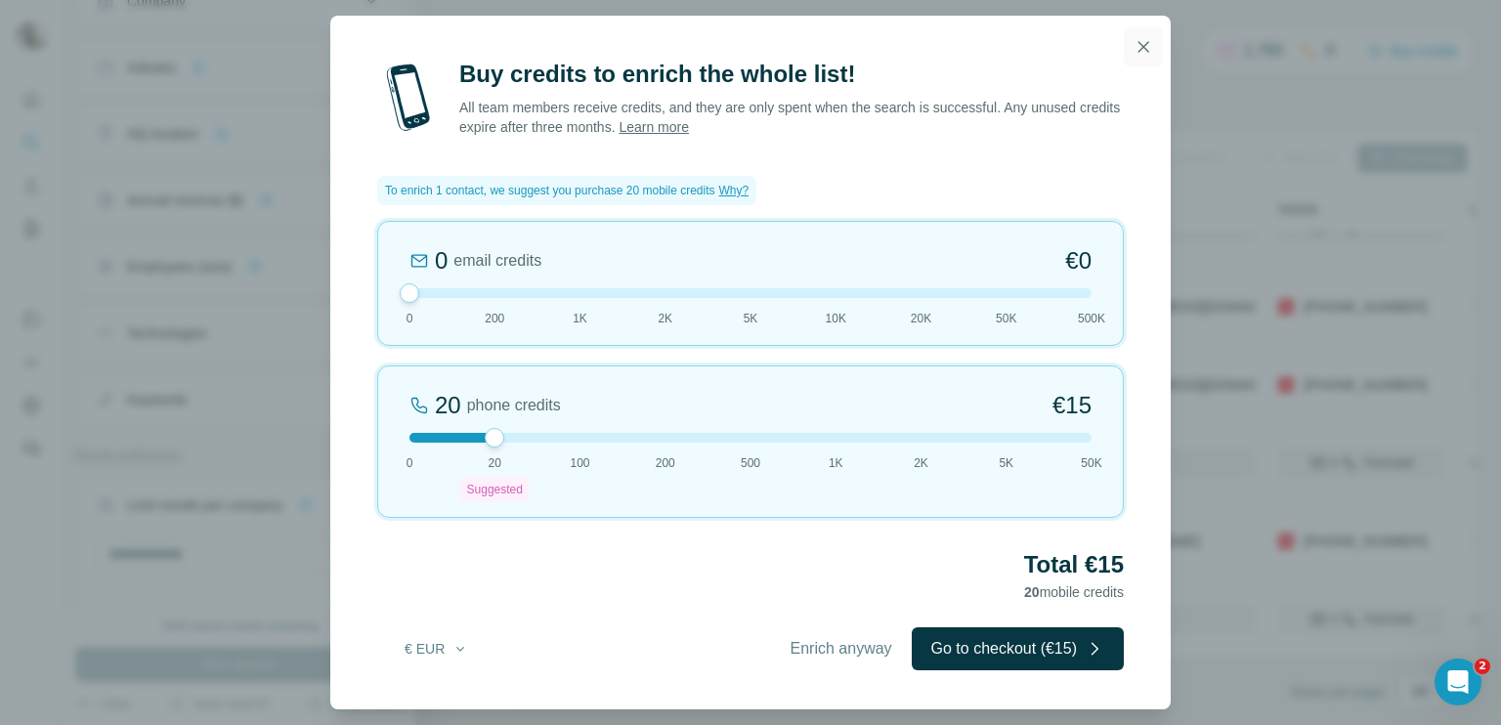
click at [1141, 53] on icon "button" at bounding box center [1144, 47] width 20 height 20
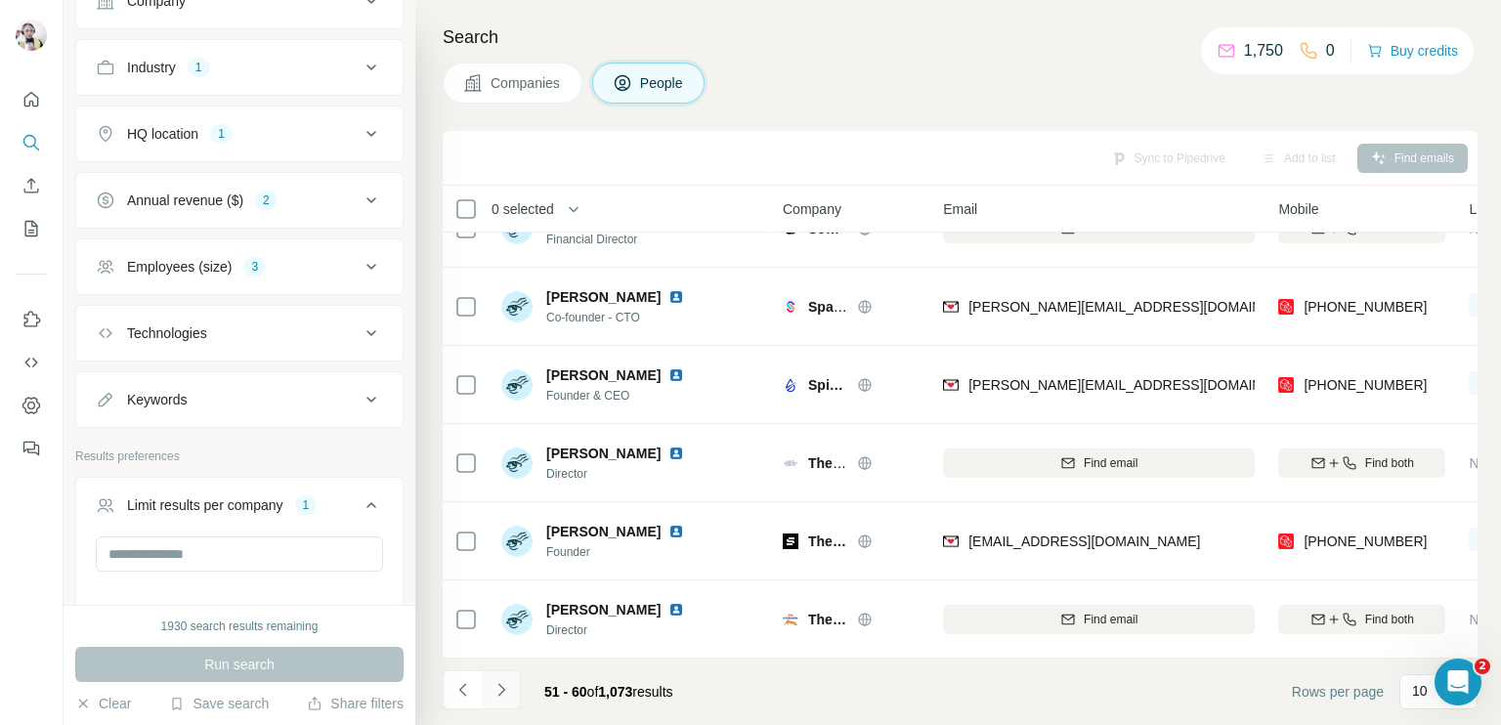
click at [504, 695] on icon "Navigate to next page" at bounding box center [502, 690] width 20 height 20
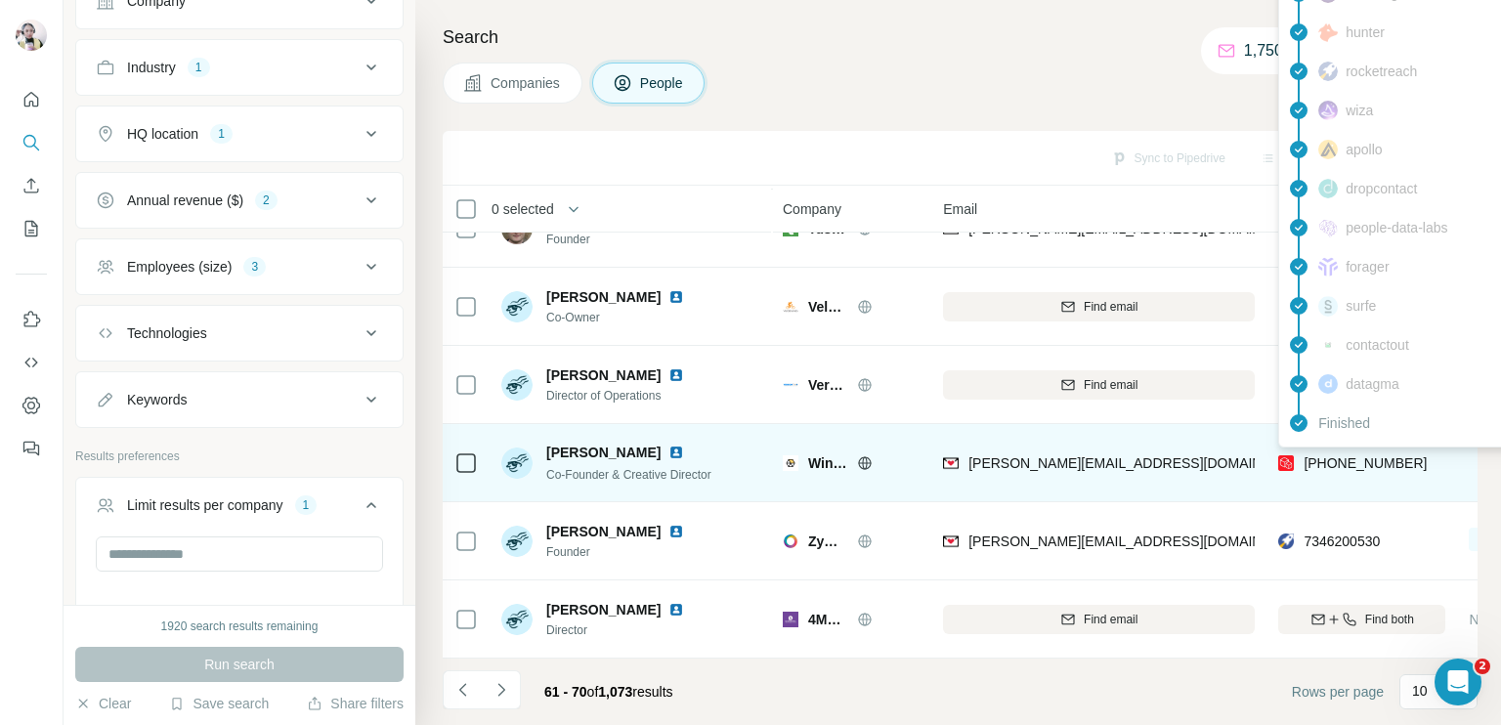
click at [1352, 455] on span "[PHONE_NUMBER]" at bounding box center [1365, 463] width 123 height 16
copy tr "[PHONE_NUMBER]"
click at [1331, 459] on span "[PHONE_NUMBER]" at bounding box center [1365, 463] width 123 height 16
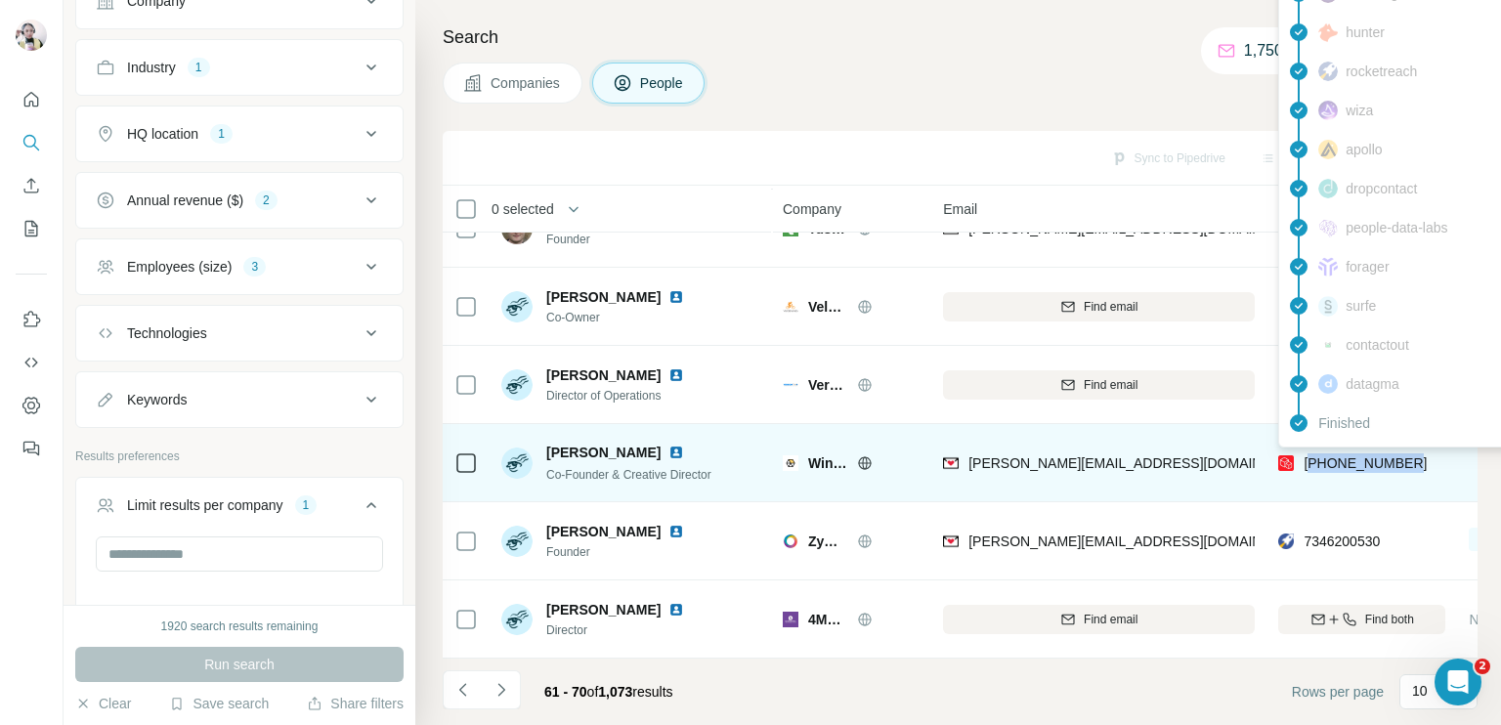
click at [1331, 459] on span "[PHONE_NUMBER]" at bounding box center [1365, 463] width 123 height 16
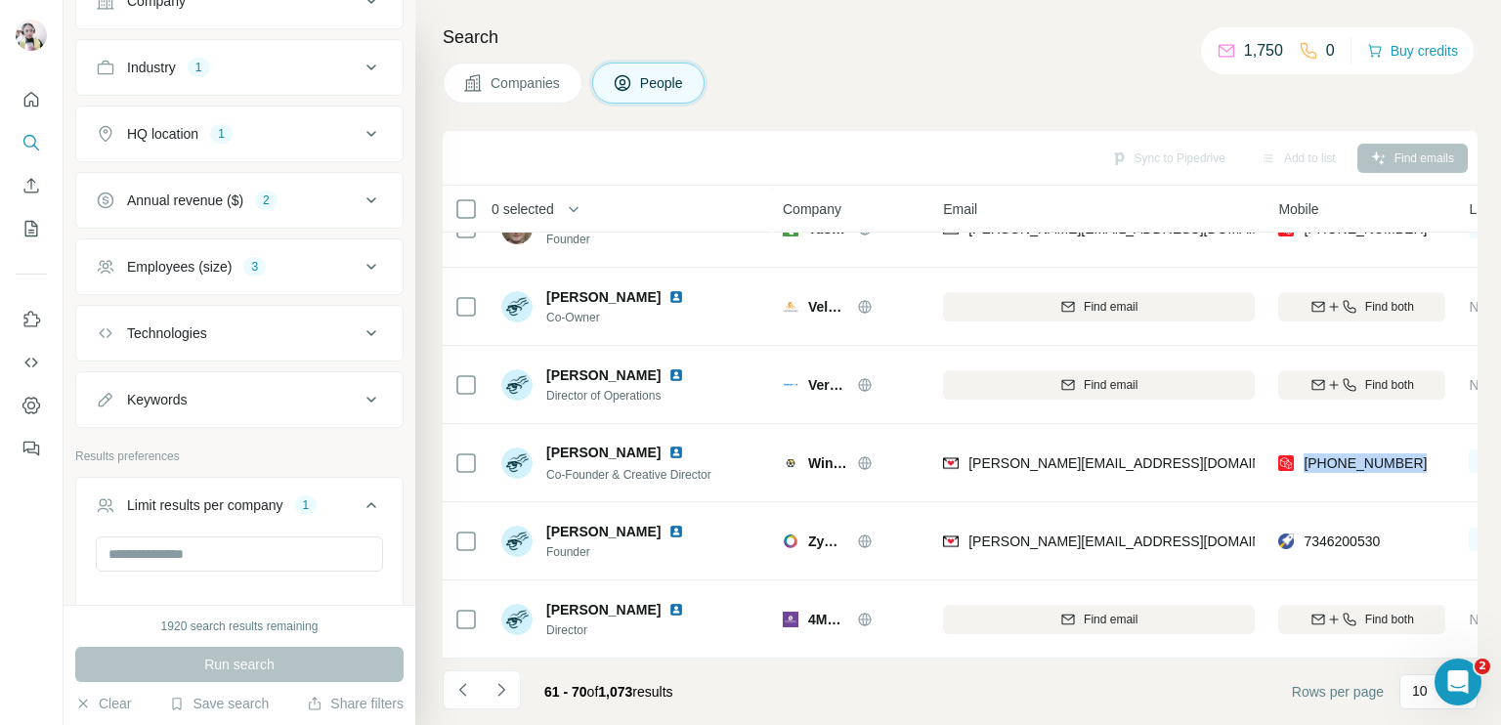
click at [504, 690] on icon "Navigate to next page" at bounding box center [502, 690] width 20 height 20
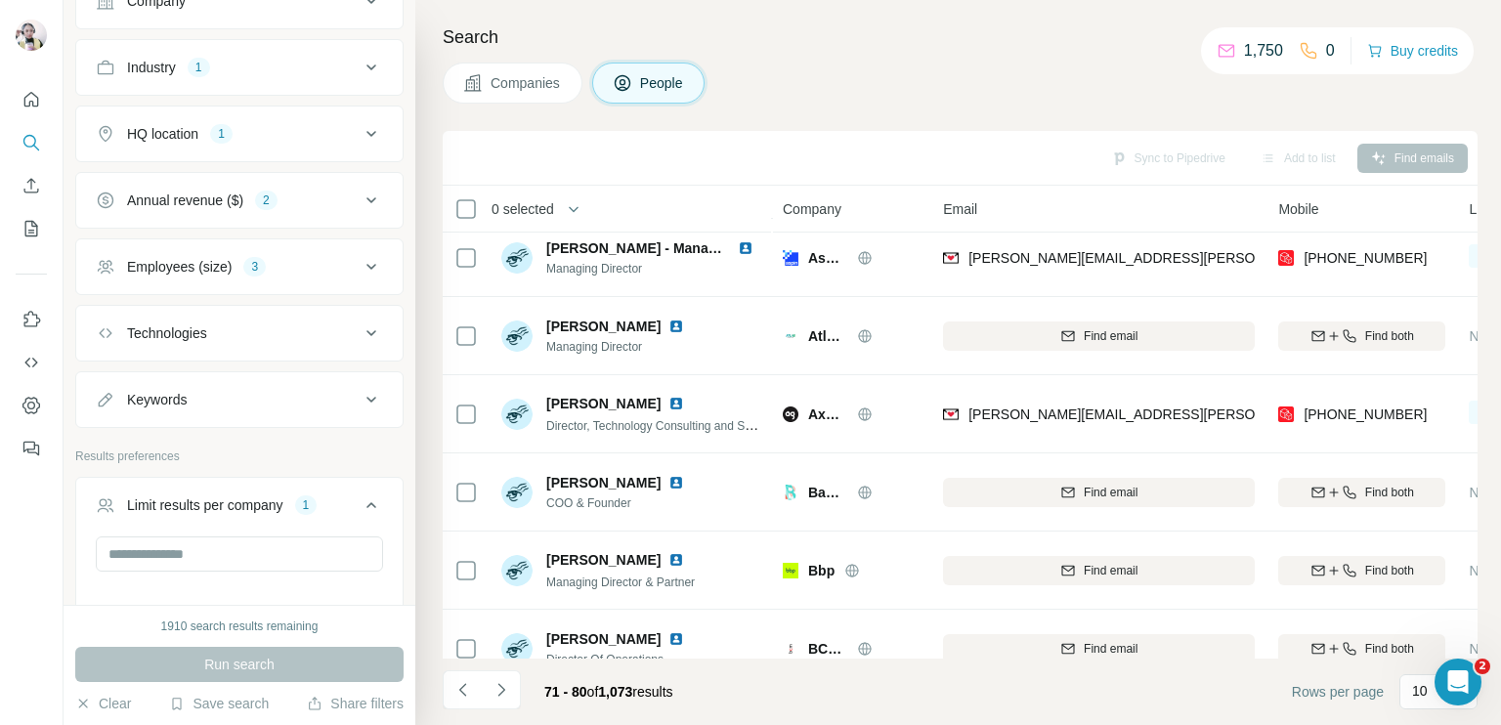
scroll to position [0, 0]
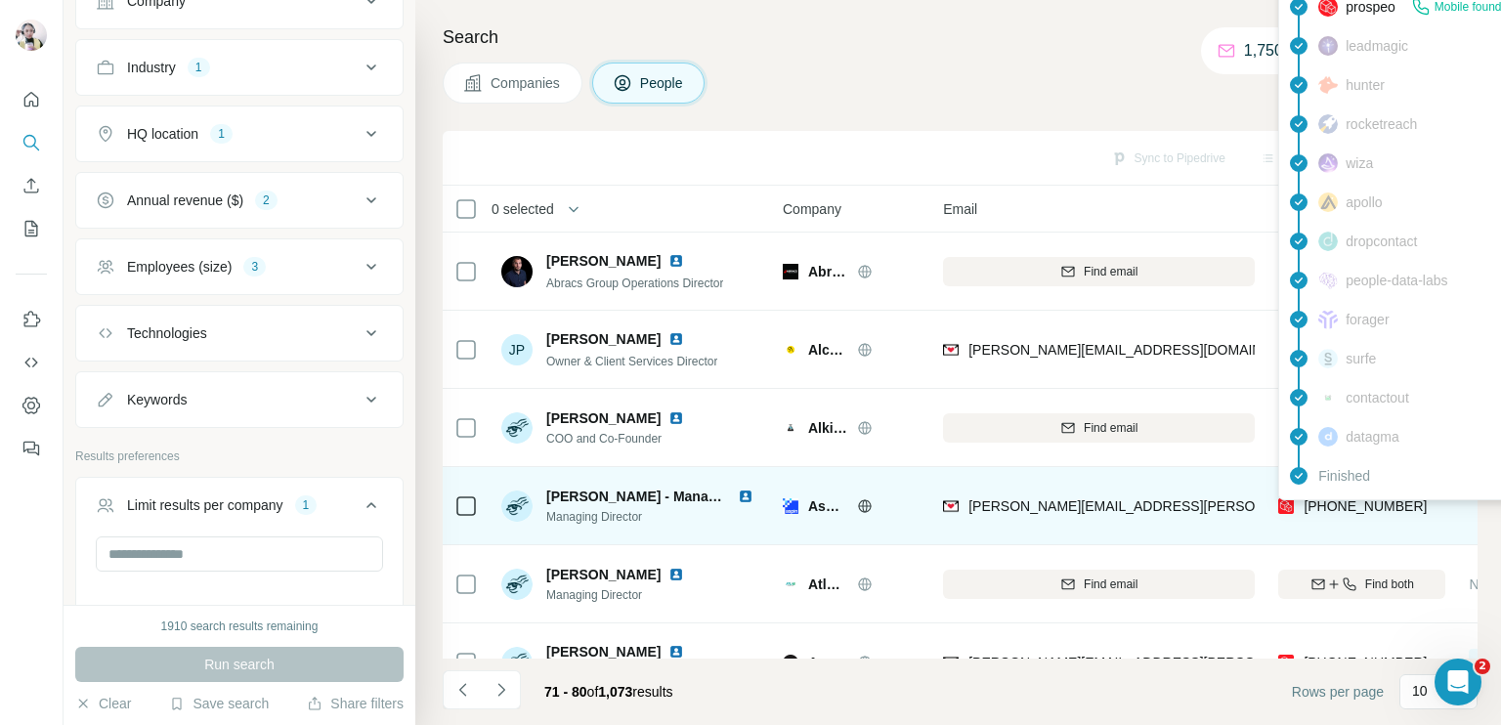
click at [1356, 510] on span "[PHONE_NUMBER]" at bounding box center [1365, 506] width 123 height 16
copy tr "[PHONE_NUMBER]"
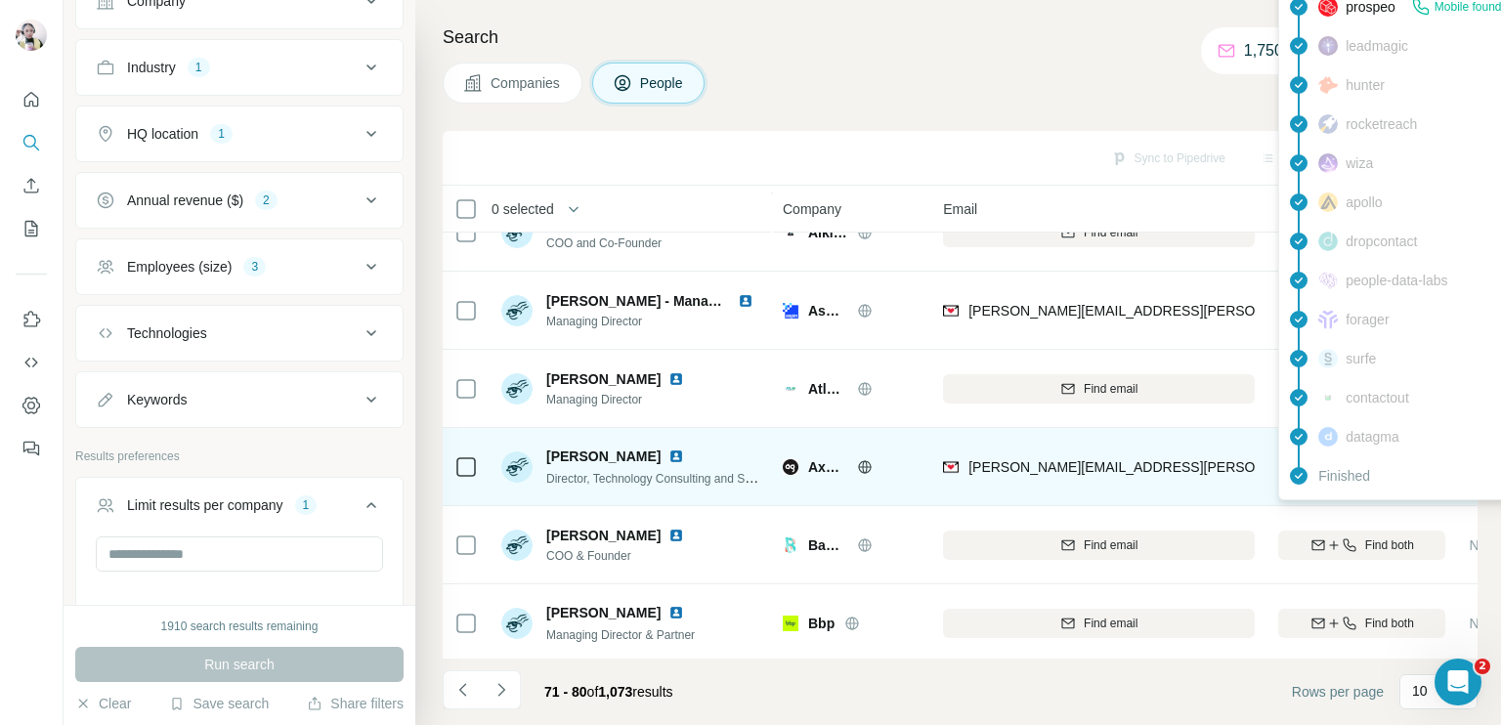
scroll to position [98, 0]
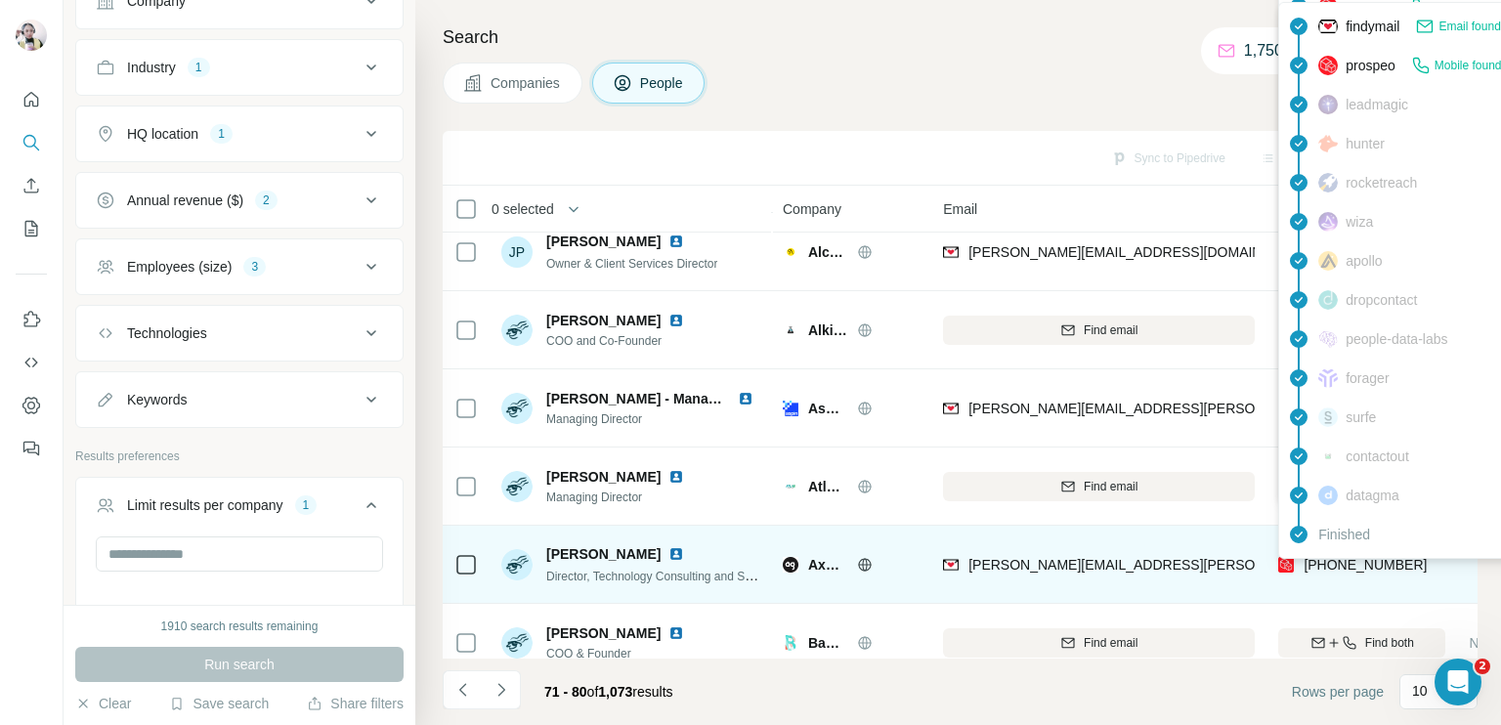
click at [1314, 561] on span "[PHONE_NUMBER]" at bounding box center [1365, 565] width 123 height 16
copy tr "[PHONE_NUMBER]"
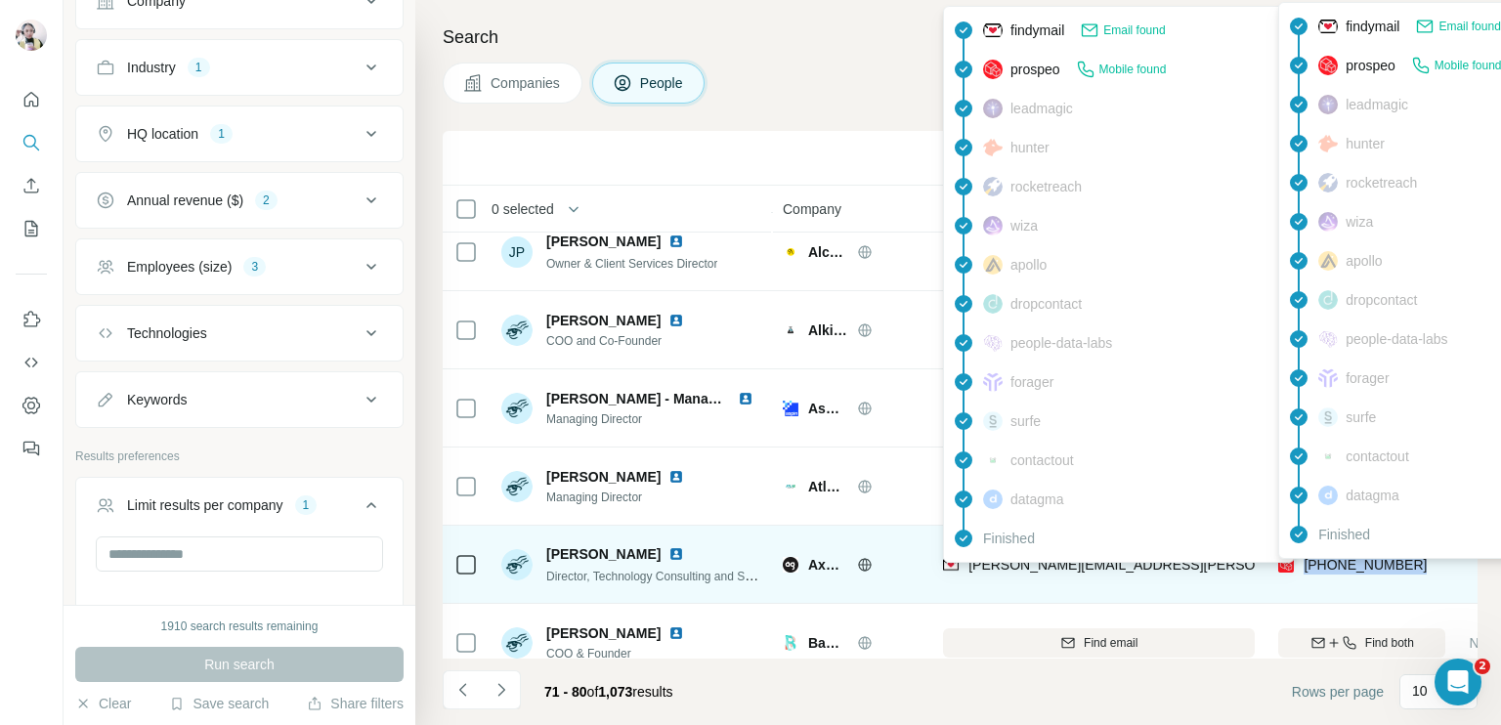
scroll to position [195, 0]
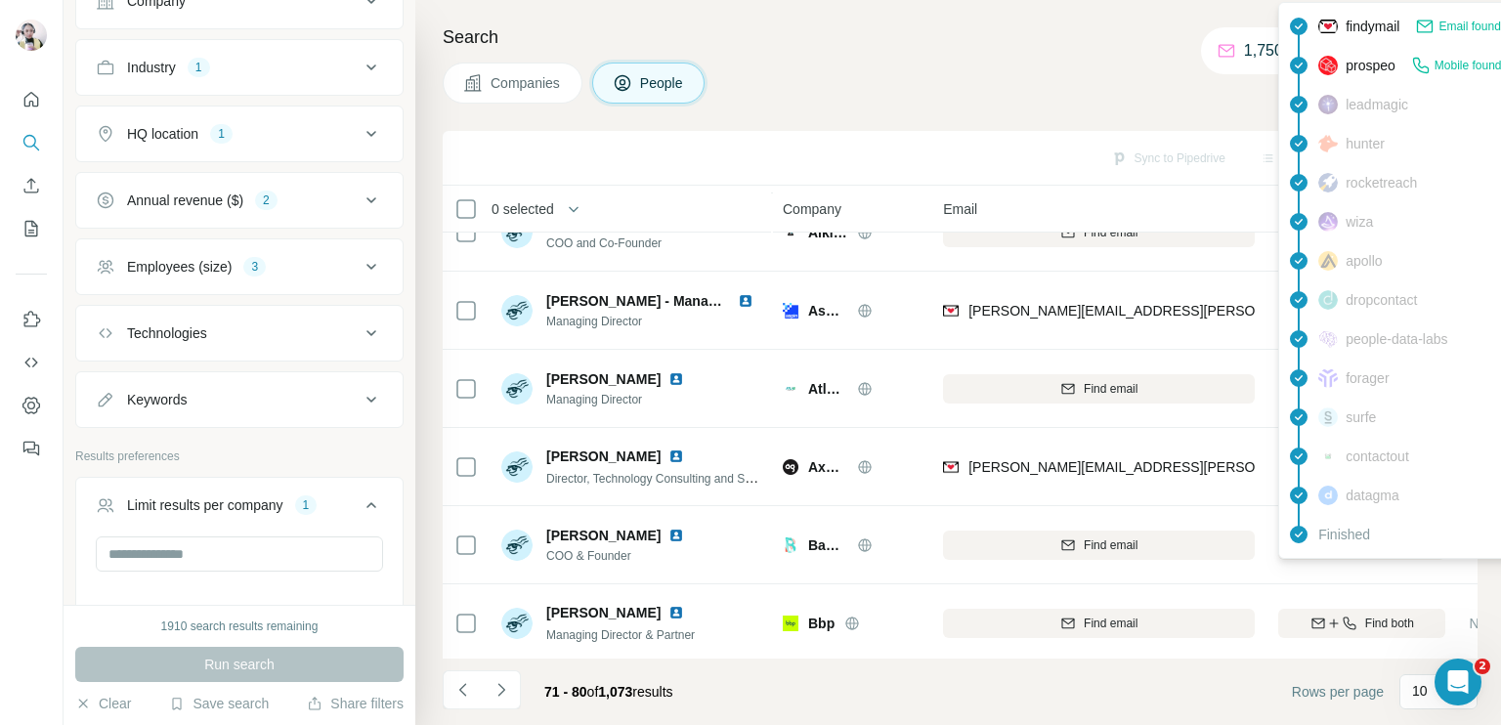
click at [812, 46] on h4 "Search" at bounding box center [960, 36] width 1035 height 27
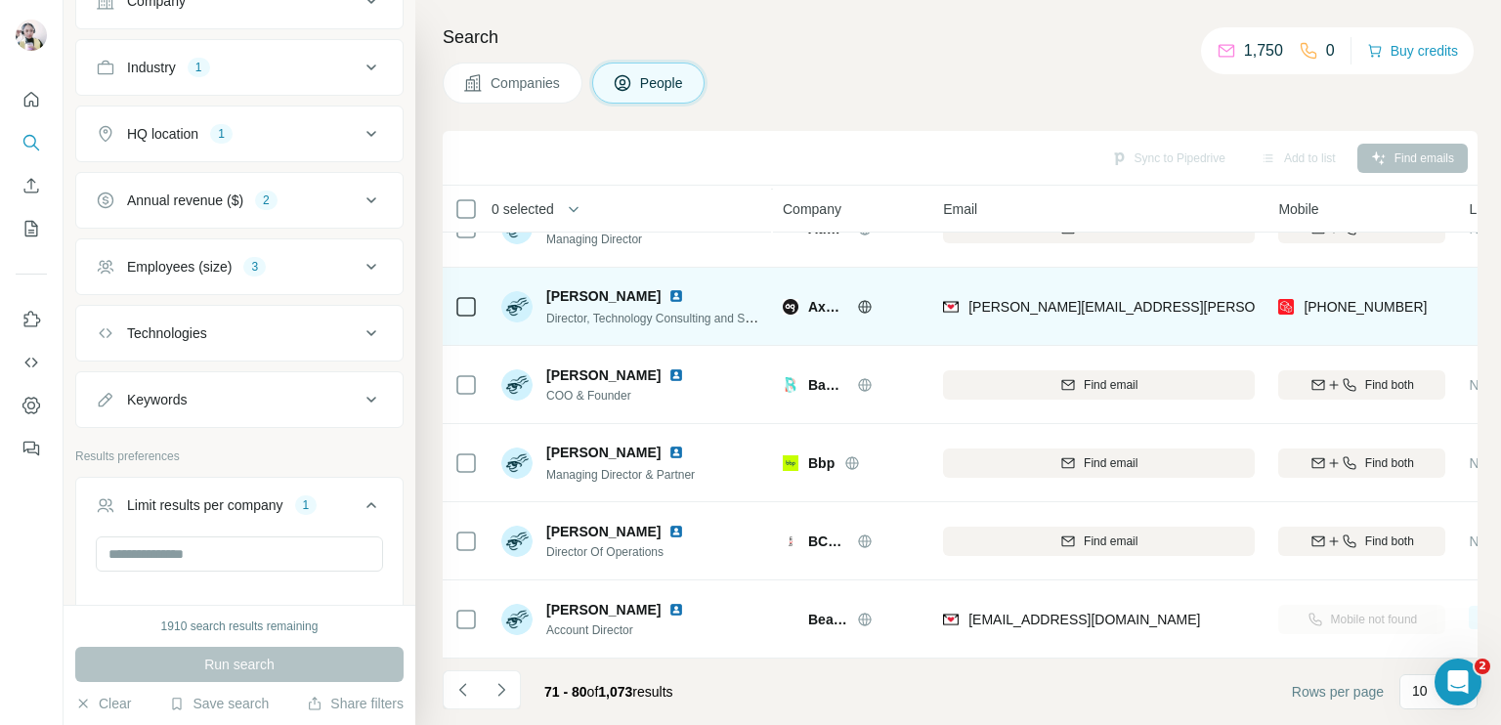
scroll to position [364, 0]
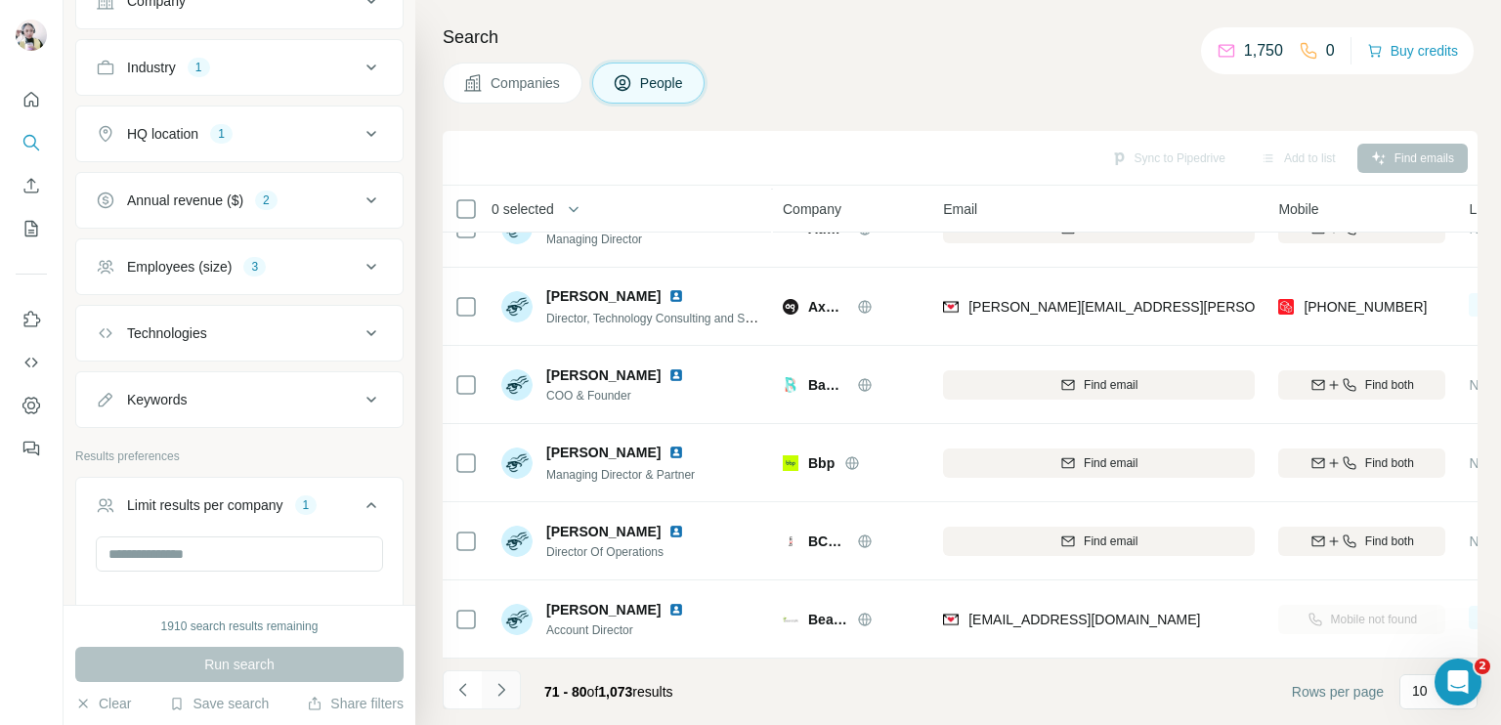
click at [504, 692] on icon "Navigate to next page" at bounding box center [502, 690] width 20 height 20
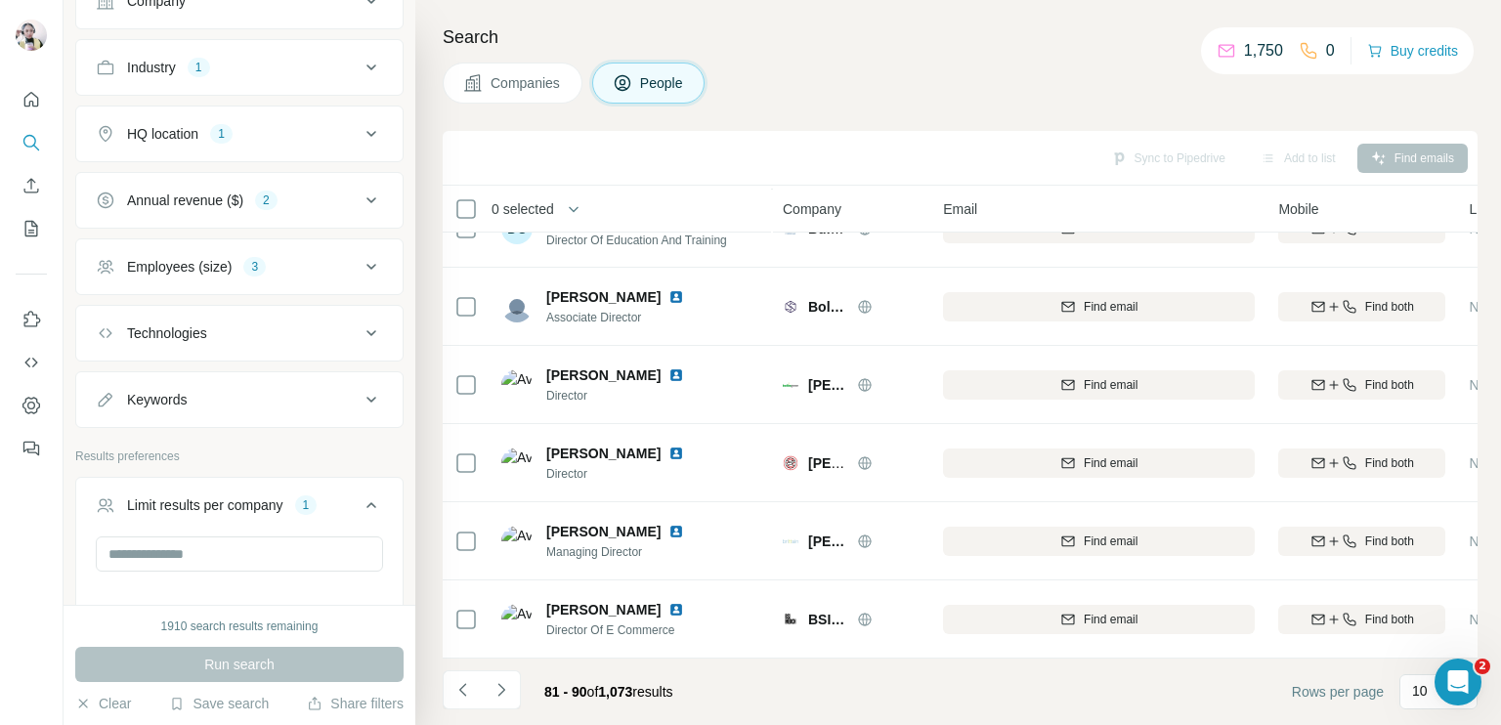
scroll to position [0, 0]
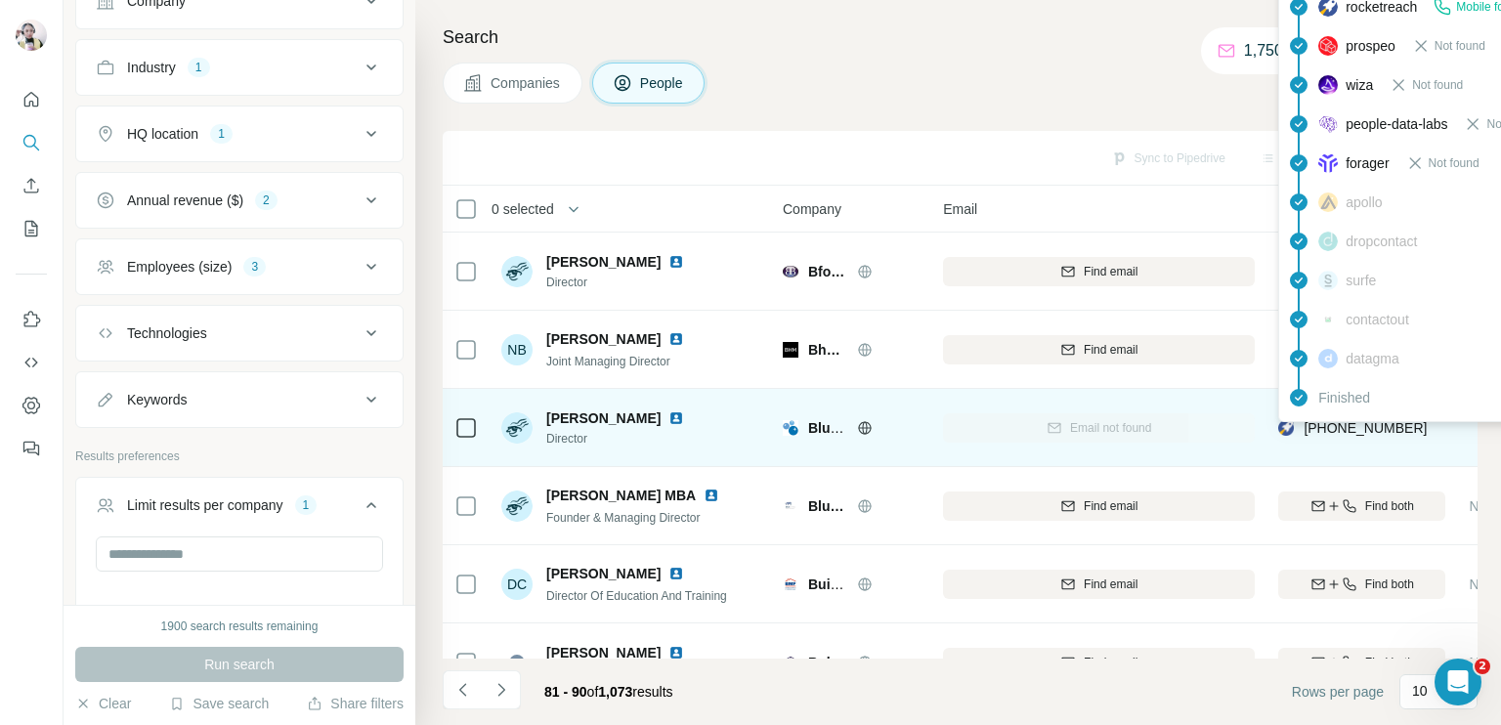
click at [1370, 428] on span "[PHONE_NUMBER]" at bounding box center [1365, 428] width 123 height 16
copy tr "[PHONE_NUMBER]"
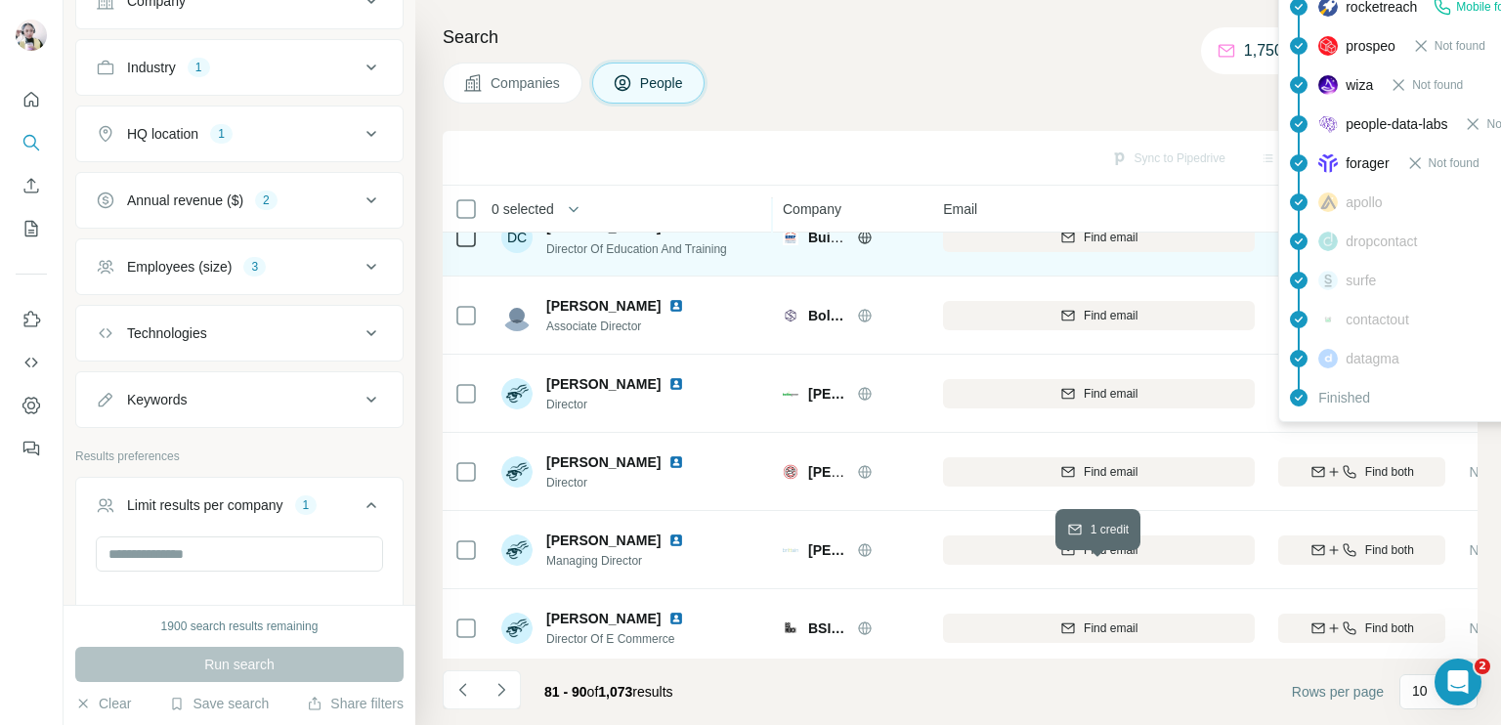
scroll to position [364, 0]
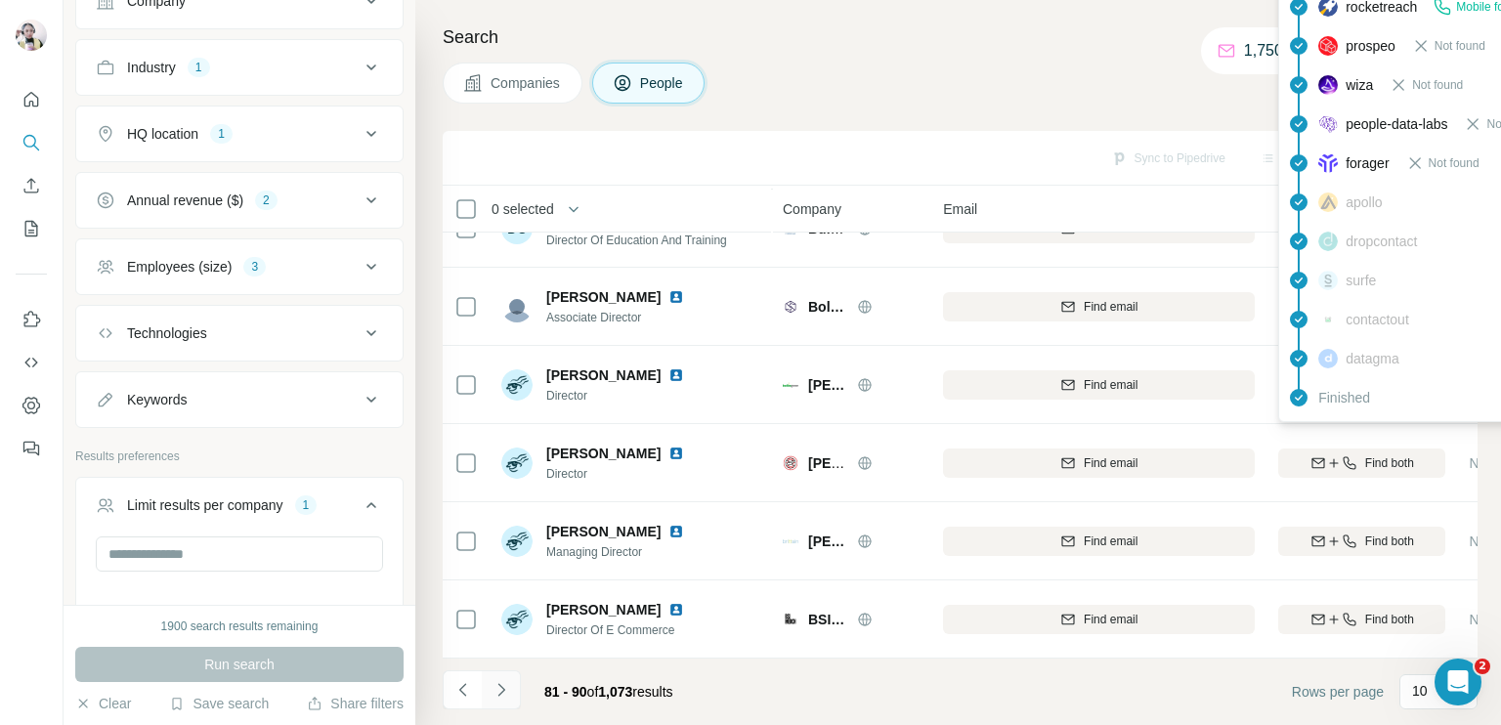
click at [508, 688] on icon "Navigate to next page" at bounding box center [502, 690] width 20 height 20
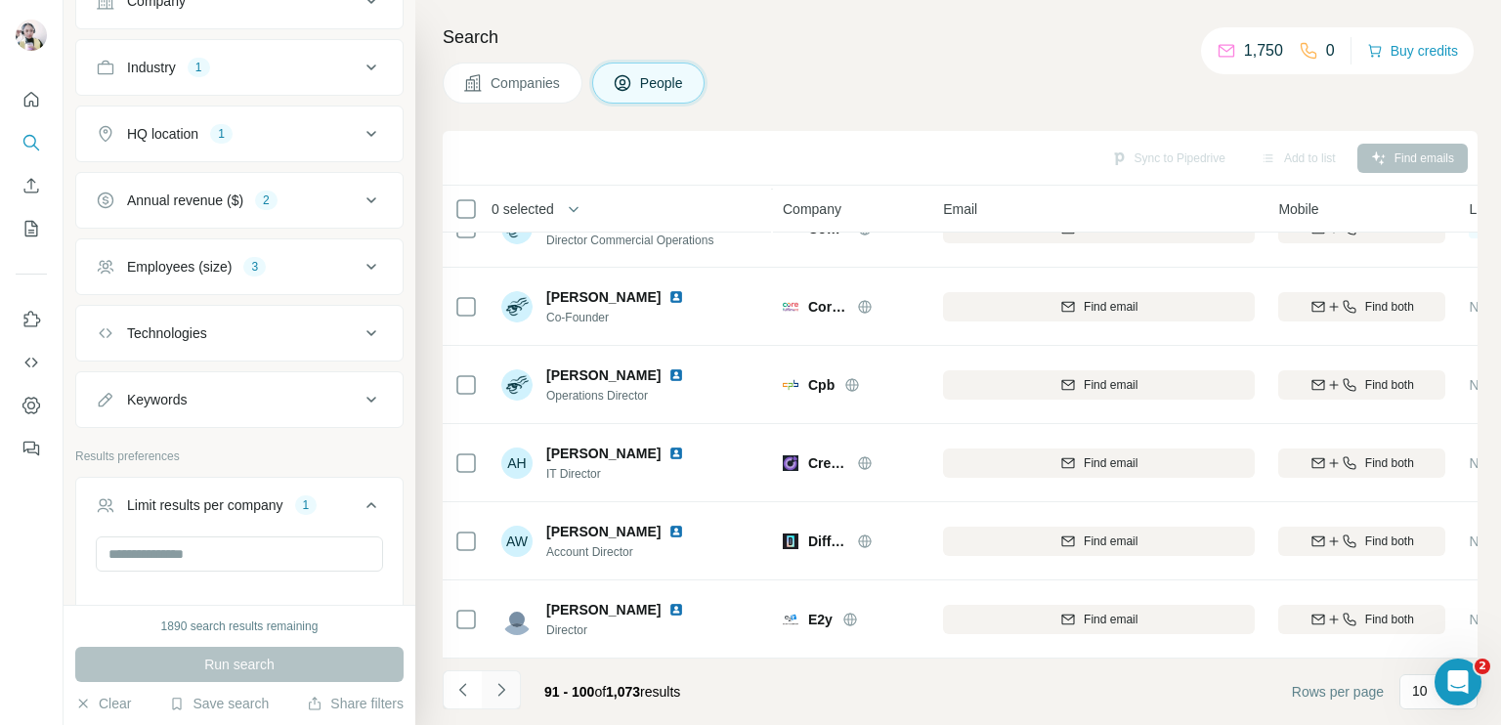
click at [496, 686] on icon "Navigate to next page" at bounding box center [502, 690] width 20 height 20
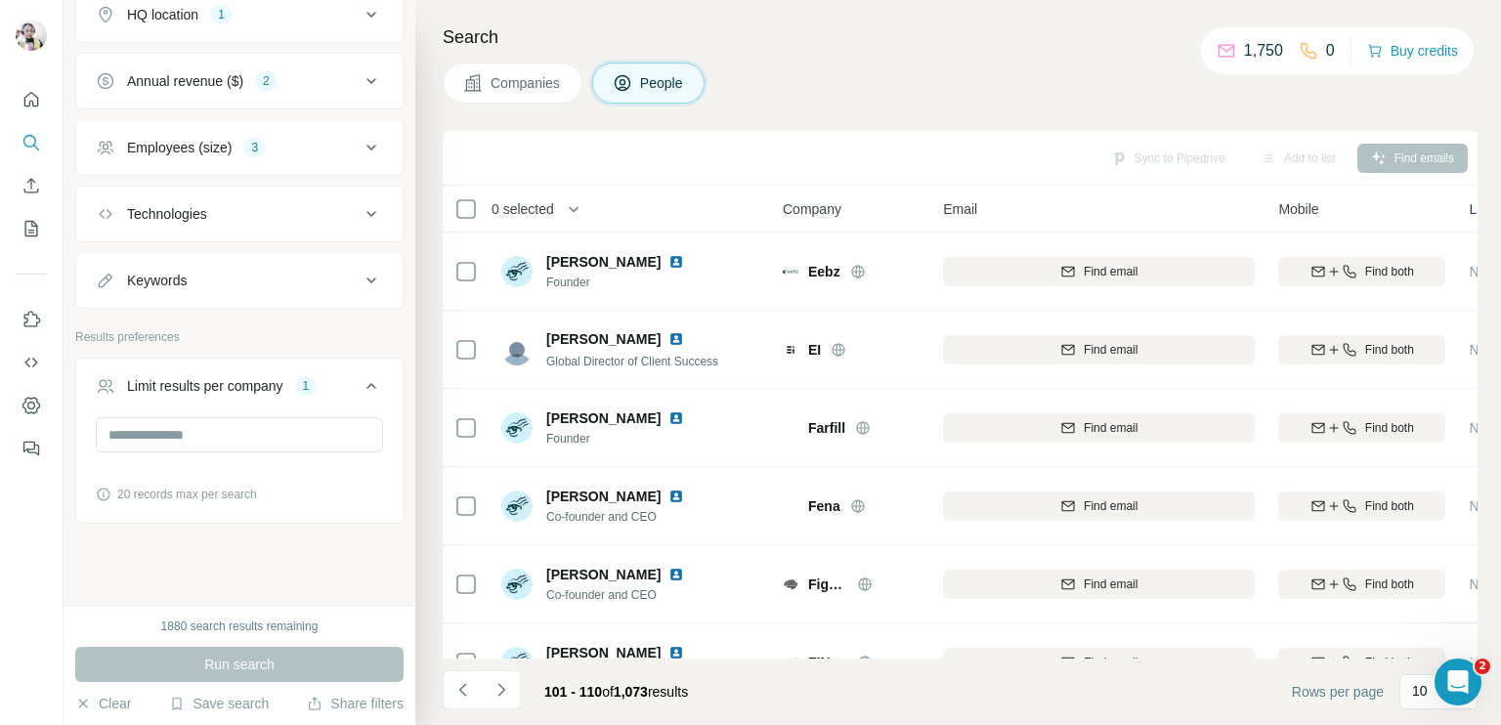
scroll to position [610, 0]
click at [360, 373] on icon at bounding box center [371, 383] width 23 height 23
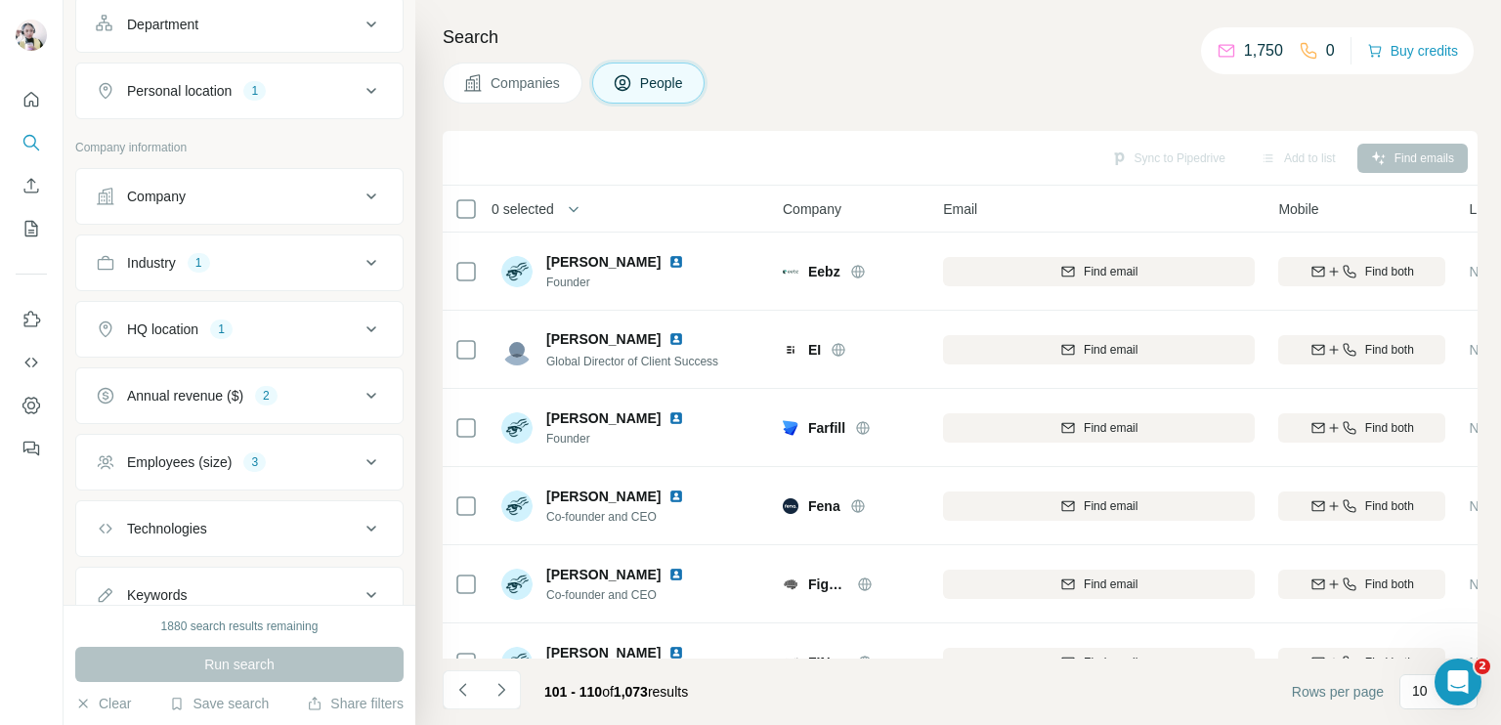
scroll to position [391, 0]
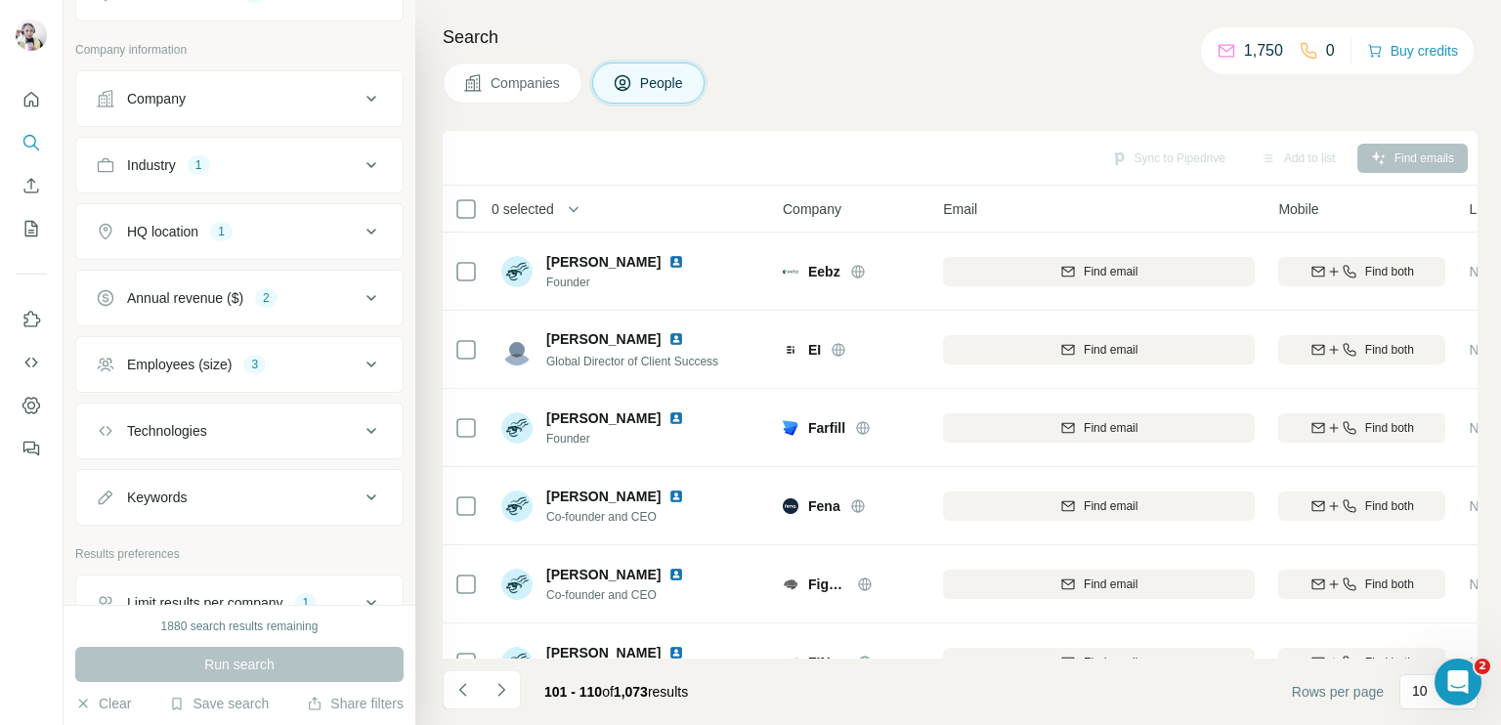
click at [360, 166] on icon at bounding box center [371, 164] width 23 height 23
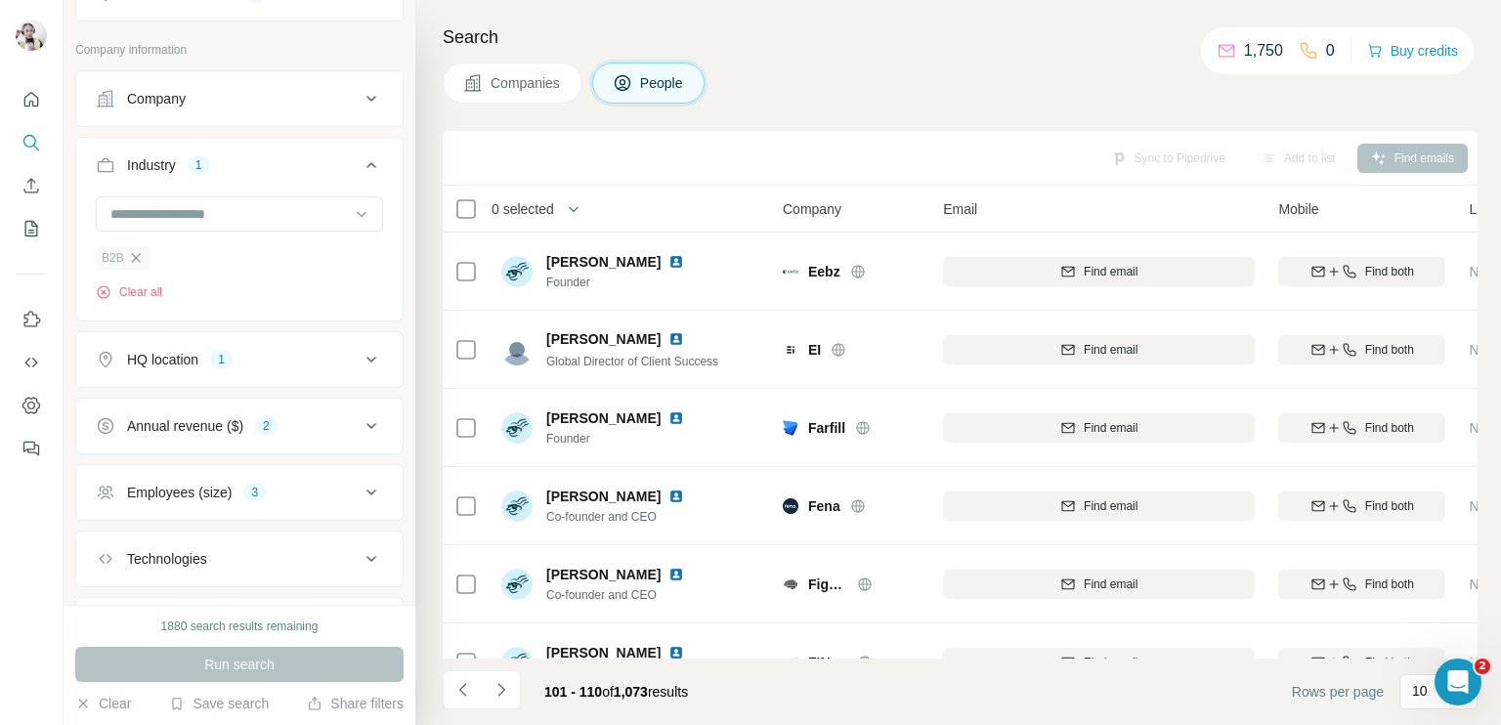
click at [136, 257] on icon "button" at bounding box center [135, 257] width 9 height 9
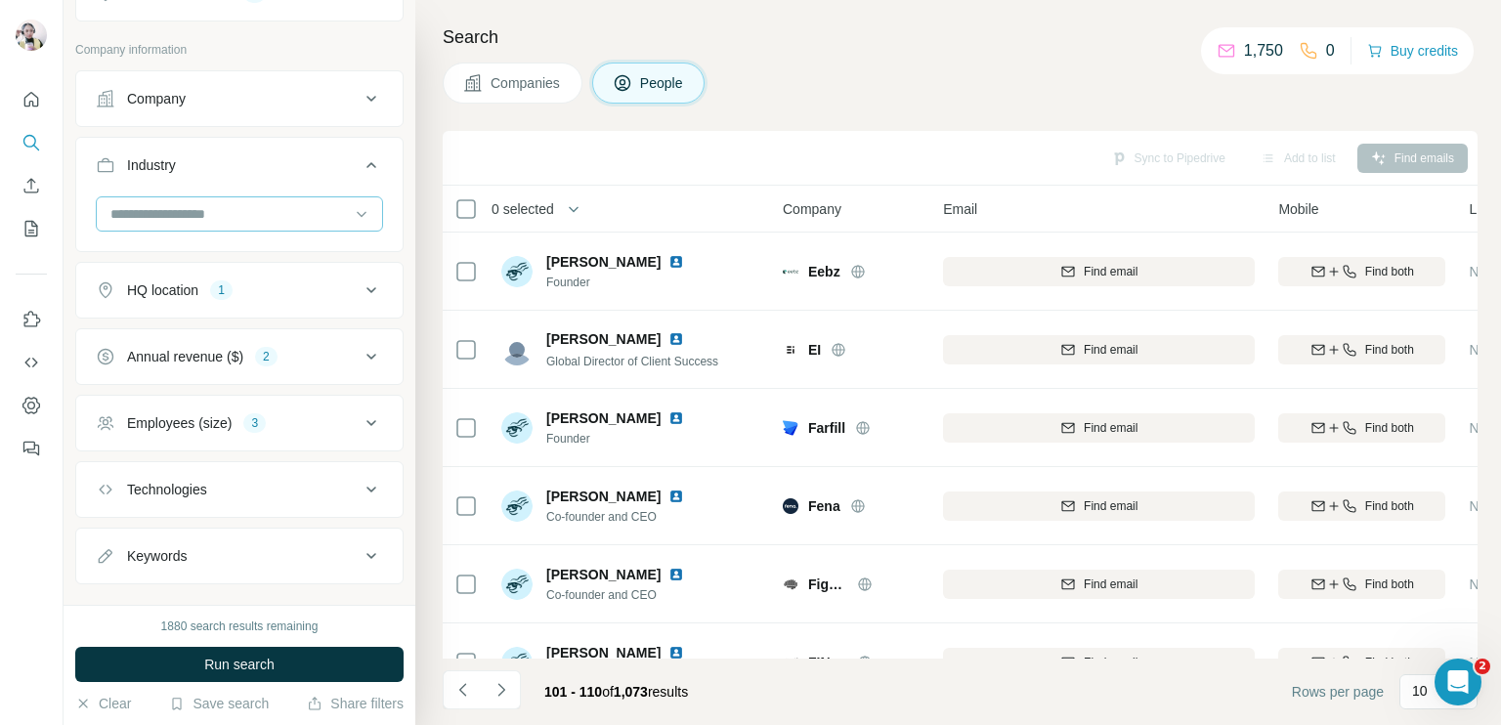
click at [168, 204] on input at bounding box center [228, 213] width 241 height 21
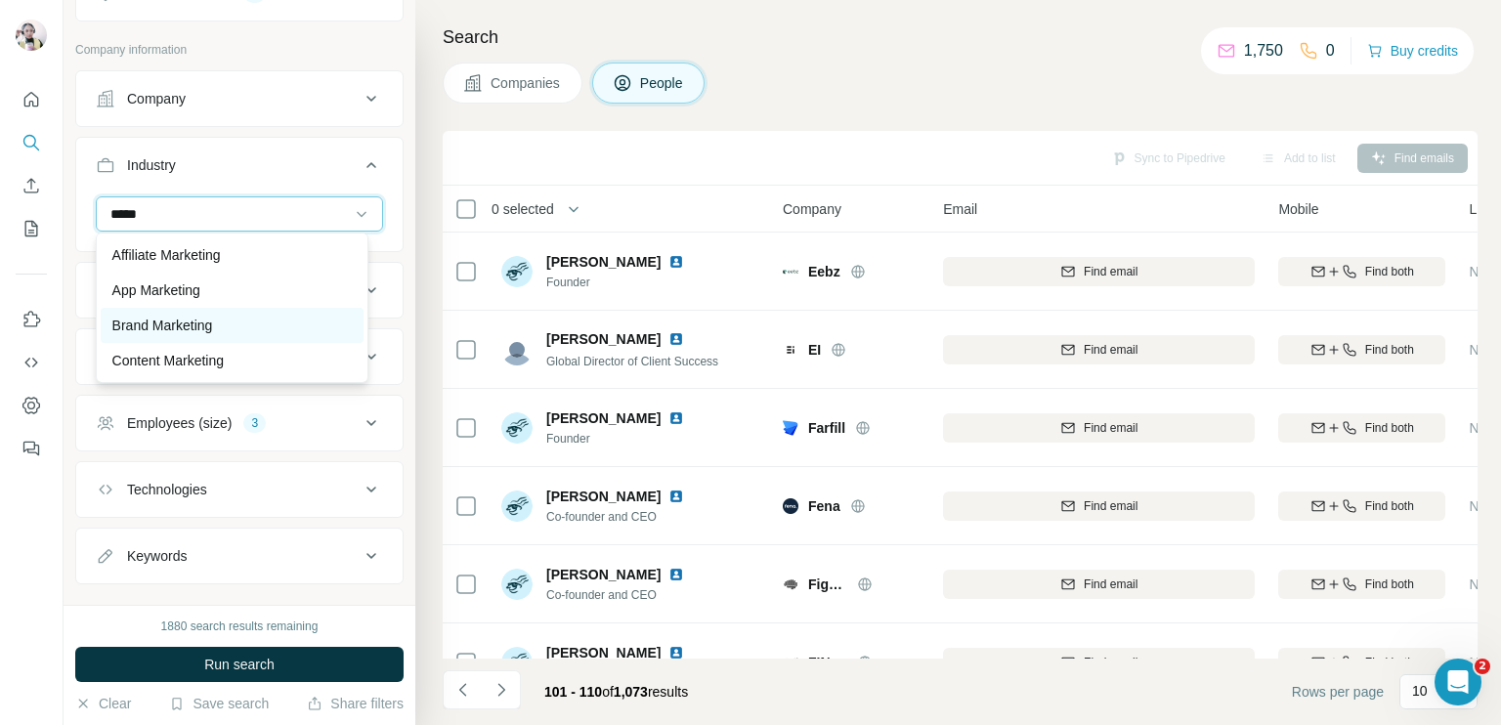
type input "*****"
click at [183, 324] on p "Brand Marketing" at bounding box center [162, 326] width 101 height 20
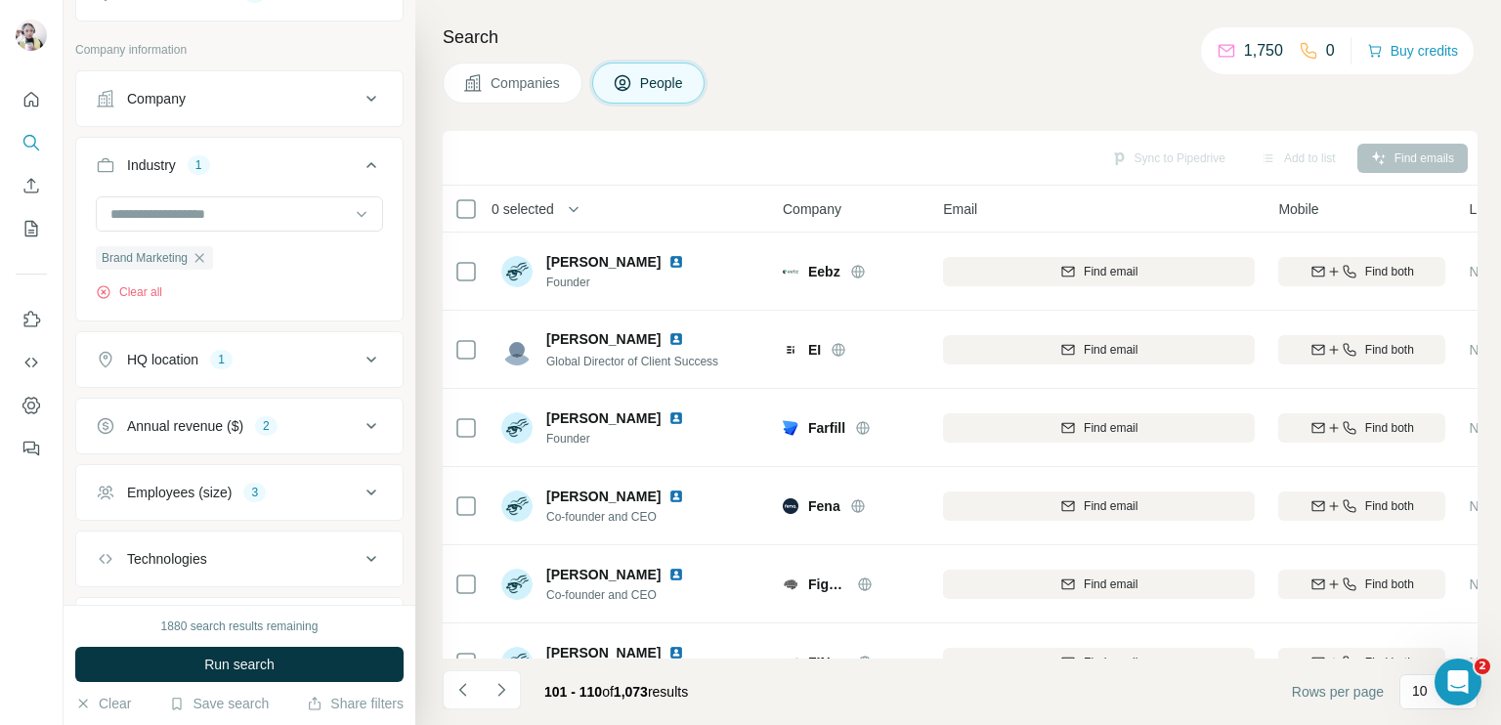
drag, startPoint x: 337, startPoint y: 677, endPoint x: 337, endPoint y: 666, distance: 10.7
click at [337, 675] on button "Run search" at bounding box center [239, 664] width 328 height 35
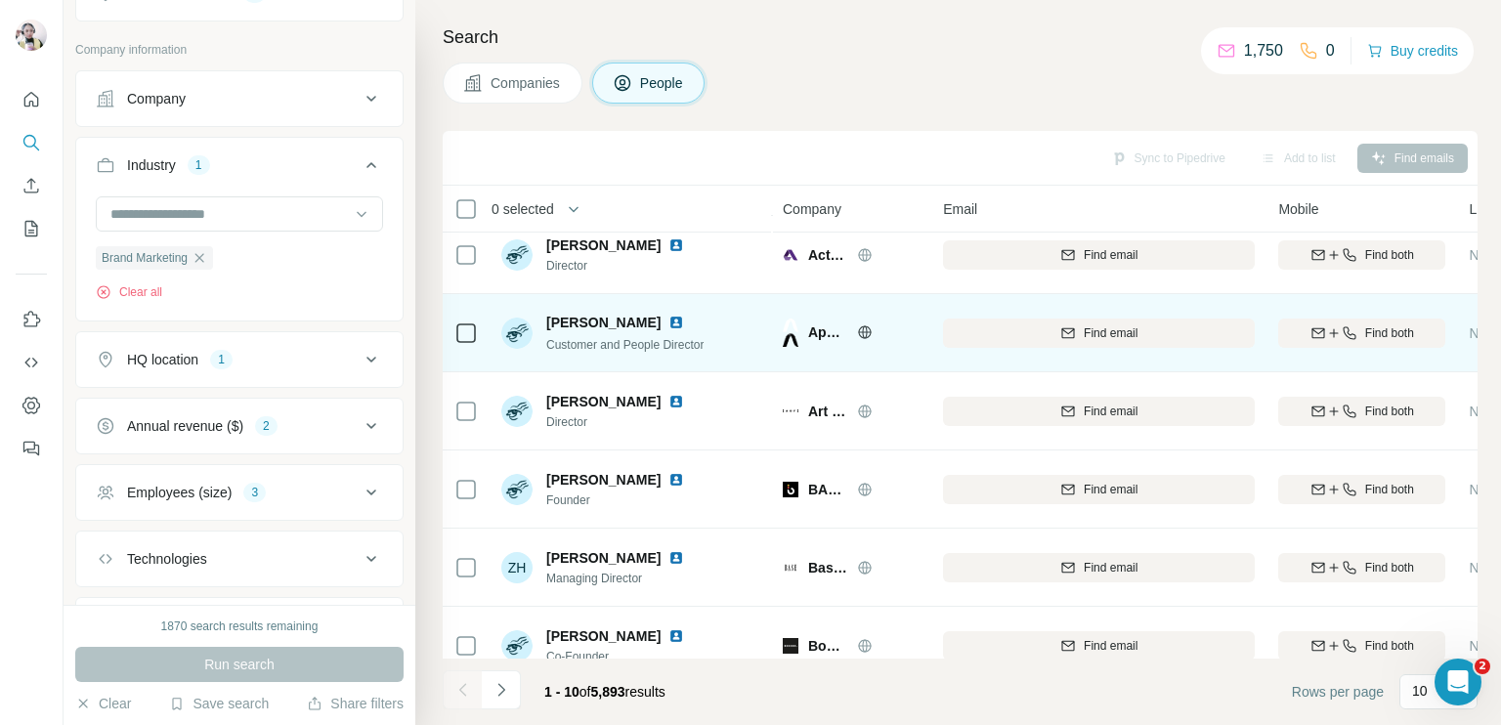
scroll to position [364, 0]
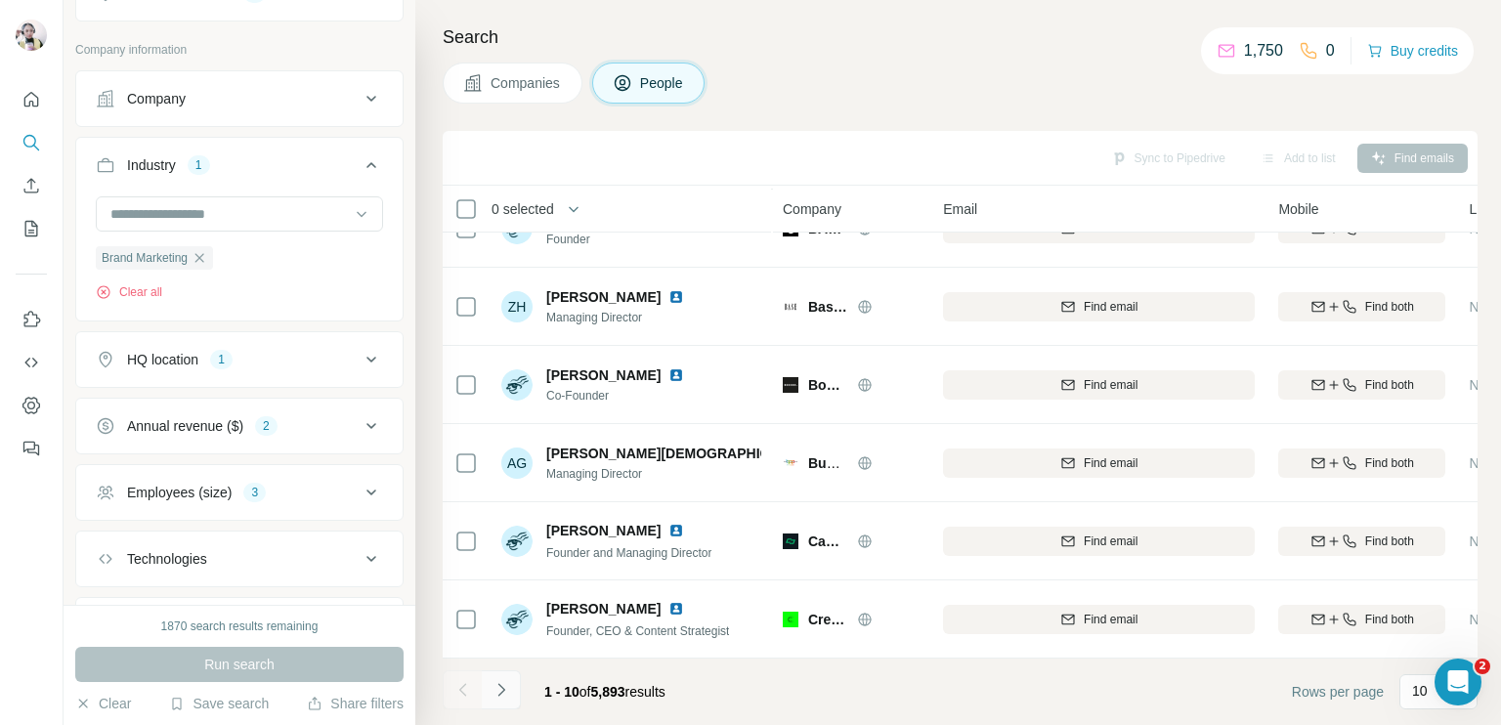
click at [495, 689] on icon "Navigate to next page" at bounding box center [502, 690] width 20 height 20
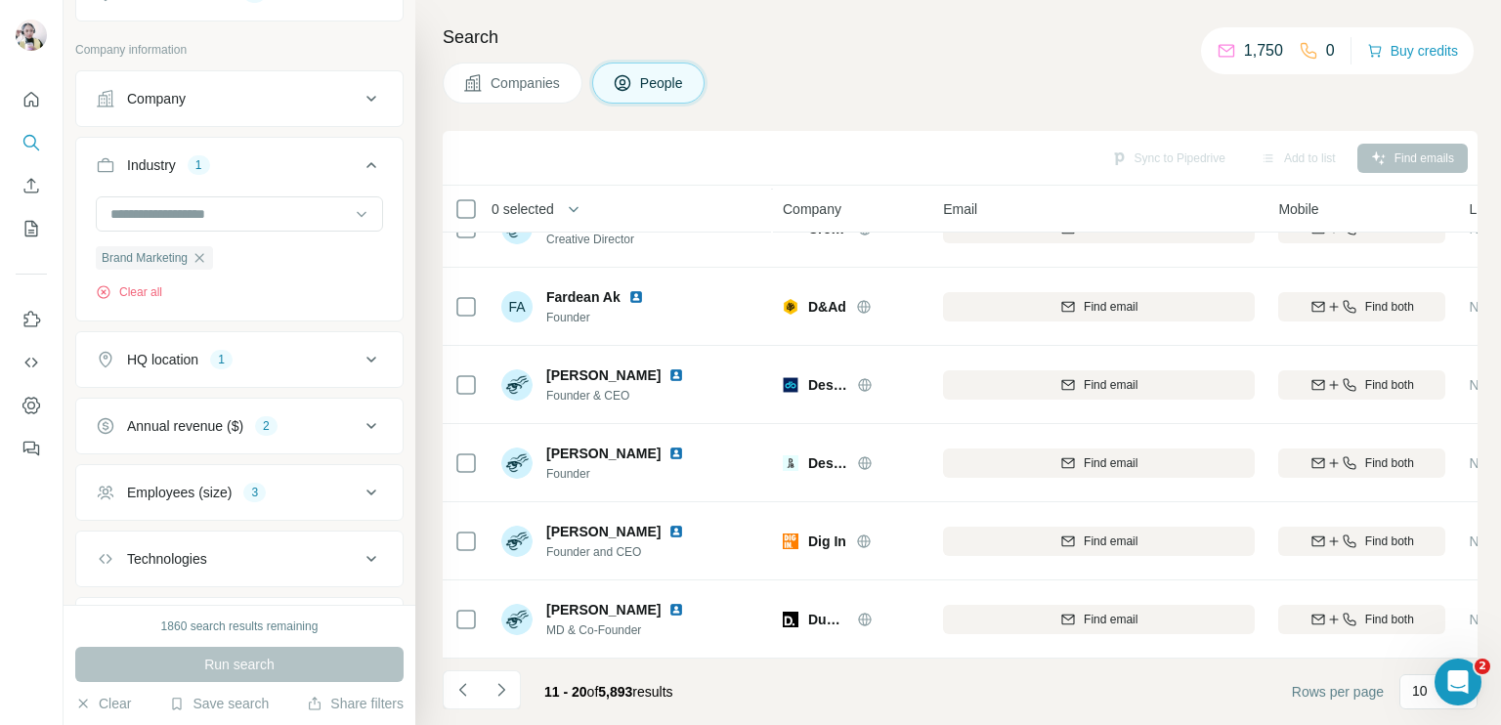
scroll to position [0, 0]
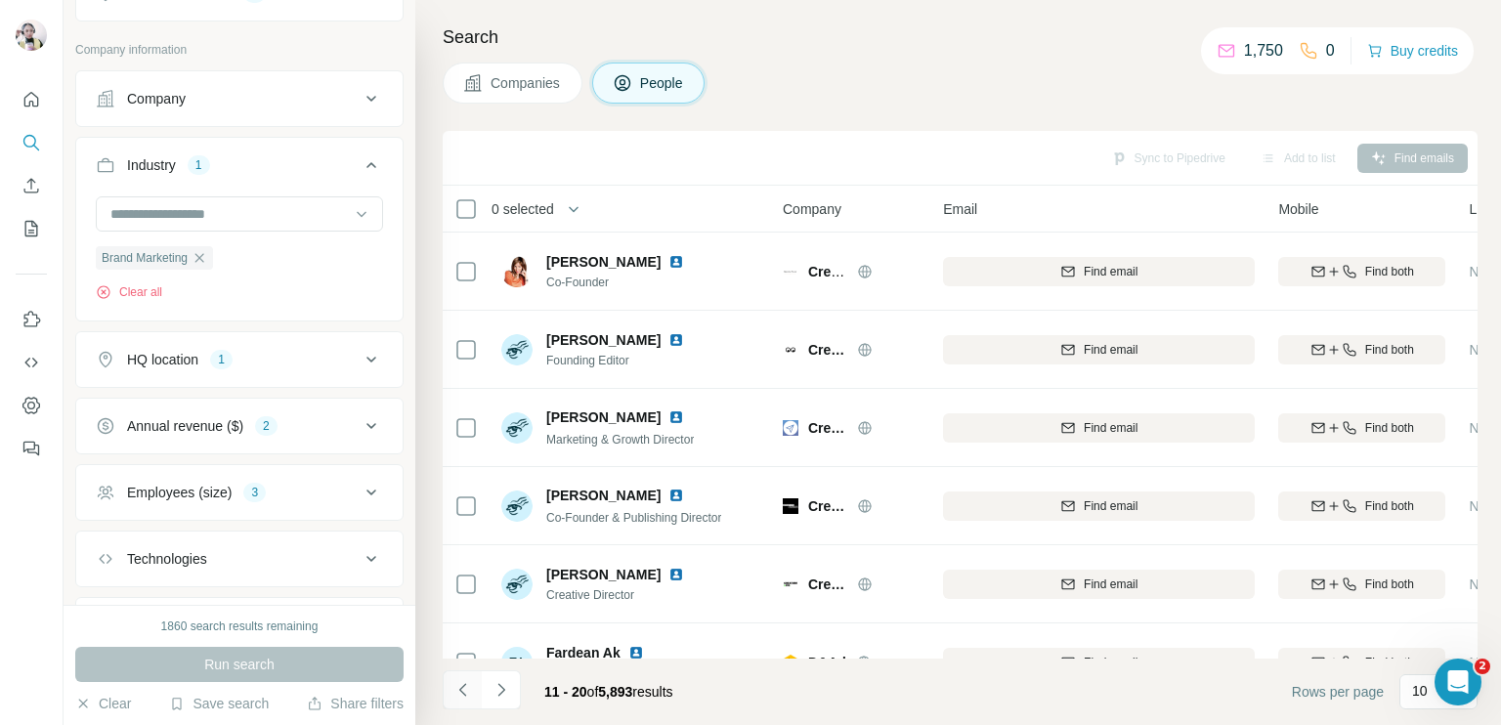
click at [457, 687] on icon "Navigate to previous page" at bounding box center [463, 690] width 20 height 20
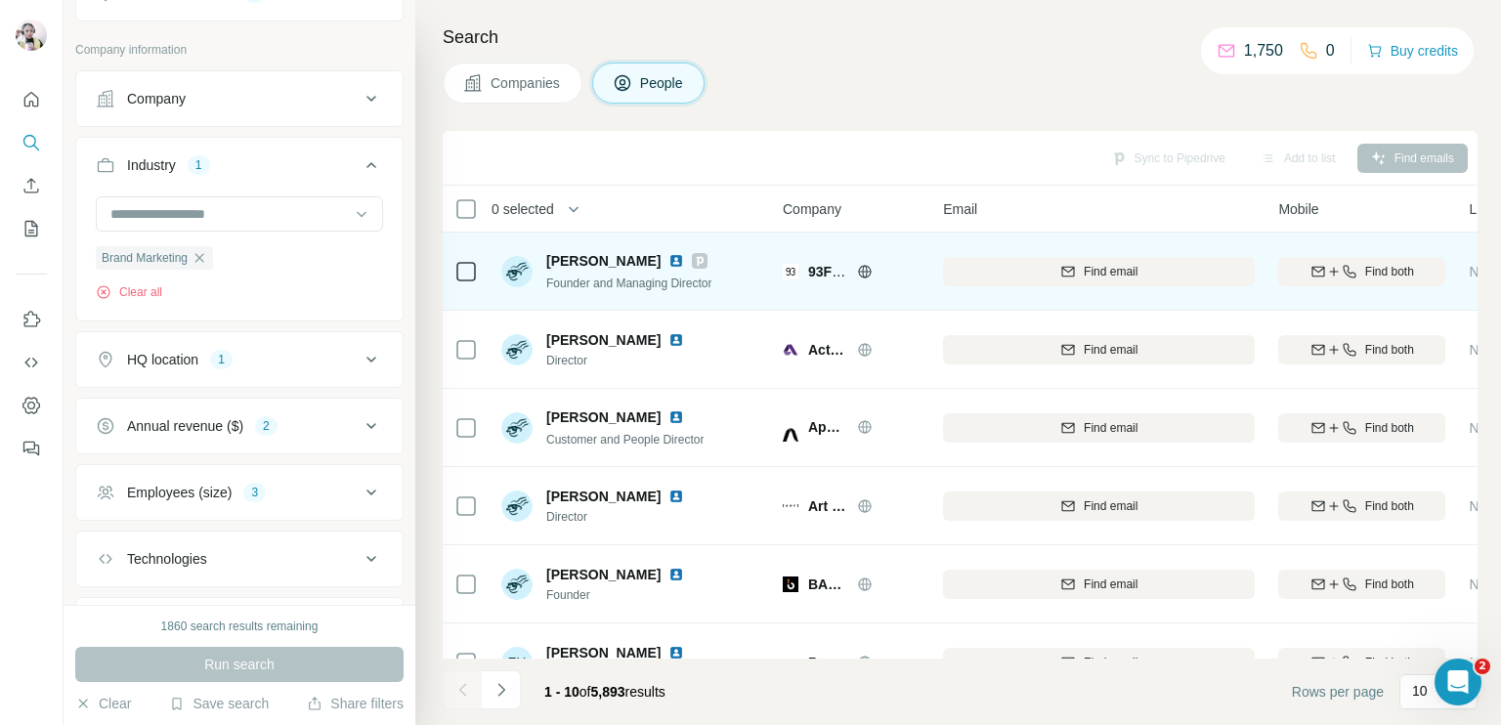
click at [668, 257] on img at bounding box center [676, 261] width 16 height 16
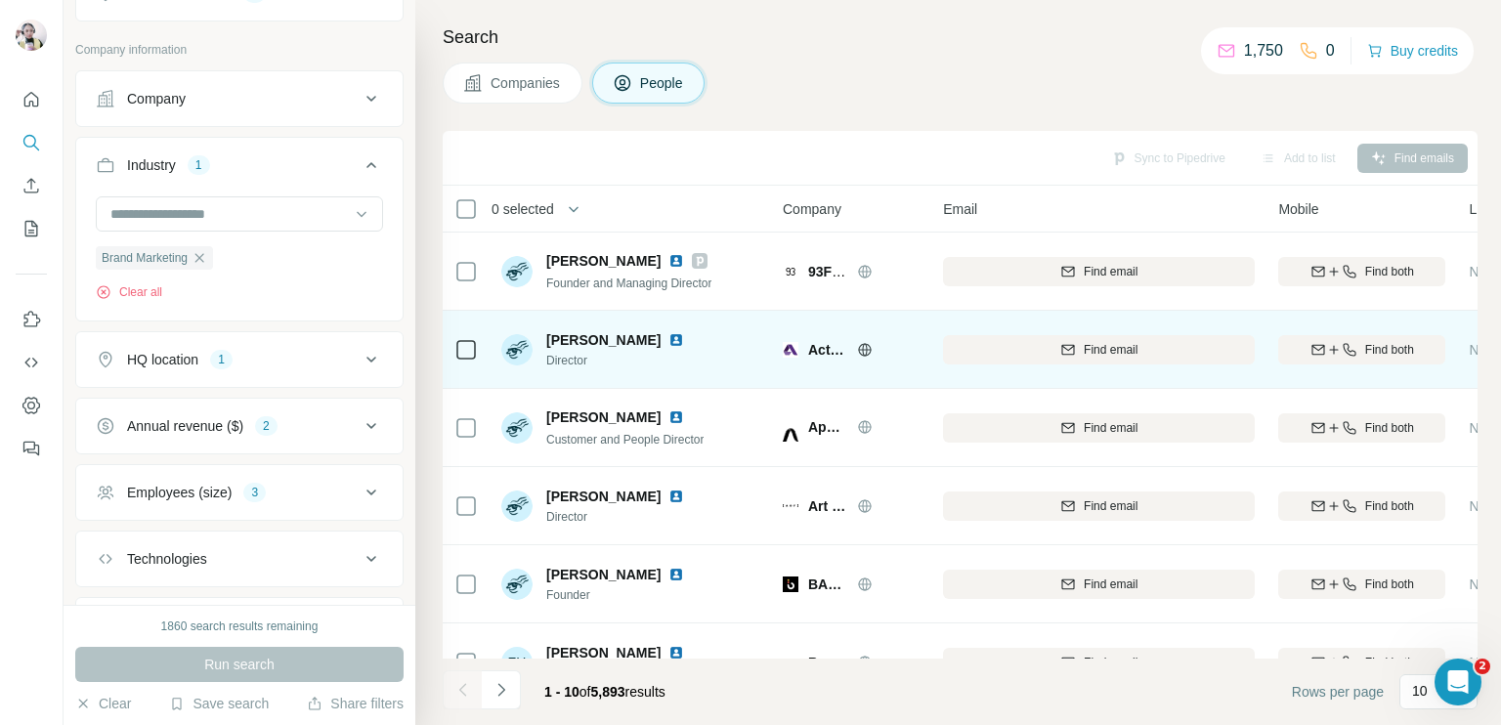
click at [668, 335] on img at bounding box center [676, 340] width 16 height 16
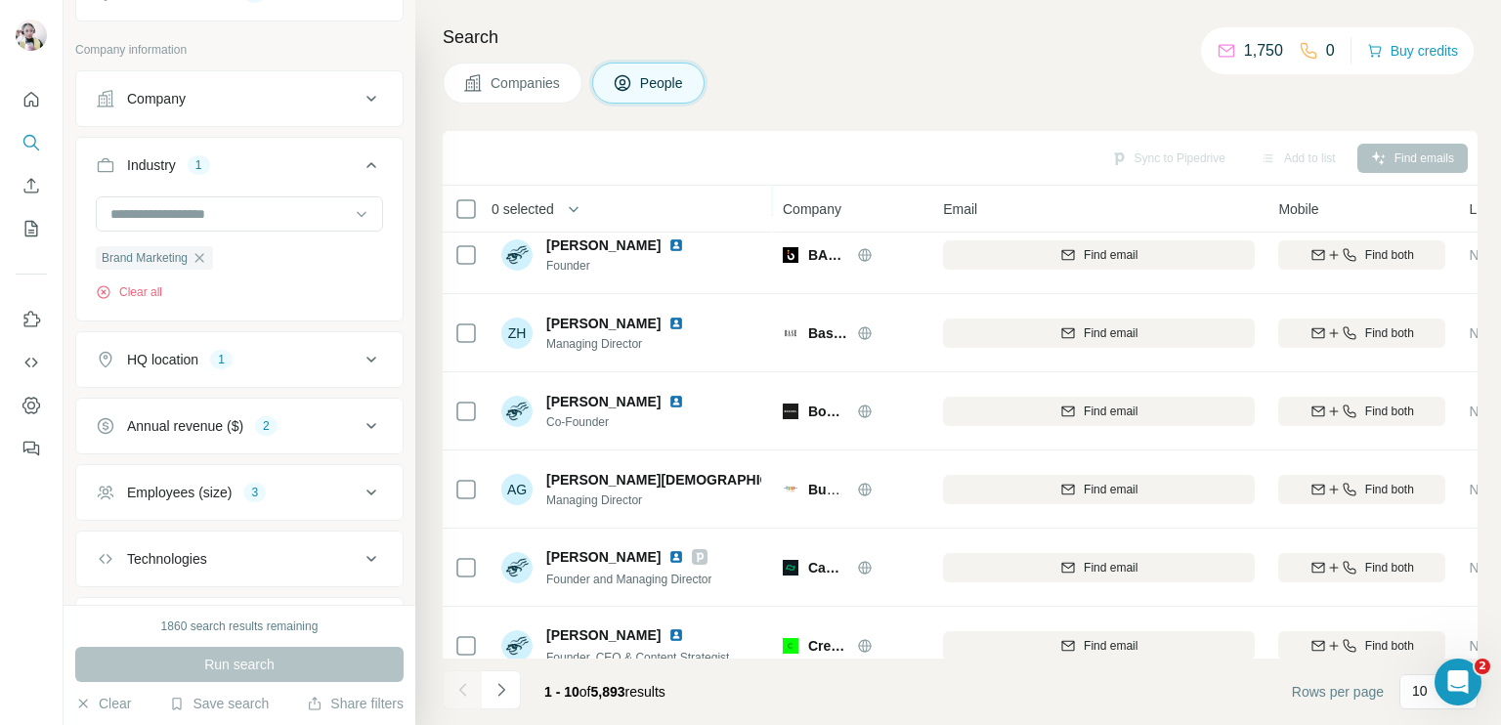
scroll to position [364, 0]
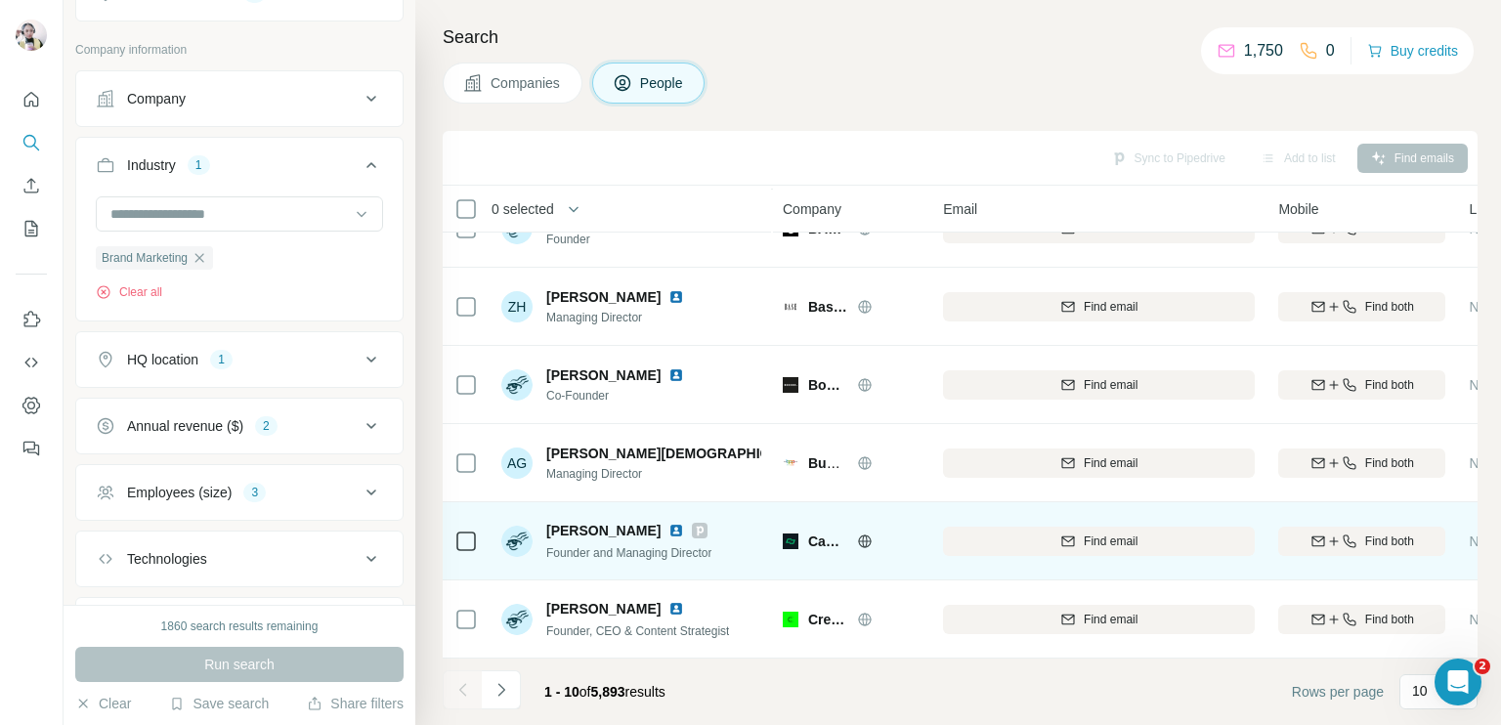
click at [668, 523] on img at bounding box center [676, 531] width 16 height 16
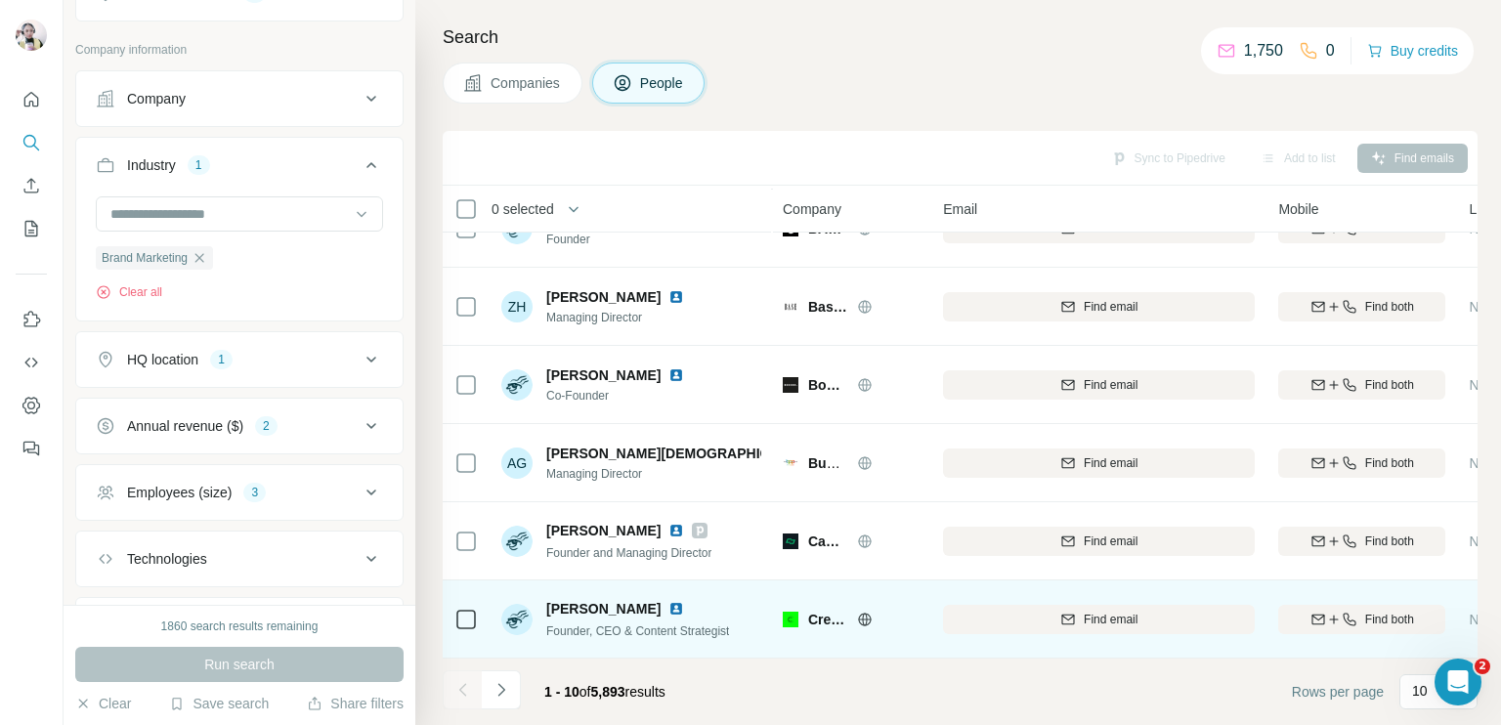
click at [669, 601] on img at bounding box center [676, 609] width 16 height 16
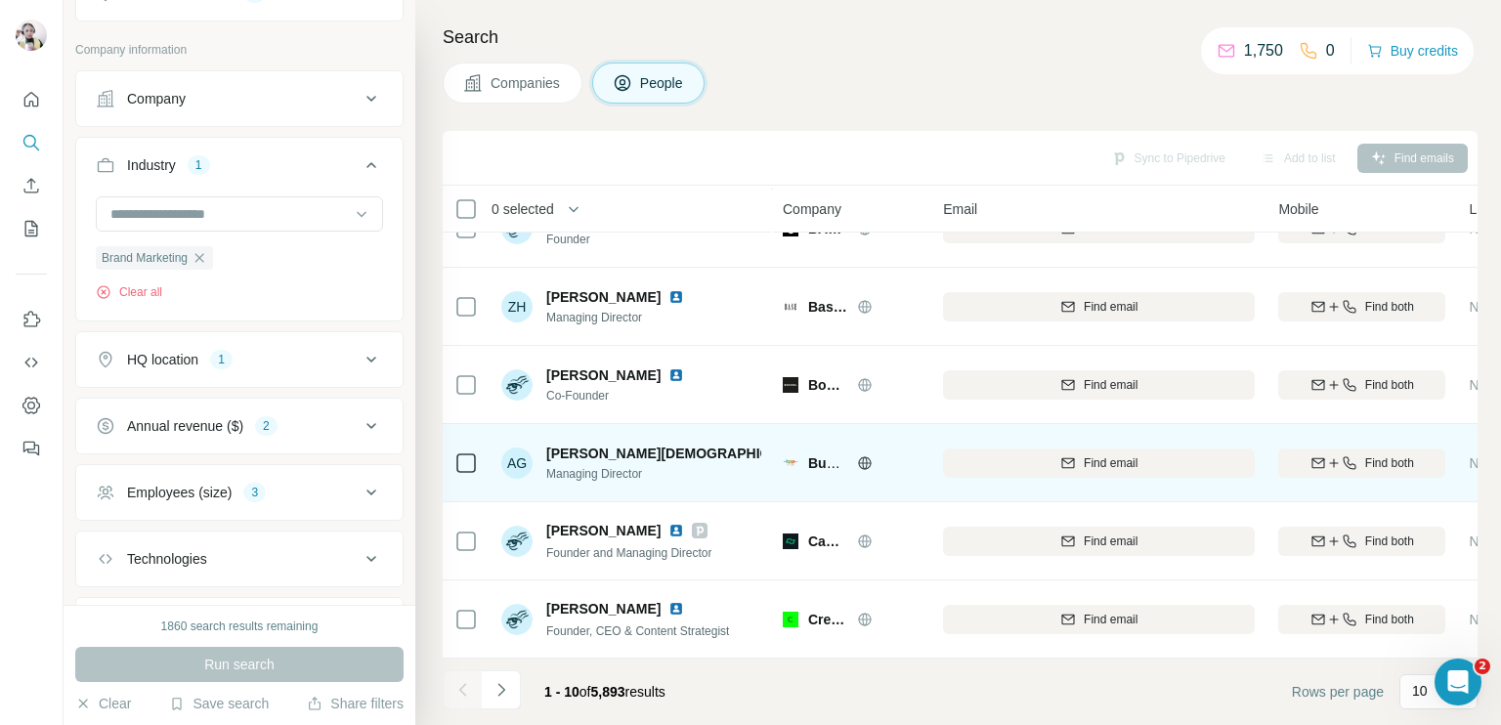
scroll to position [0, 0]
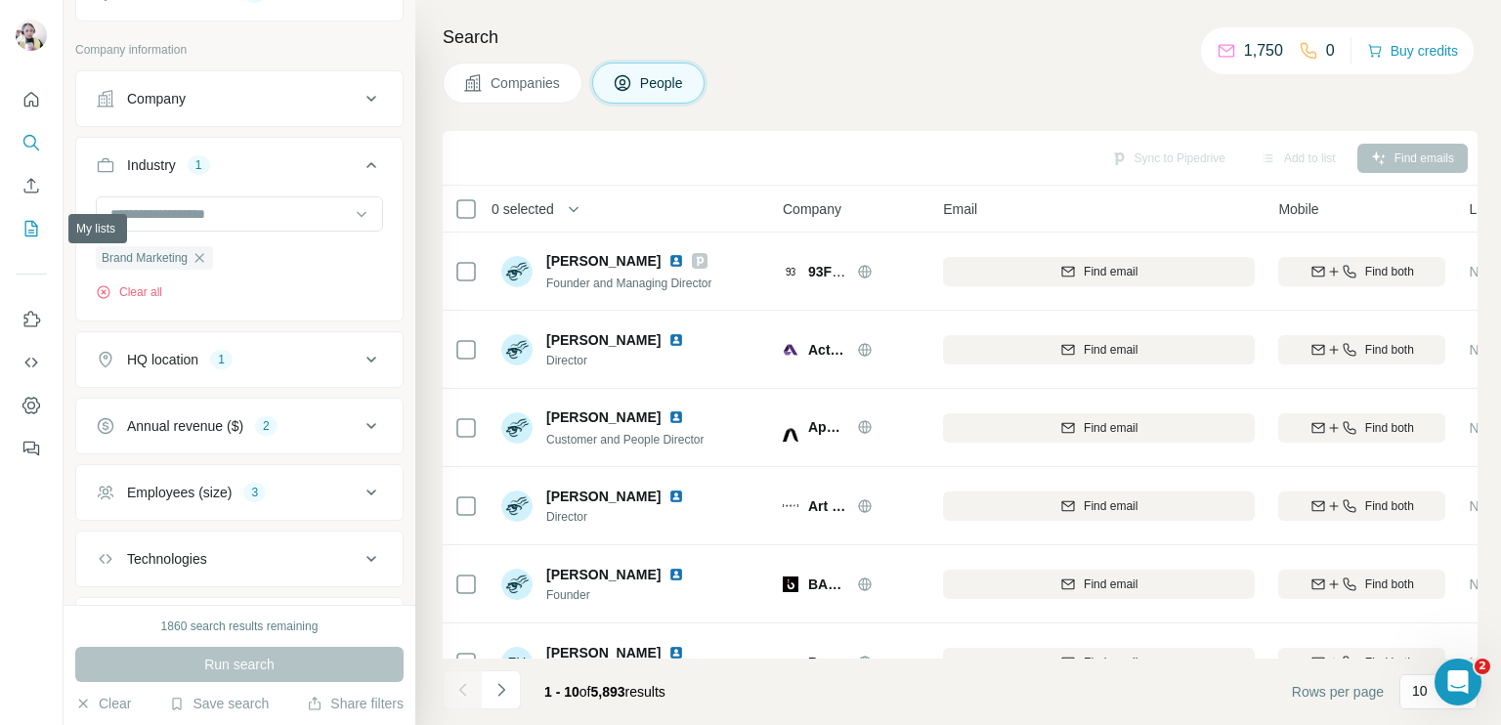
click at [22, 223] on icon "My lists" at bounding box center [31, 229] width 20 height 20
click at [32, 226] on icon "My lists" at bounding box center [33, 227] width 10 height 13
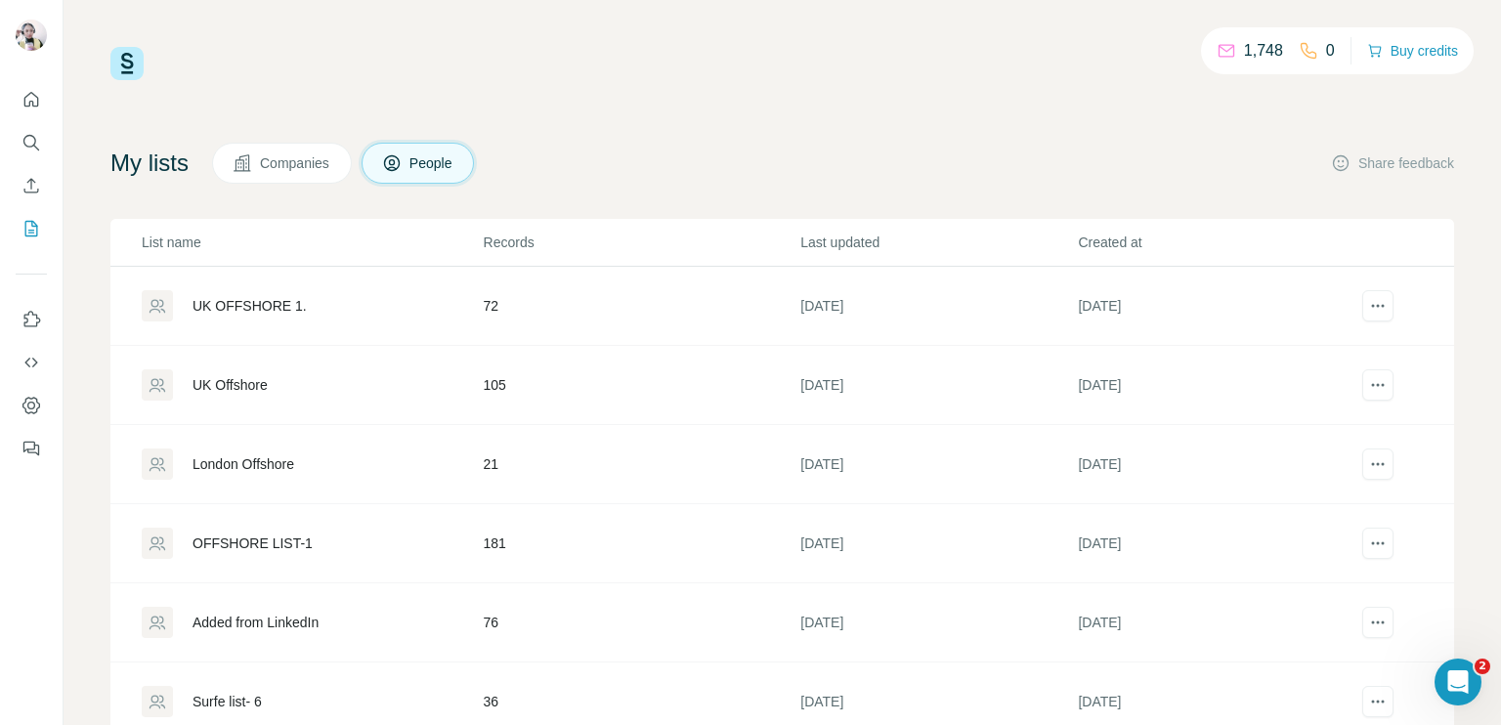
click at [396, 461] on div "London Offshore" at bounding box center [312, 464] width 340 height 31
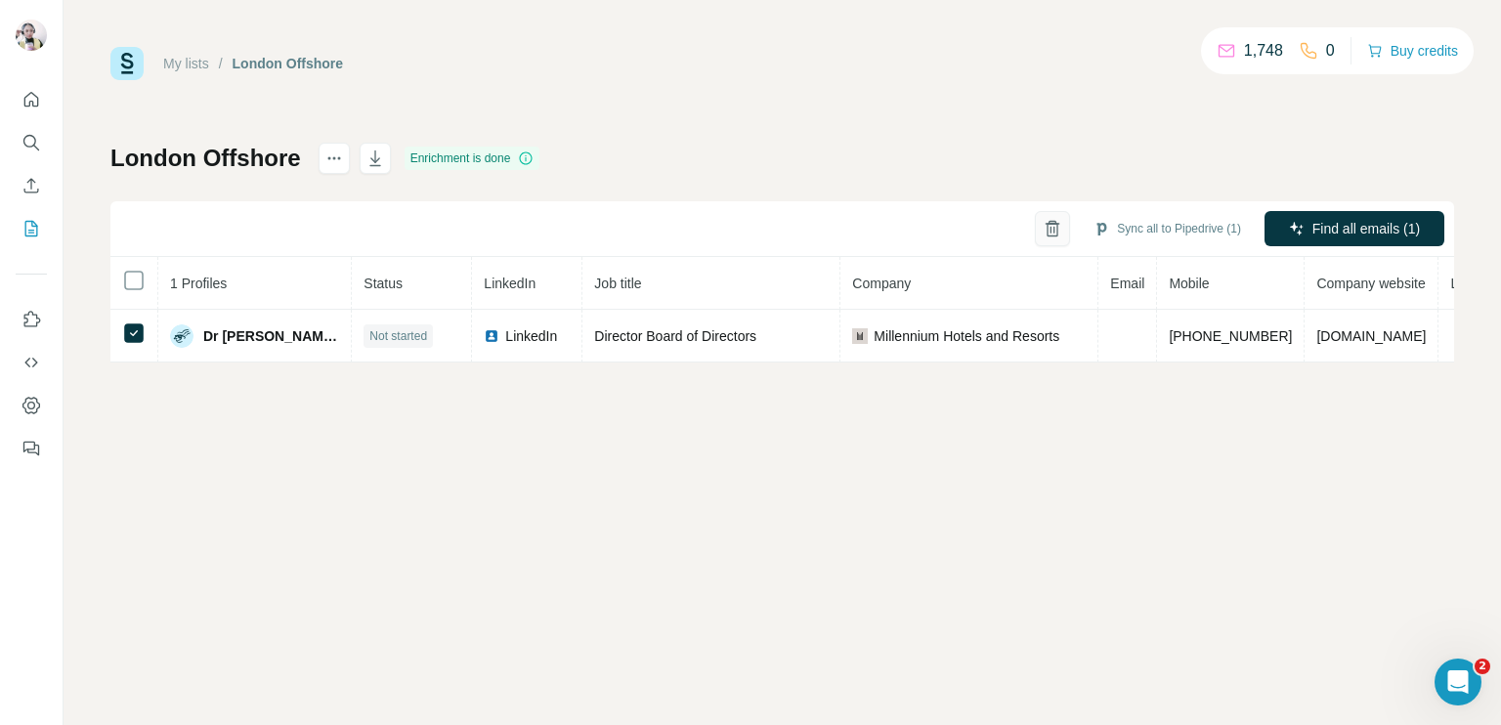
click at [1043, 219] on icon "button" at bounding box center [1053, 229] width 20 height 20
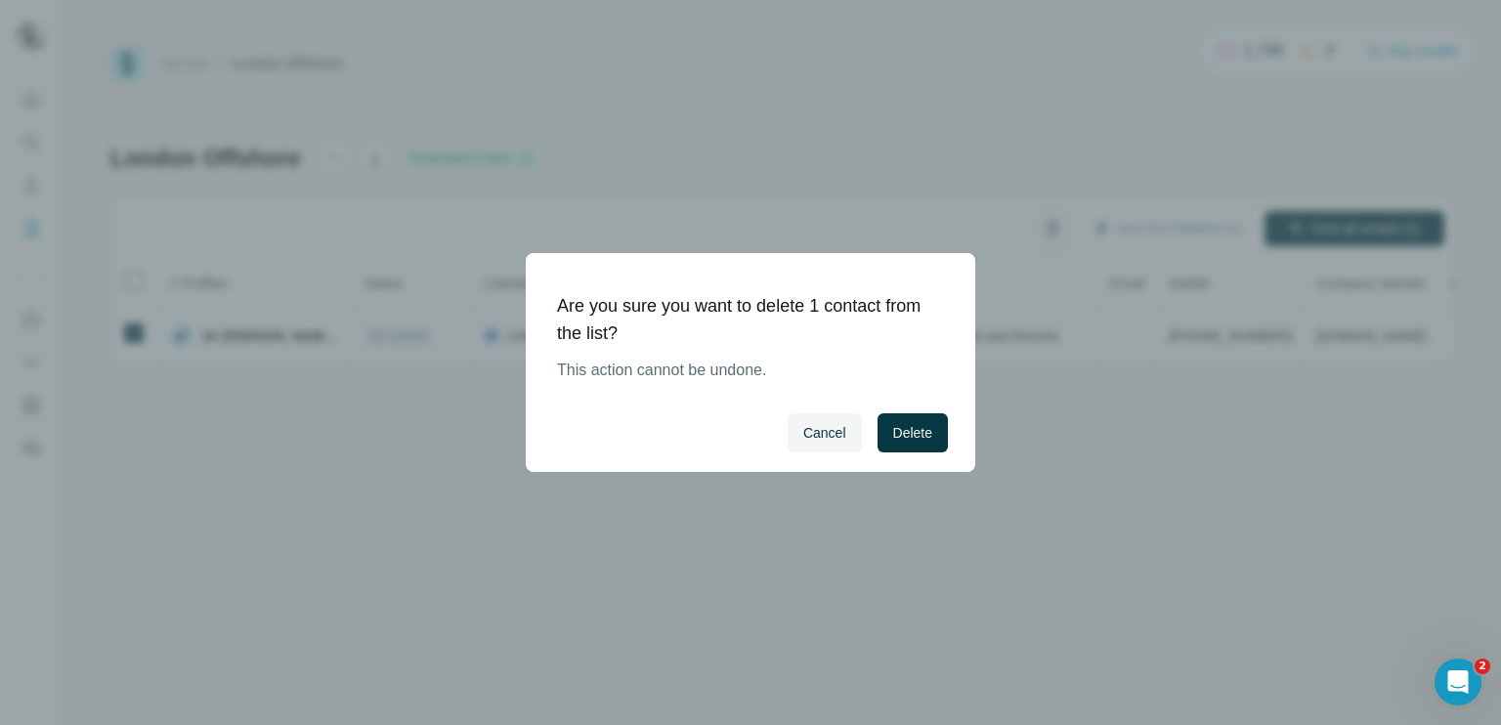
drag, startPoint x: 927, startPoint y: 449, endPoint x: 917, endPoint y: 437, distance: 16.6
click at [919, 441] on button "Delete" at bounding box center [912, 432] width 70 height 39
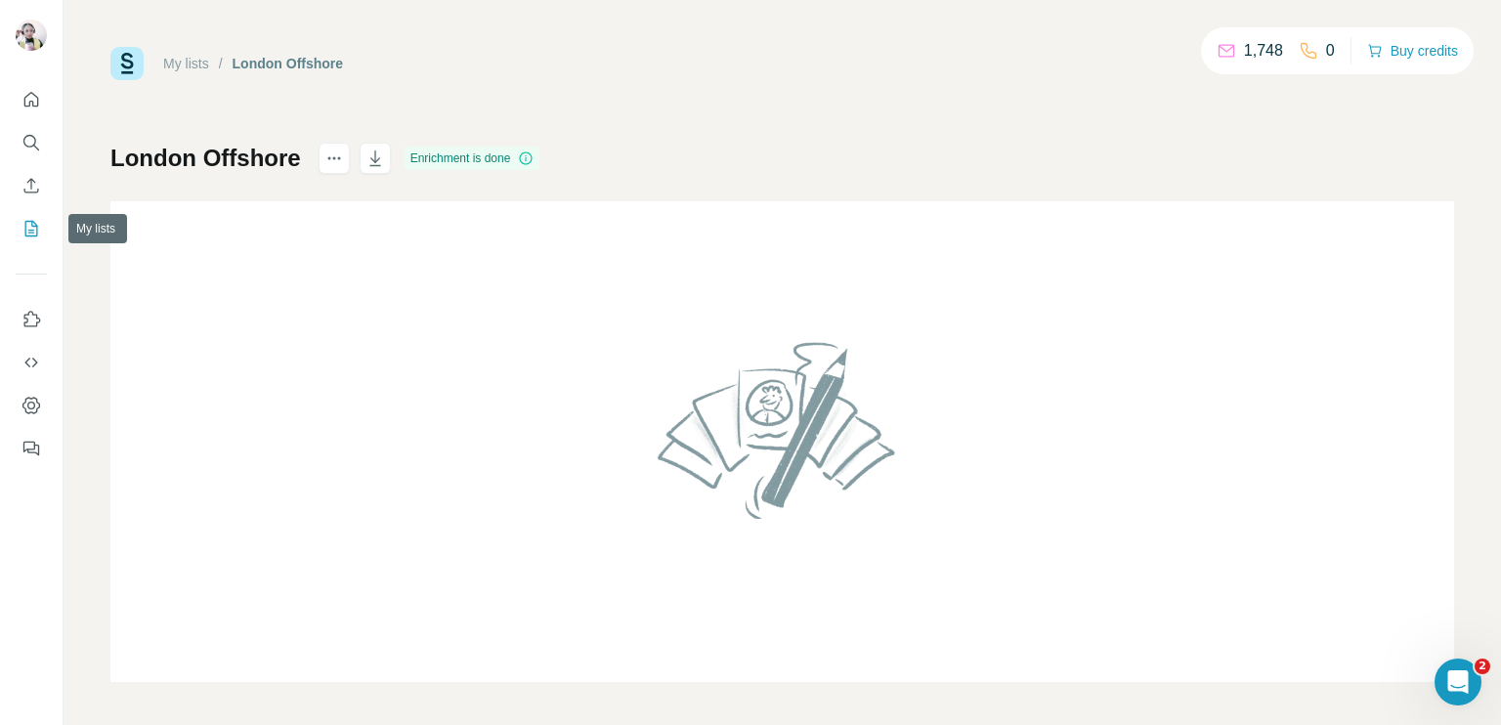
click at [25, 224] on icon "My lists" at bounding box center [31, 229] width 13 height 16
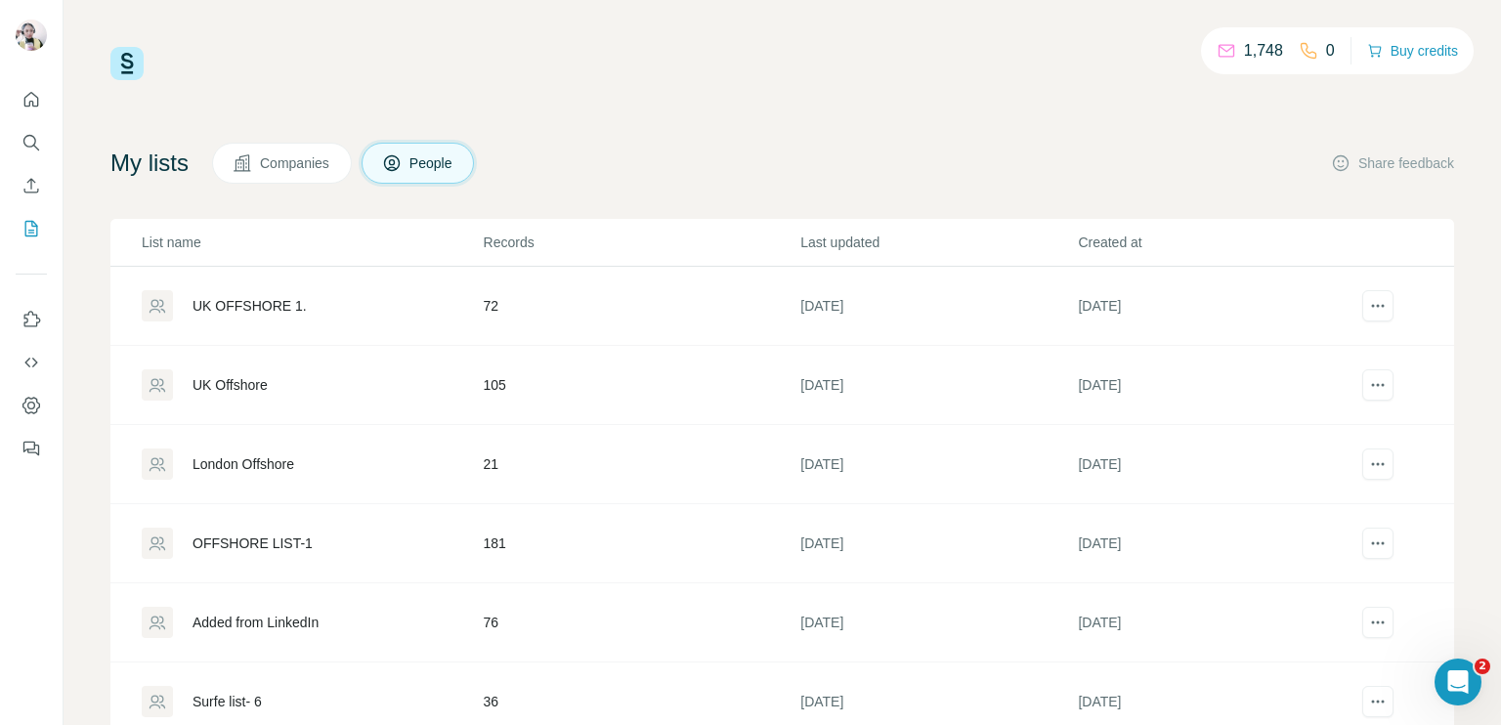
click at [378, 471] on div "London Offshore" at bounding box center [312, 464] width 340 height 31
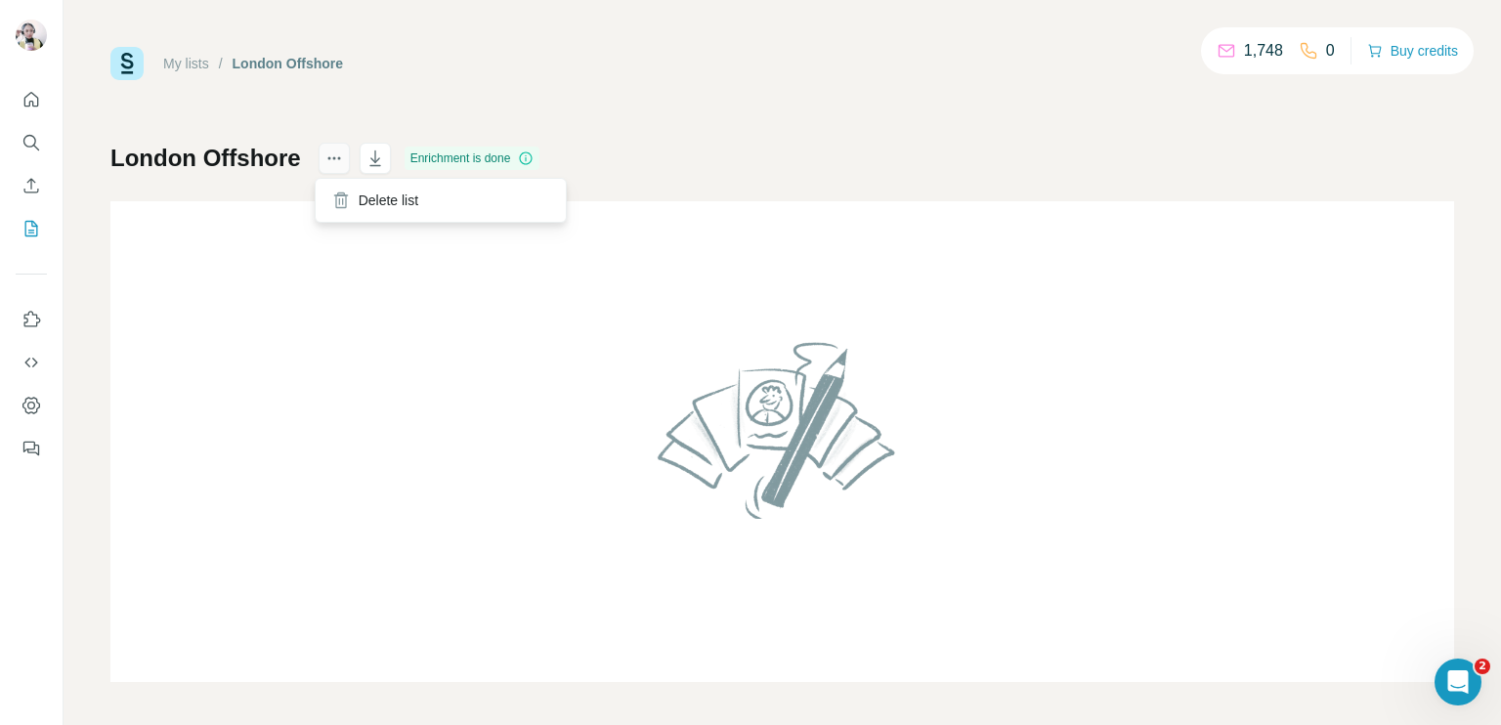
click at [328, 166] on icon "actions" at bounding box center [334, 159] width 20 height 20
click at [377, 194] on div "Delete list" at bounding box center [441, 200] width 242 height 35
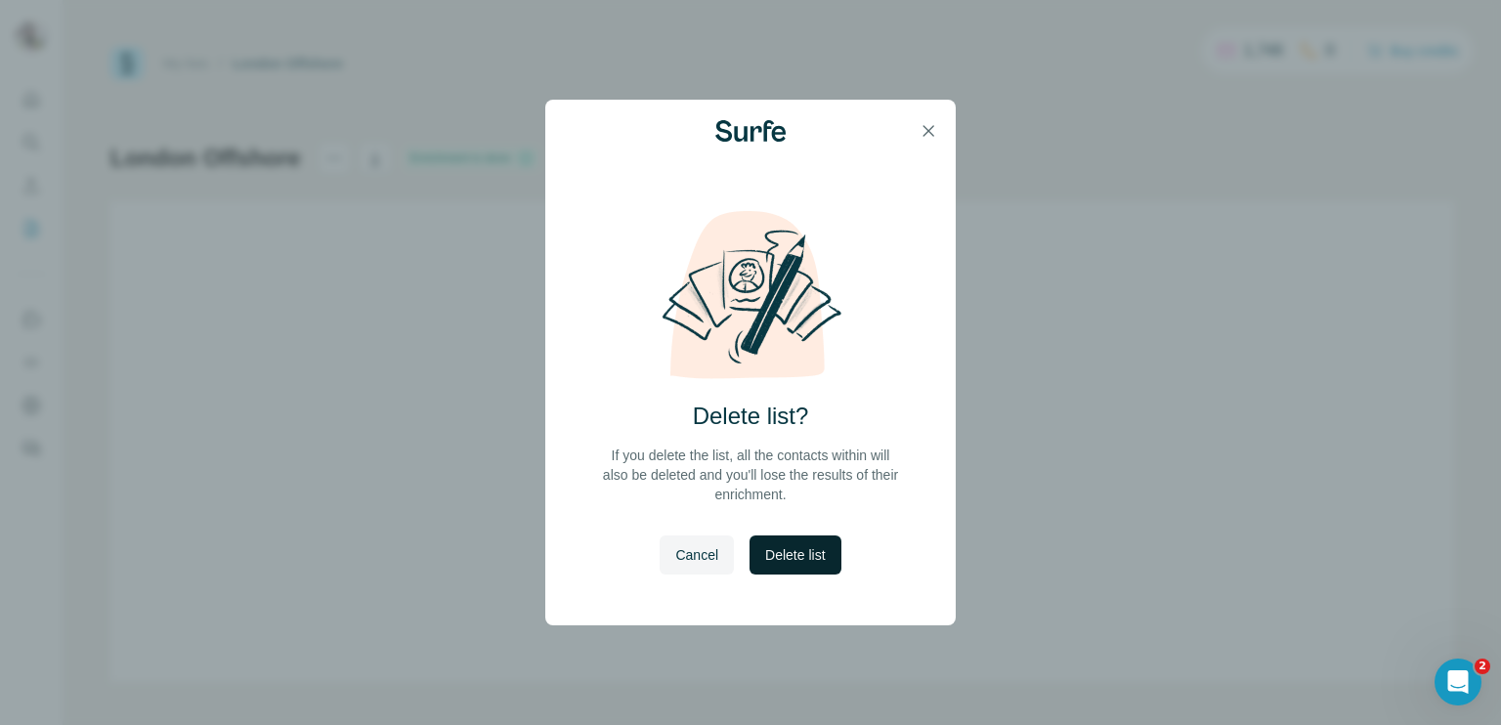
click at [813, 546] on span "Delete list" at bounding box center [795, 555] width 60 height 20
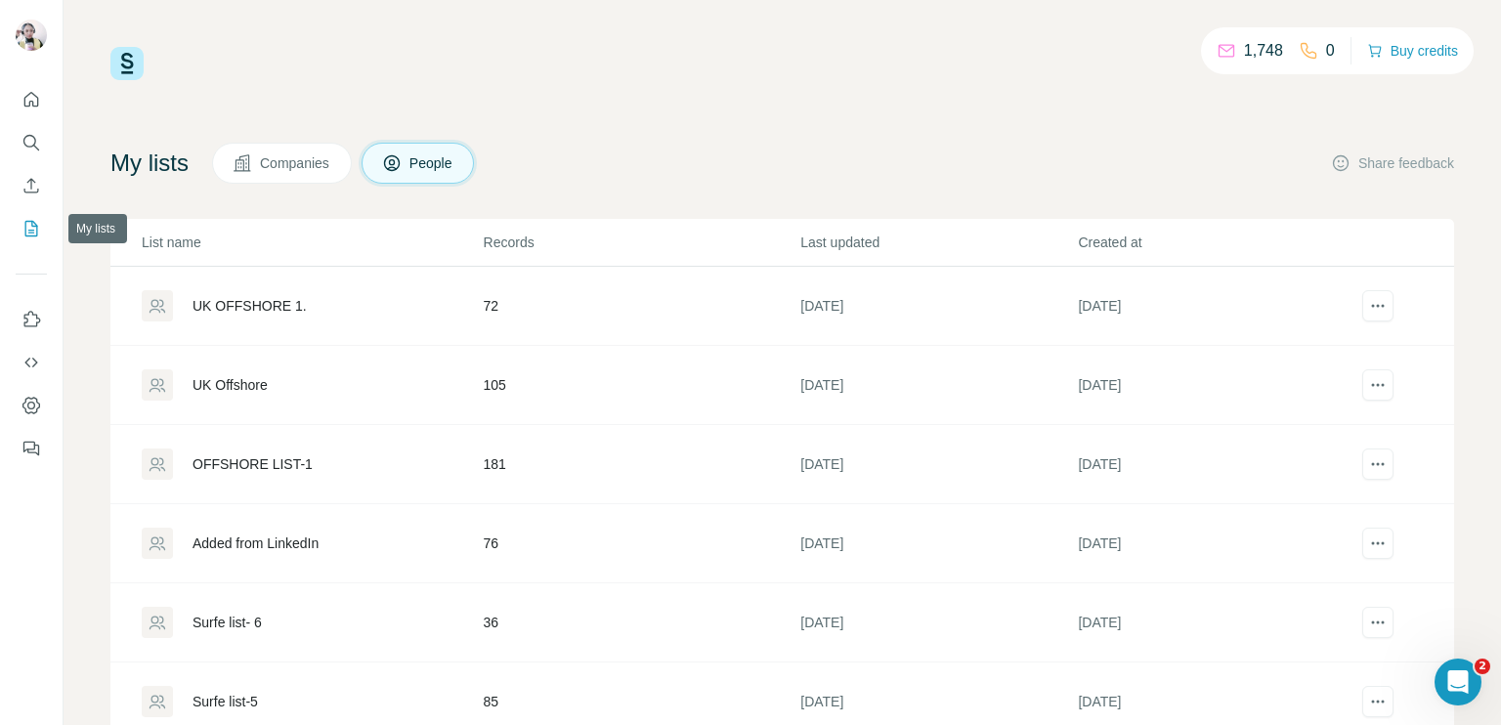
click at [38, 233] on icon "My lists" at bounding box center [31, 229] width 20 height 20
click at [397, 305] on div "UK OFFSHORE 1." at bounding box center [312, 305] width 340 height 31
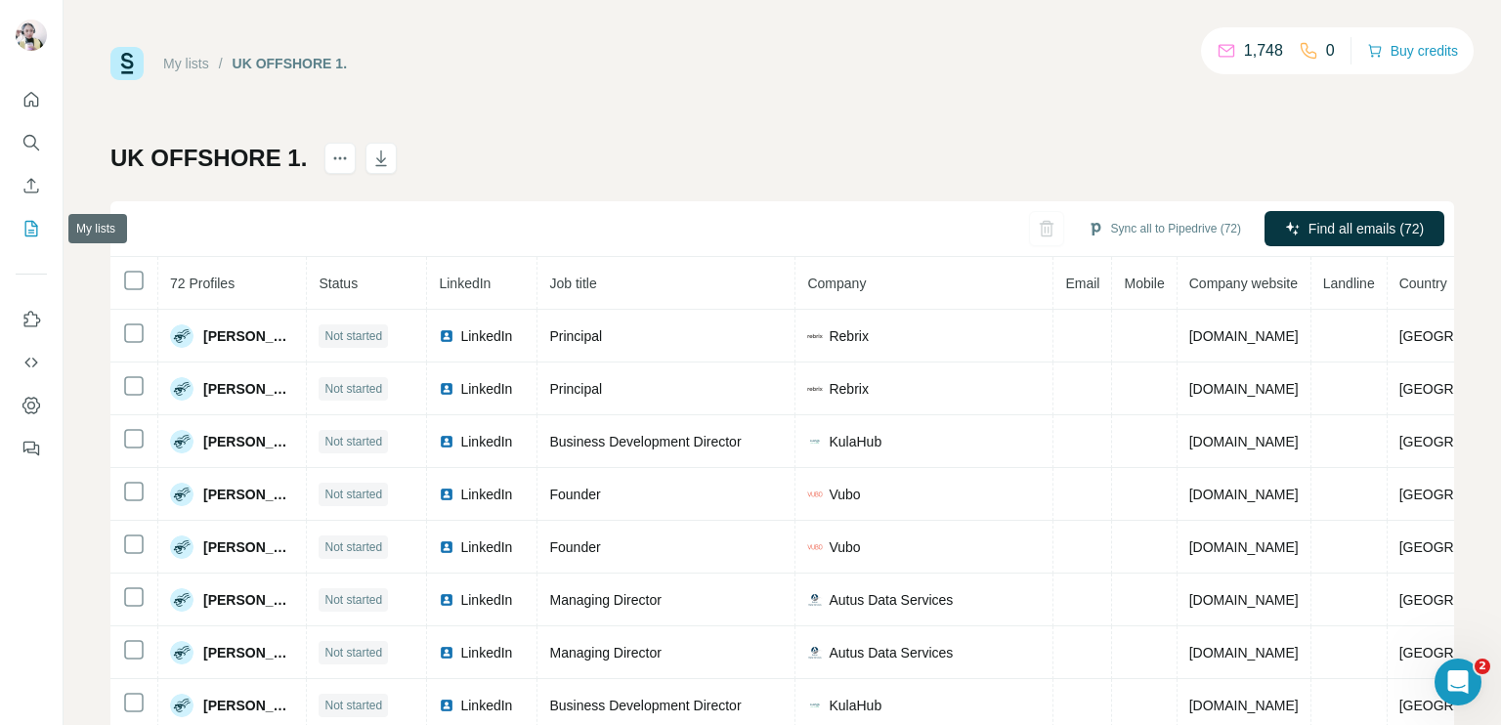
click at [42, 227] on button "My lists" at bounding box center [31, 228] width 31 height 35
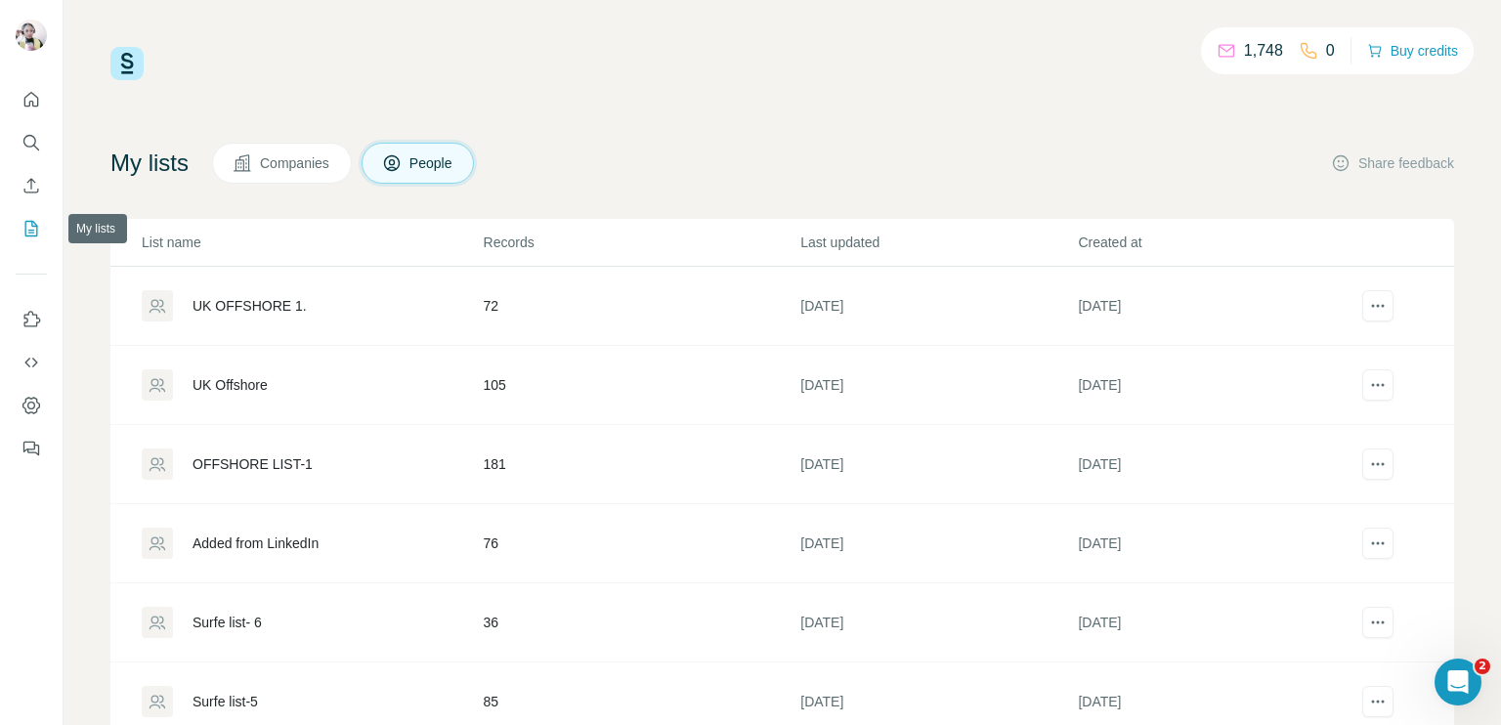
click at [21, 226] on icon "My lists" at bounding box center [31, 229] width 20 height 20
click at [449, 387] on div "UK Offshore" at bounding box center [312, 384] width 340 height 31
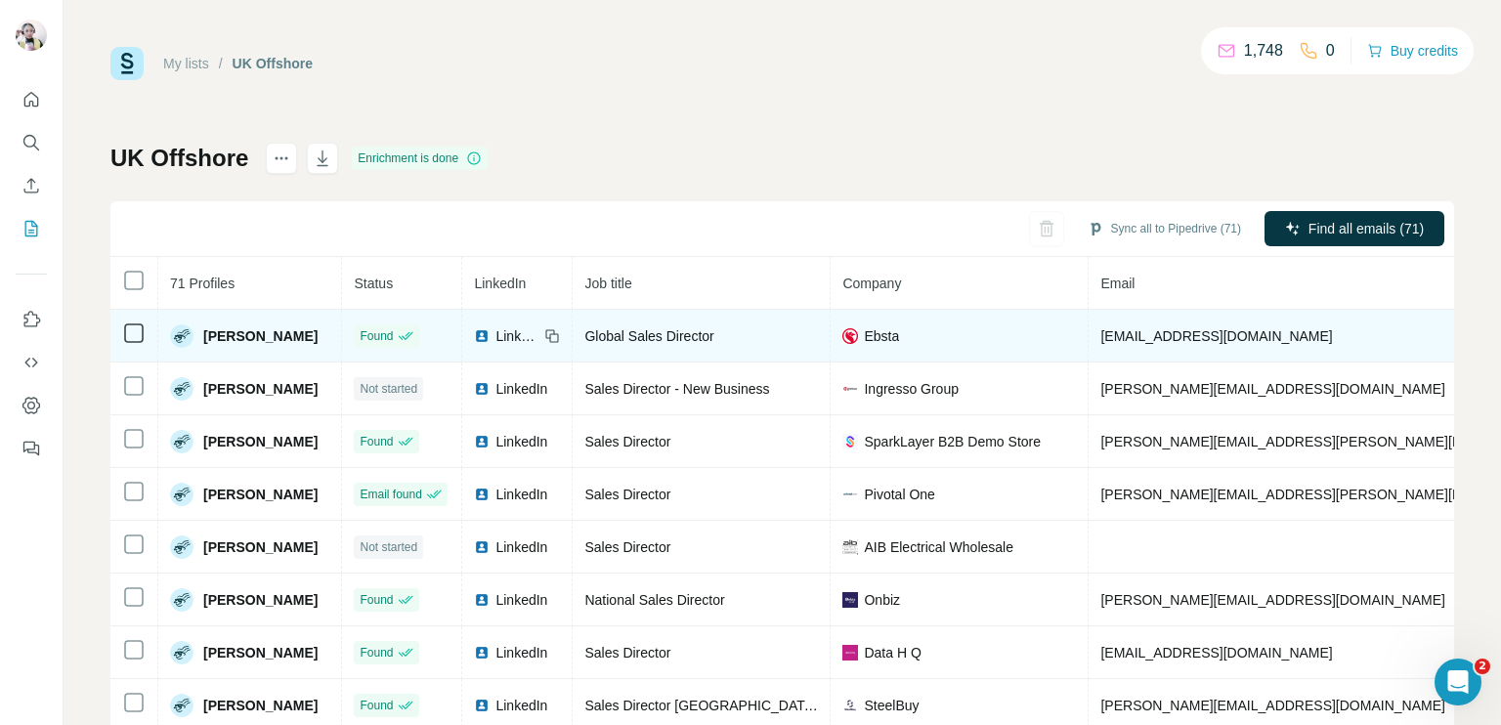
copy span "[PHONE_NUMBER]"
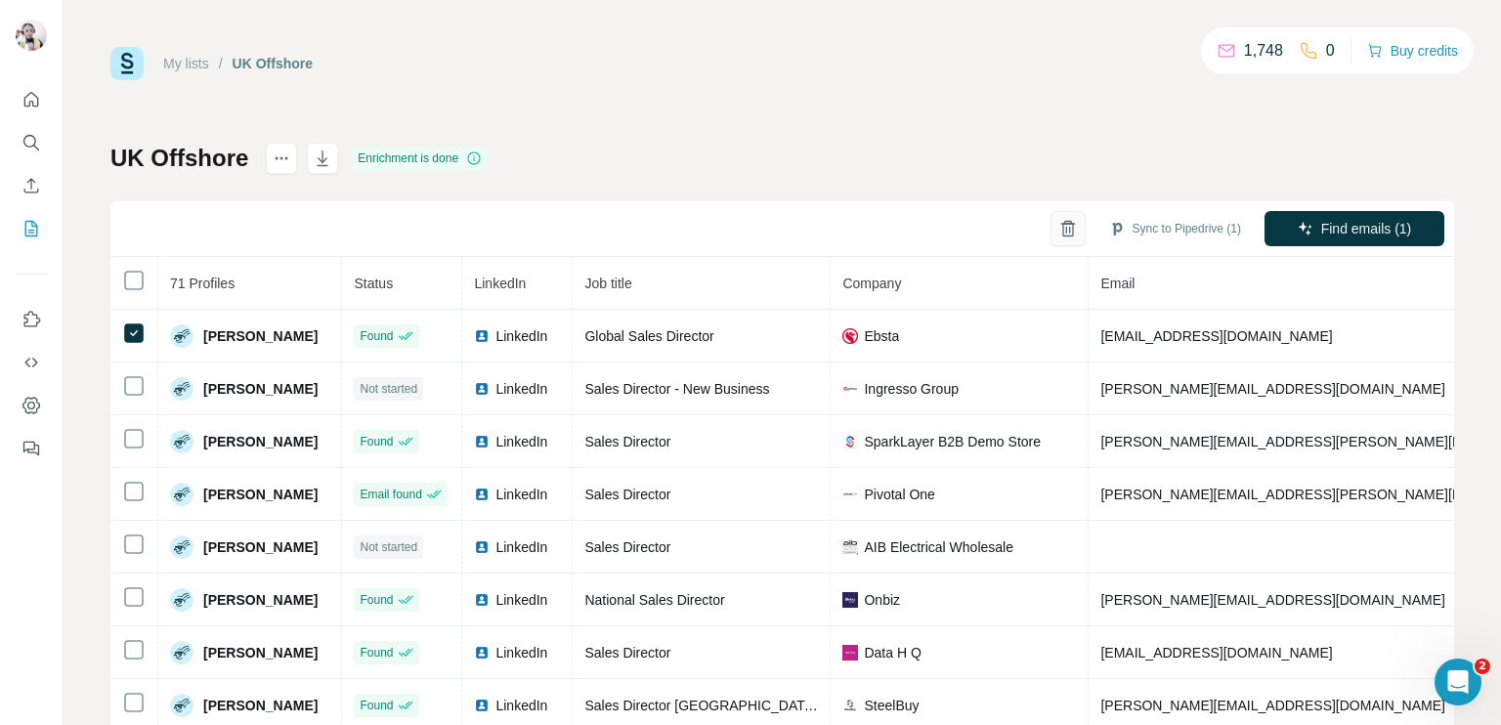
click at [1058, 232] on icon "button" at bounding box center [1068, 229] width 20 height 20
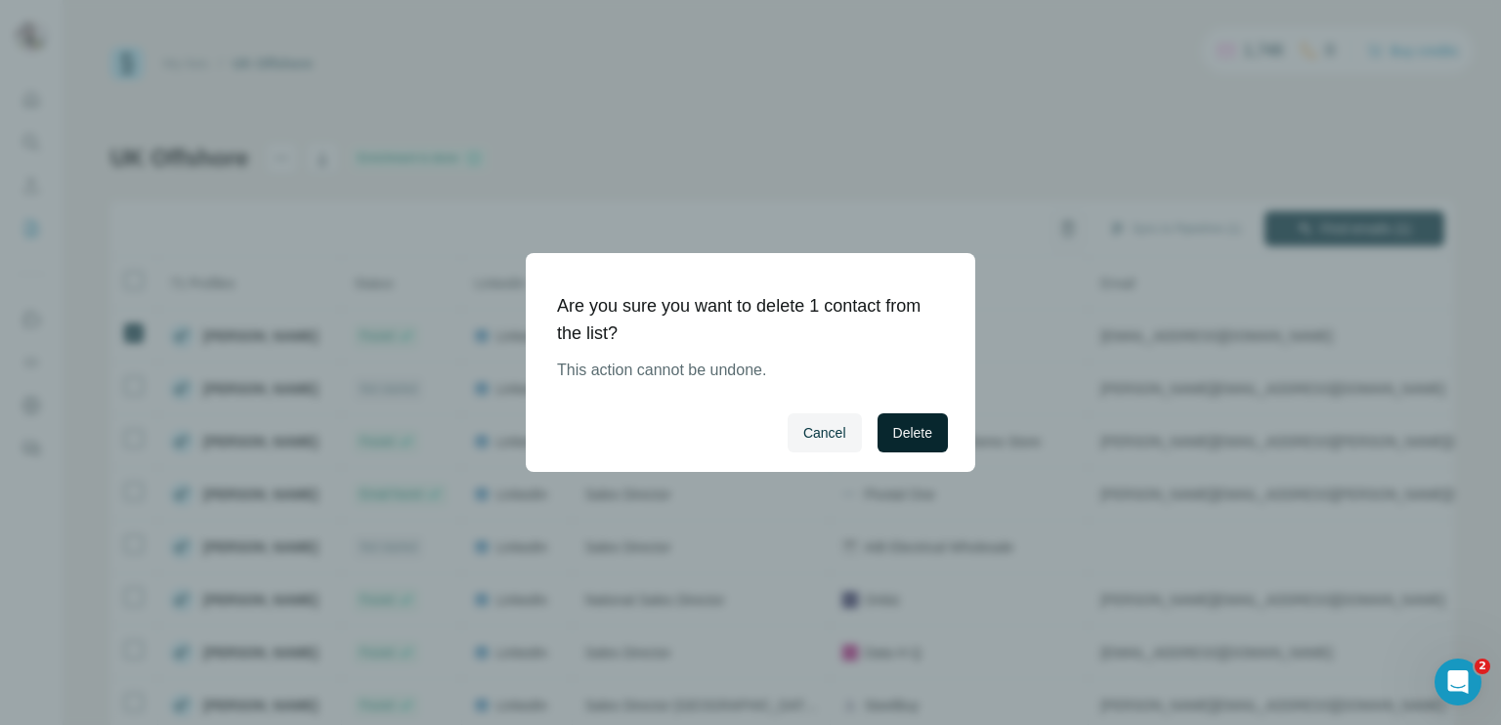
click at [915, 437] on span "Delete" at bounding box center [912, 433] width 39 height 20
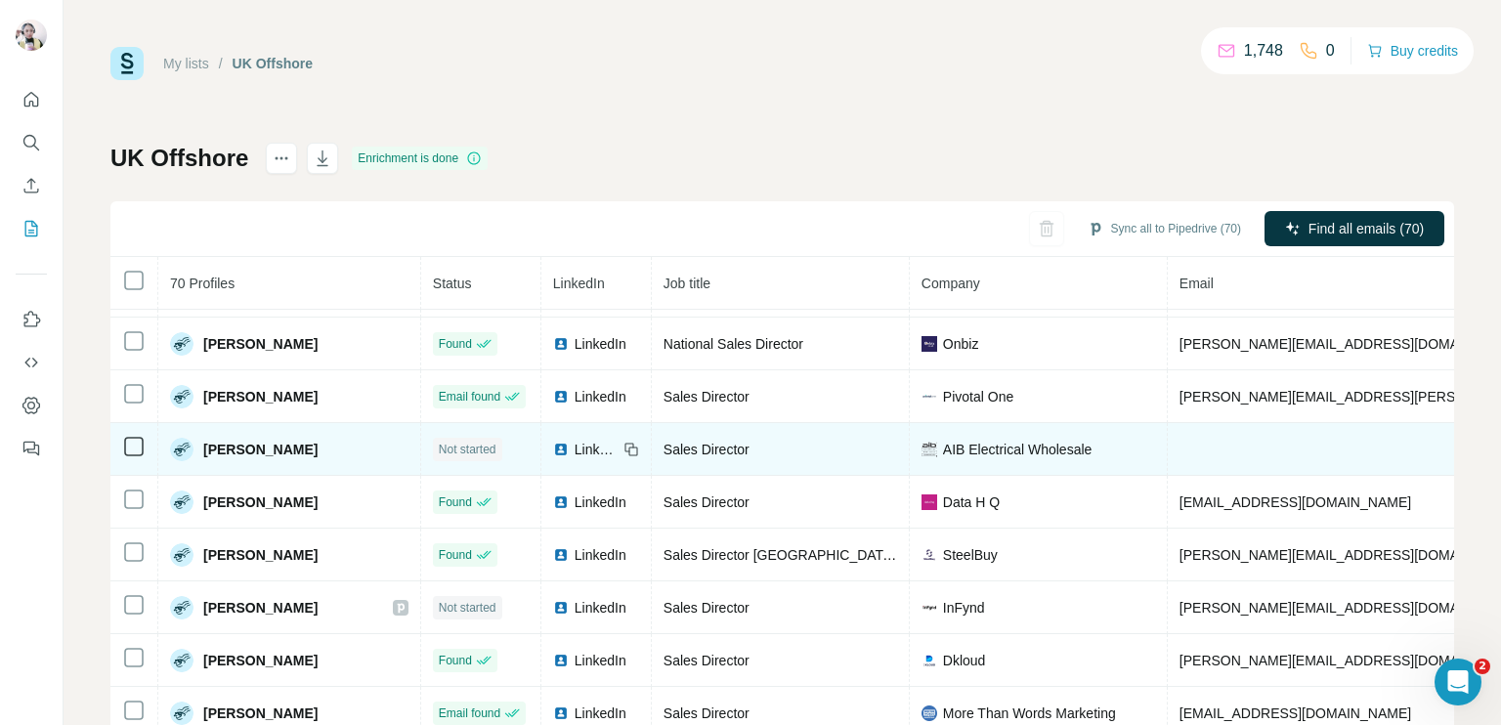
scroll to position [195, 0]
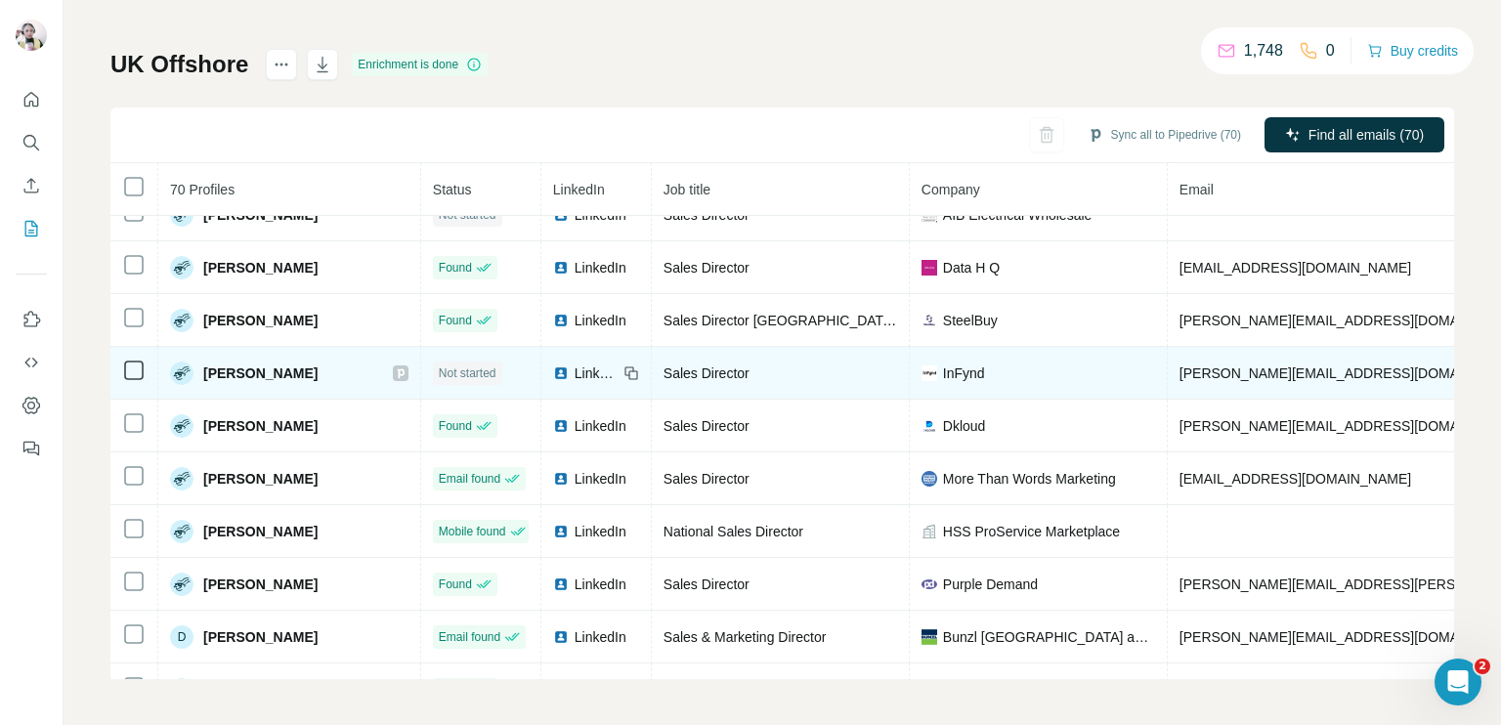
scroll to position [0, 0]
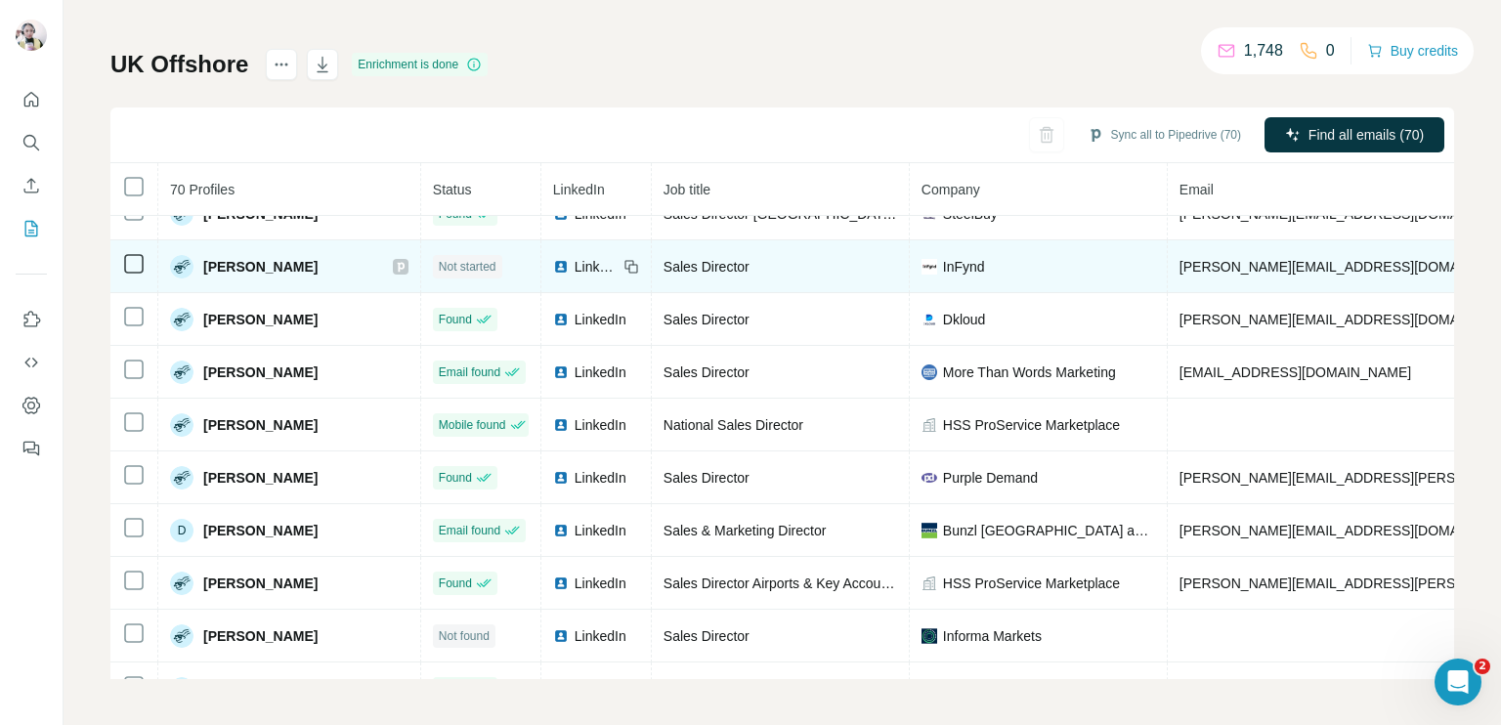
scroll to position [391, 0]
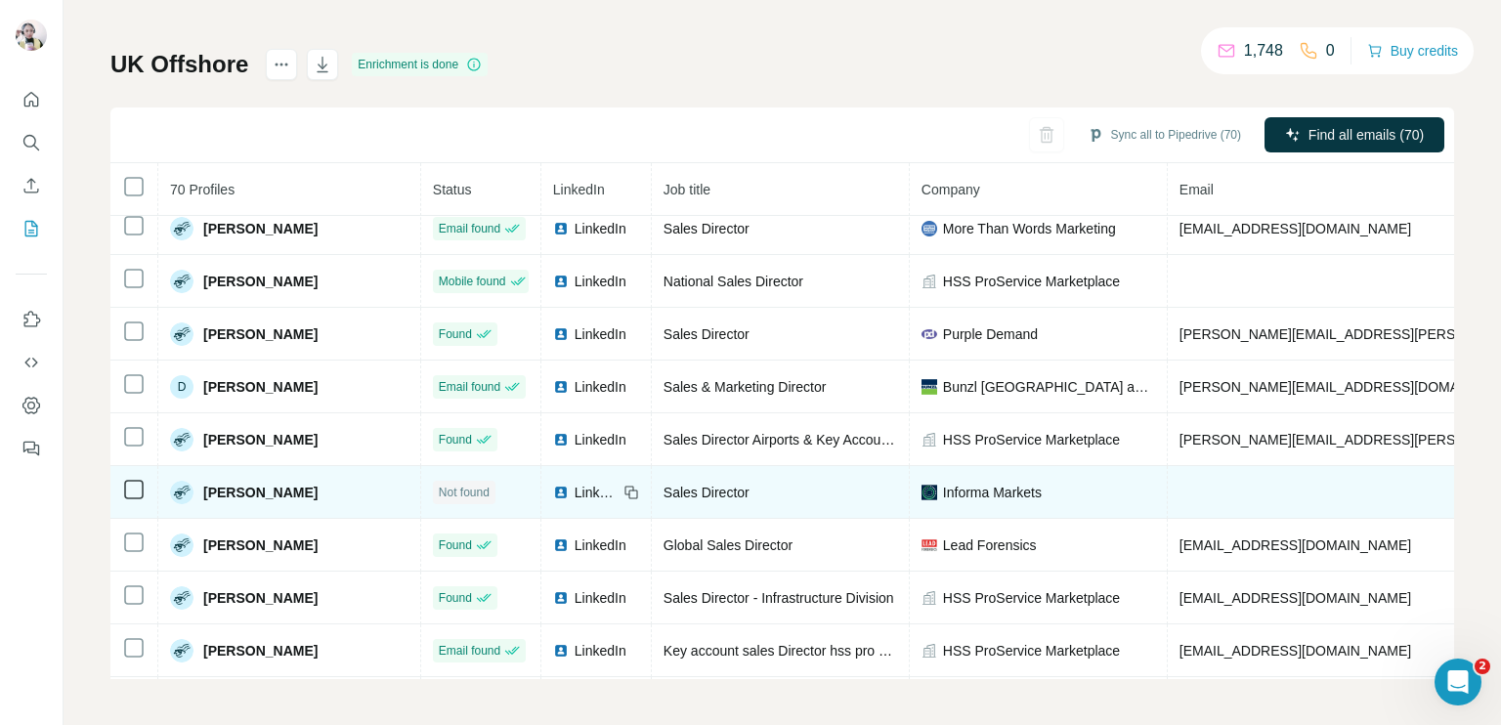
scroll to position [586, 0]
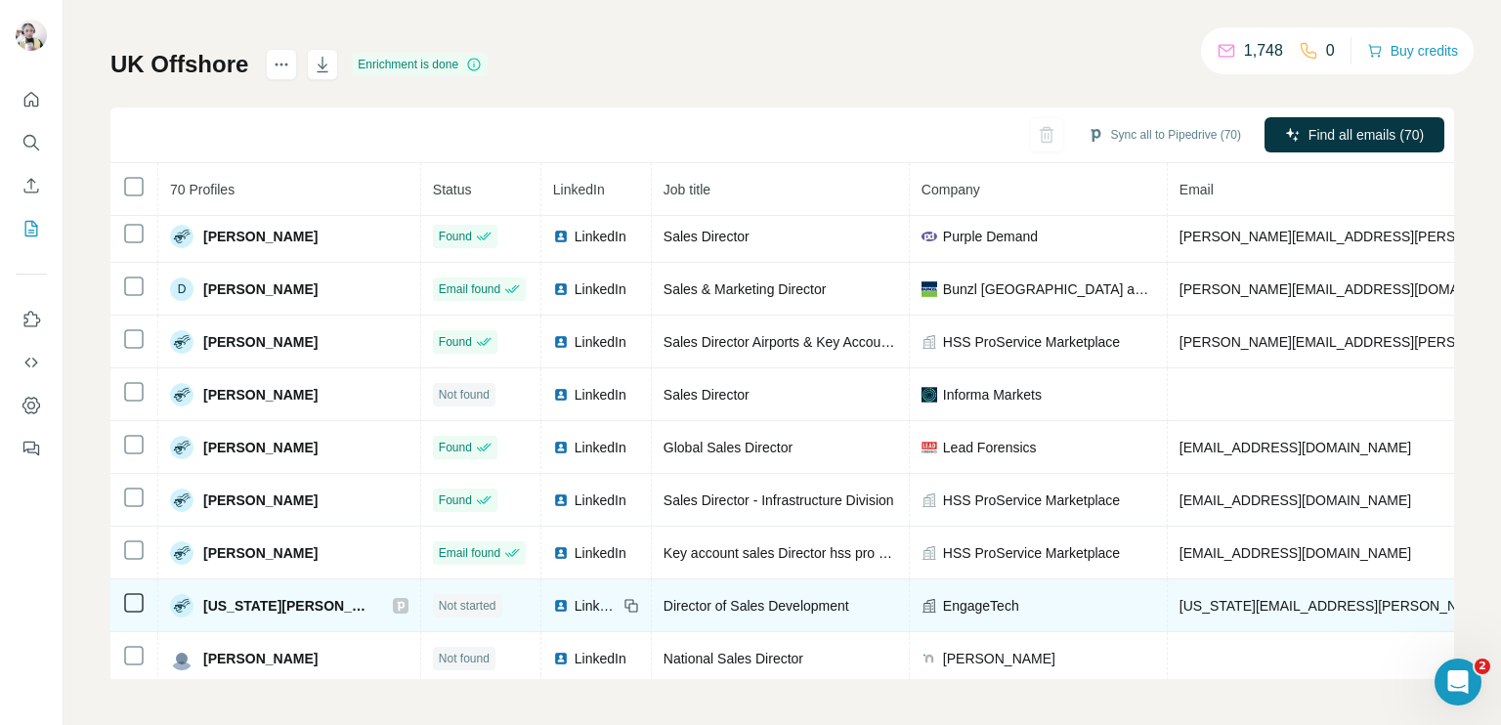
click at [575, 597] on span "LinkedIn" at bounding box center [596, 606] width 43 height 20
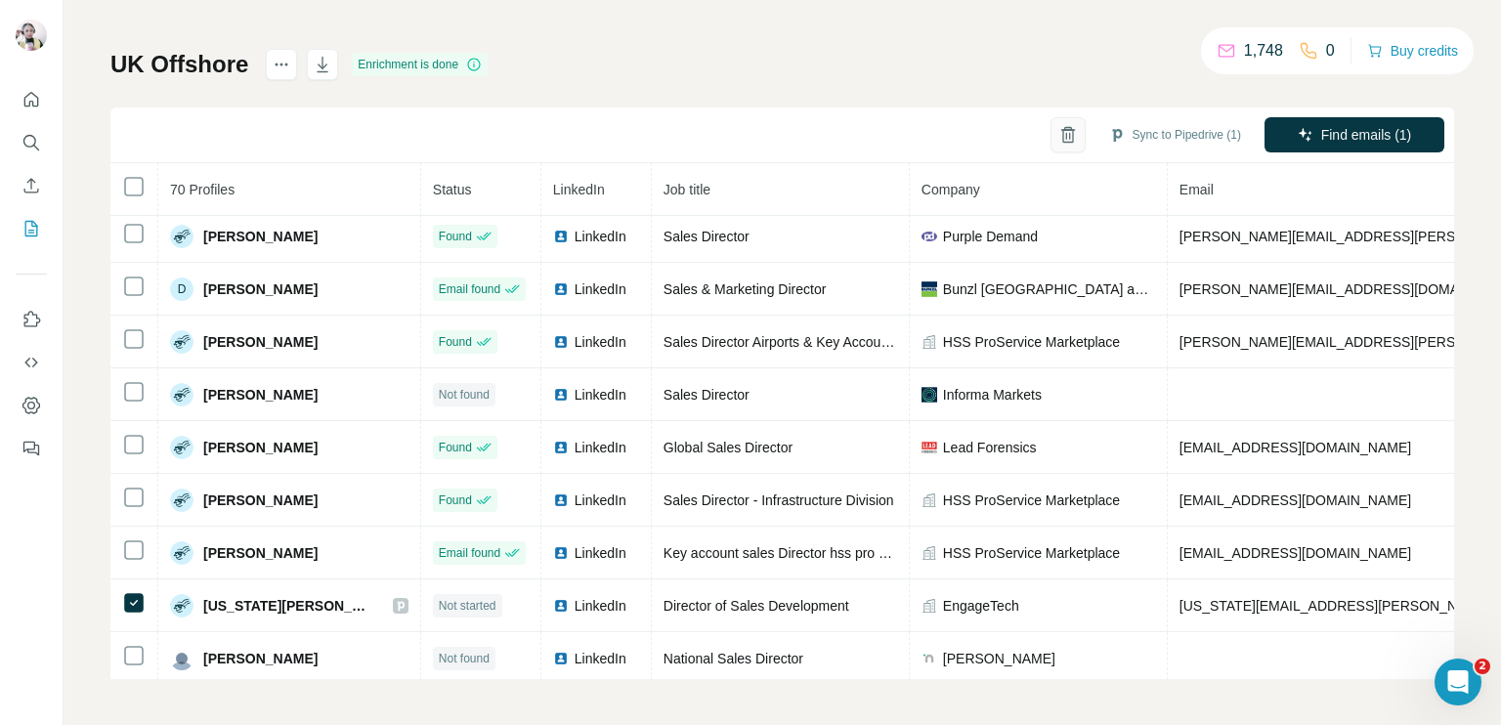
click at [1060, 129] on icon "button" at bounding box center [1067, 129] width 15 height 1
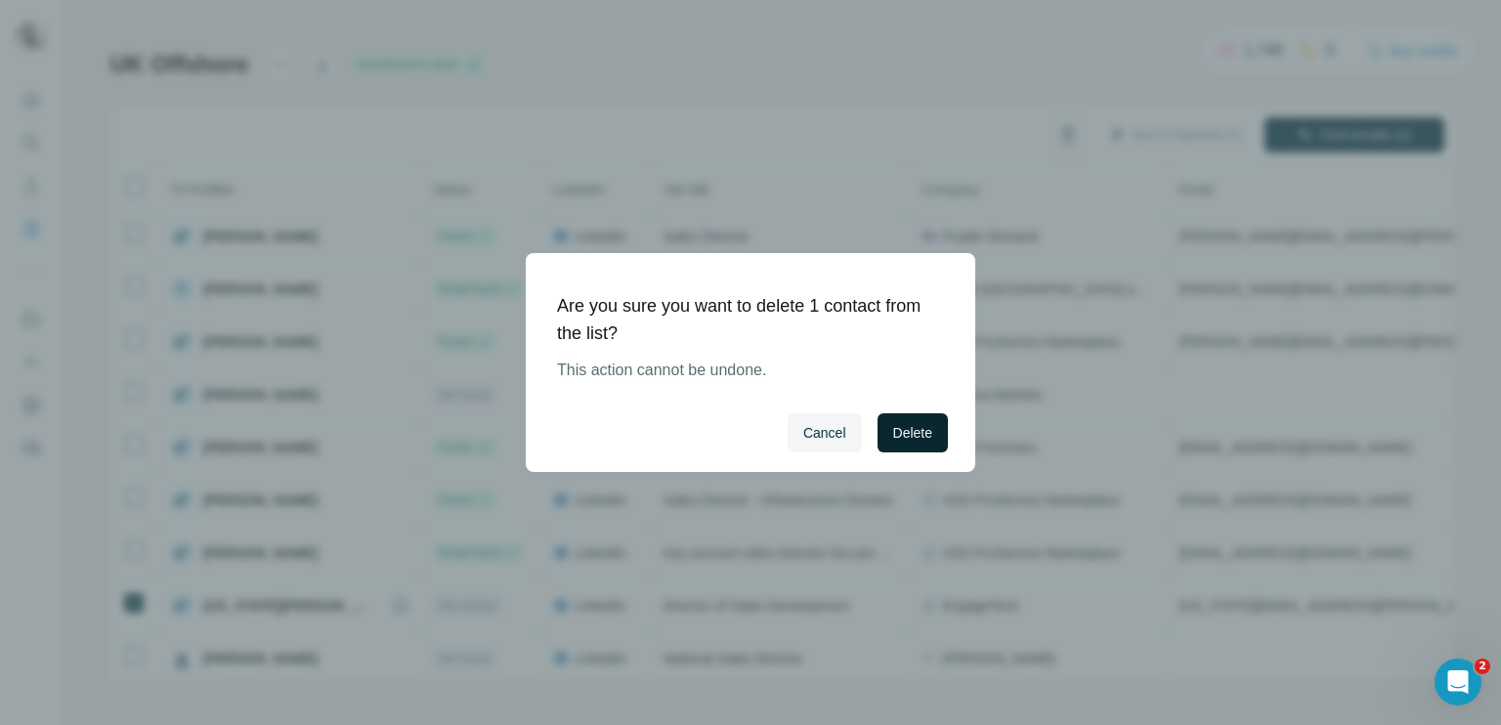
click at [916, 440] on span "Delete" at bounding box center [912, 433] width 39 height 20
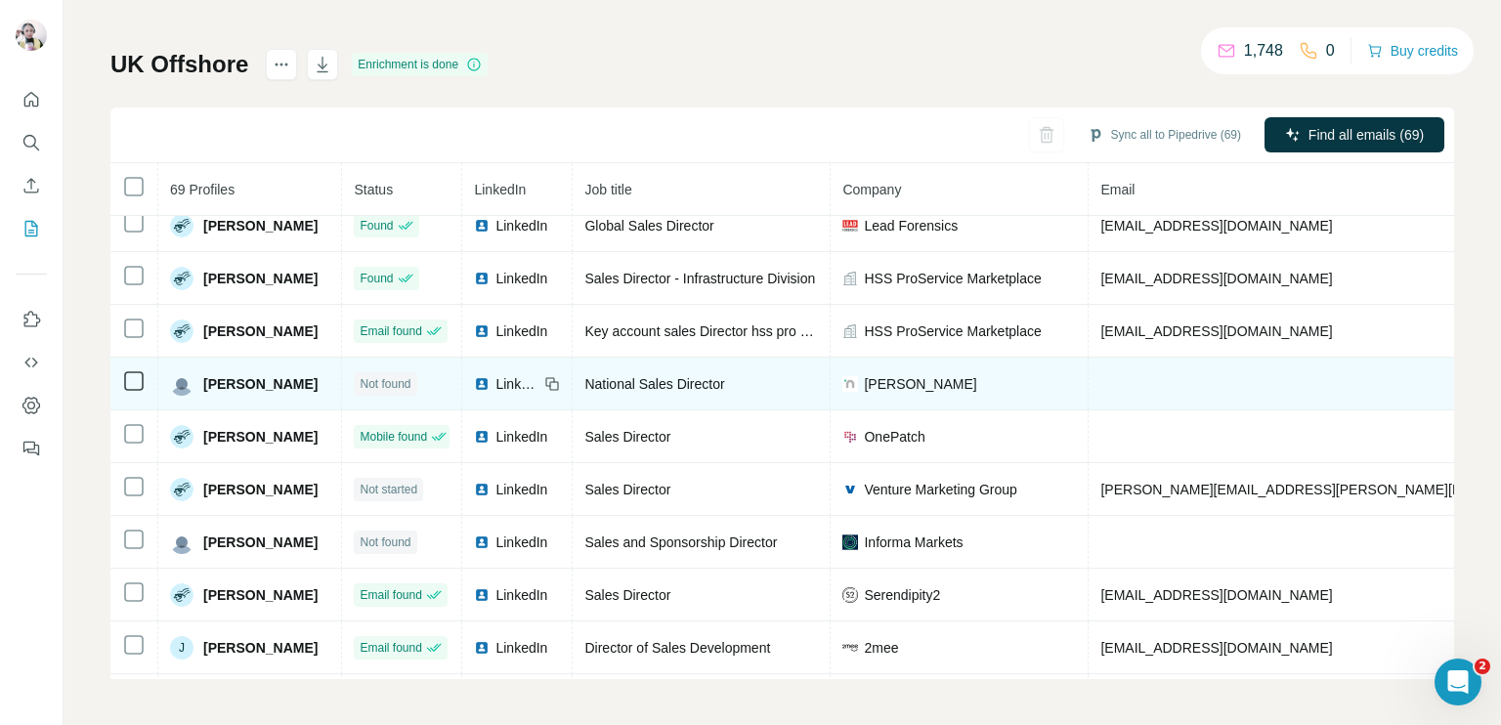
scroll to position [879, 0]
